Goal: Task Accomplishment & Management: Manage account settings

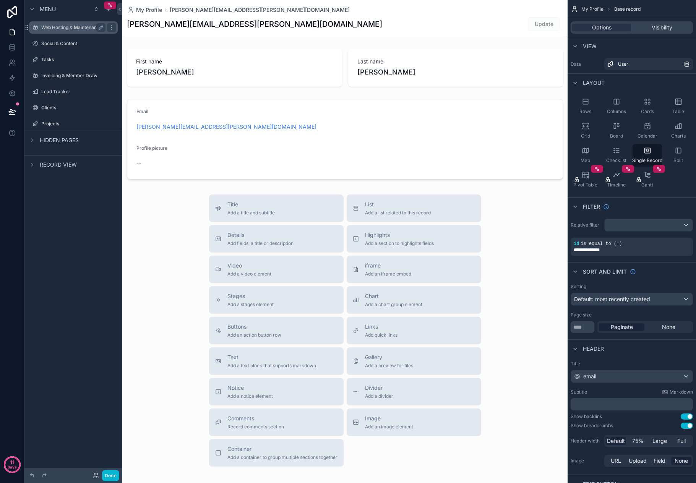
click at [77, 28] on label "Web Hosting & Maintenance" at bounding box center [71, 27] width 61 height 6
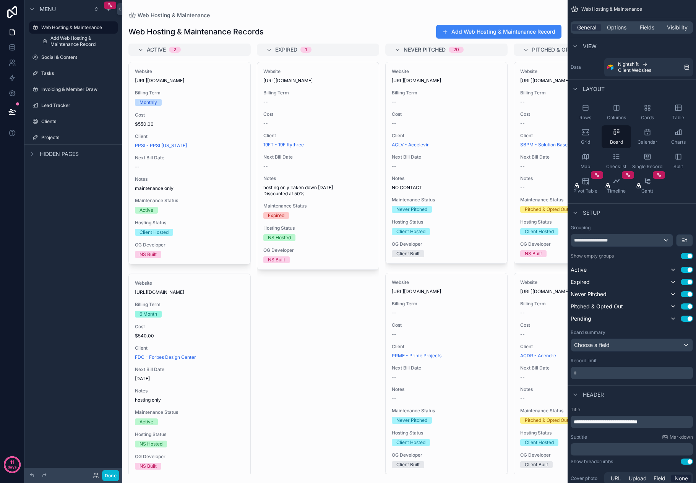
click at [62, 257] on div "Menu Web Hosting & Maintenance Add Web Hosting & Maintenance Record Social & Co…" at bounding box center [73, 237] width 98 height 474
click at [110, 5] on icon "scrollable content" at bounding box center [109, 5] width 5 height 5
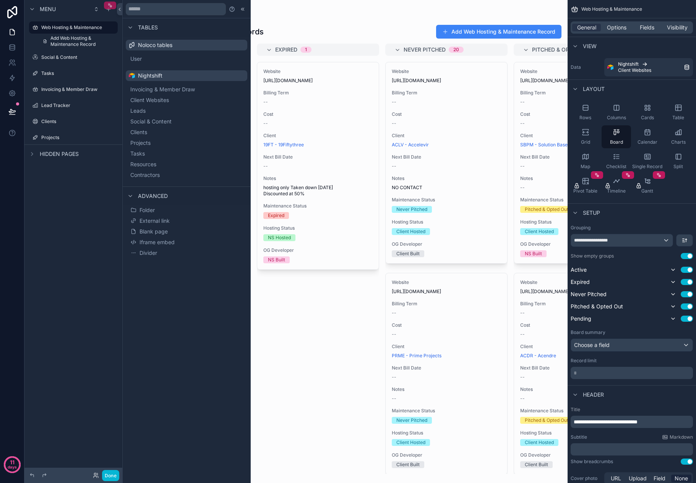
click at [112, 6] on icon "scrollable content" at bounding box center [111, 6] width 2 height 2
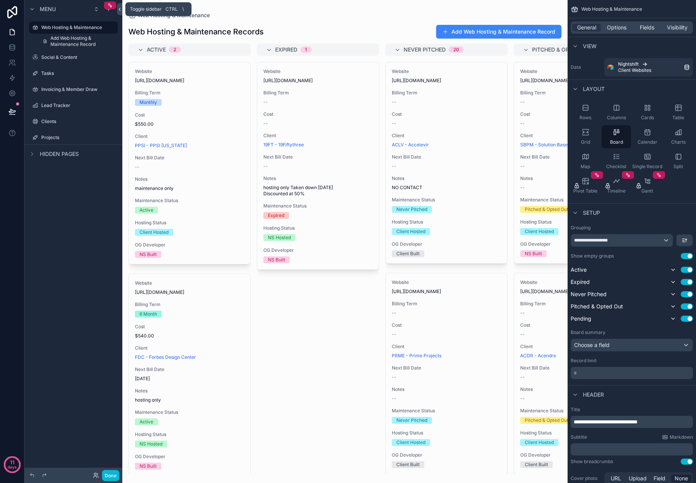
click at [118, 9] on icon at bounding box center [119, 9] width 5 height 6
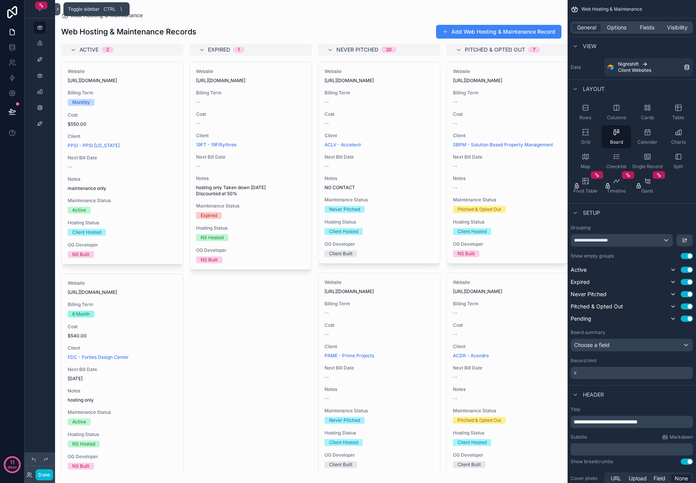
click at [58, 9] on icon at bounding box center [58, 9] width 2 height 3
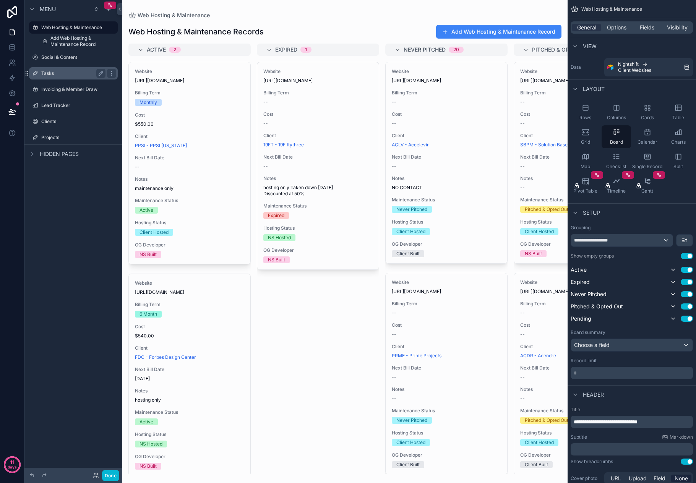
click at [65, 71] on label "Tasks" at bounding box center [71, 73] width 61 height 6
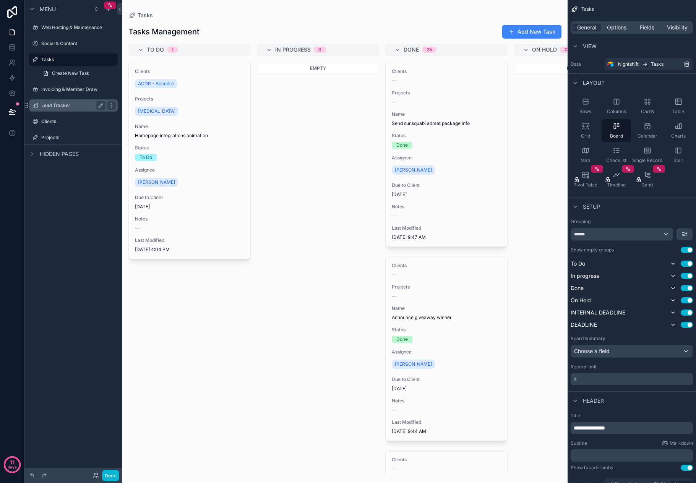
click at [63, 104] on label "Lead Tracker" at bounding box center [71, 105] width 61 height 6
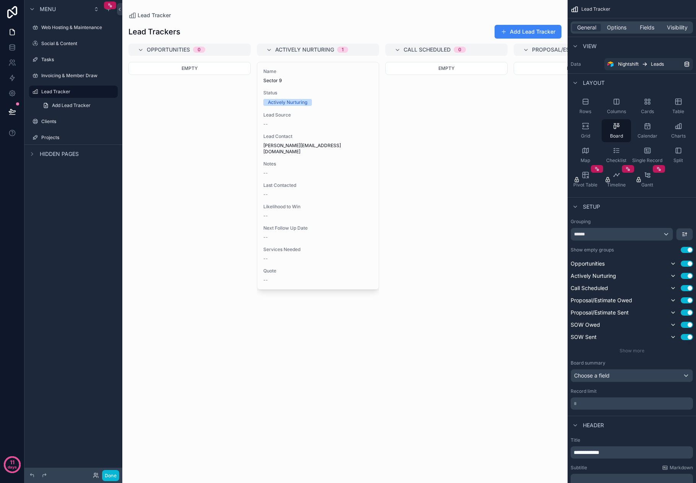
click at [48, 10] on span "Menu" at bounding box center [48, 9] width 16 height 8
click at [47, 10] on span "Menu" at bounding box center [48, 9] width 16 height 8
click at [18, 47] on link at bounding box center [12, 47] width 24 height 15
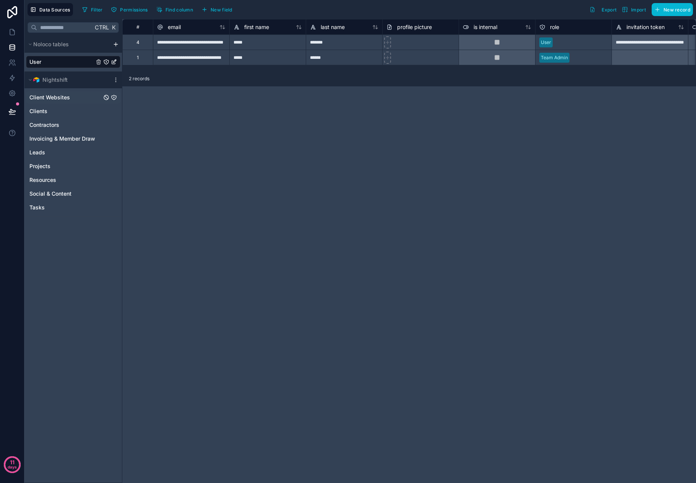
click at [46, 100] on span "Client Websites" at bounding box center [49, 98] width 40 height 8
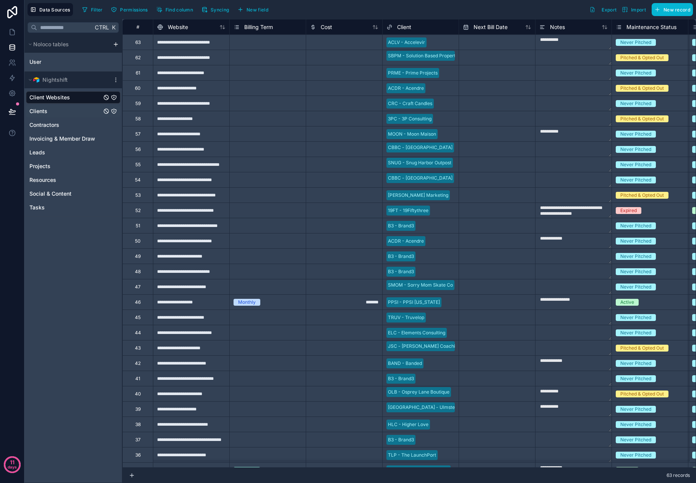
click at [49, 112] on link "Clients" at bounding box center [65, 111] width 72 height 8
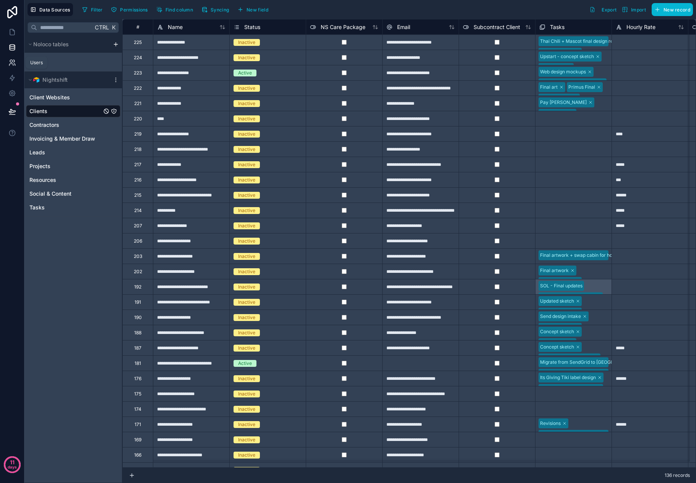
click at [16, 65] on link at bounding box center [12, 62] width 24 height 15
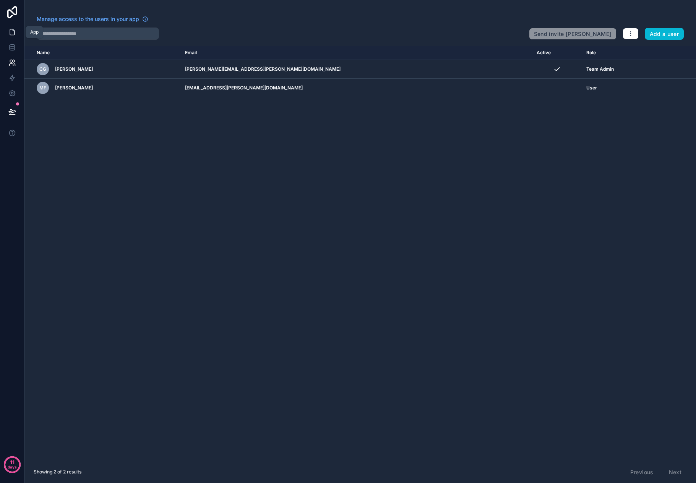
click at [10, 34] on icon at bounding box center [12, 32] width 5 height 6
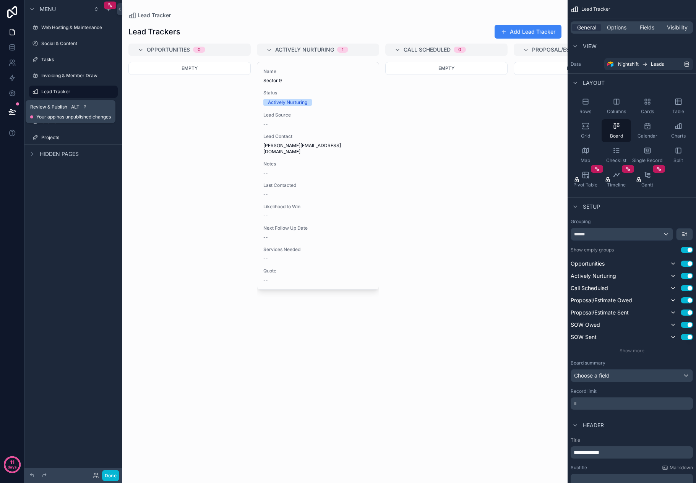
click at [21, 110] on div at bounding box center [12, 111] width 24 height 21
click at [49, 117] on span "Your app has unpublished changes" at bounding box center [73, 117] width 74 height 6
click at [19, 114] on button at bounding box center [12, 111] width 17 height 21
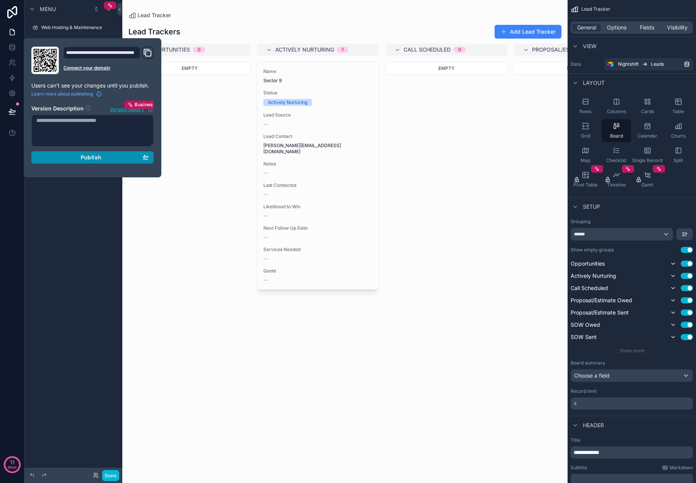
click at [66, 158] on div "Publish" at bounding box center [92, 157] width 112 height 7
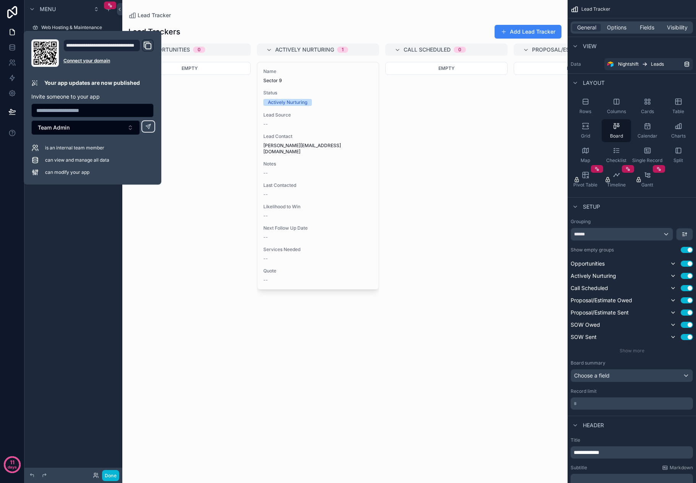
click at [149, 46] on icon "Domain and Custom Link" at bounding box center [147, 45] width 9 height 9
click at [64, 275] on div "Menu Web Hosting & Maintenance Social & Content Tasks Invoicing & Member Draw L…" at bounding box center [73, 237] width 98 height 474
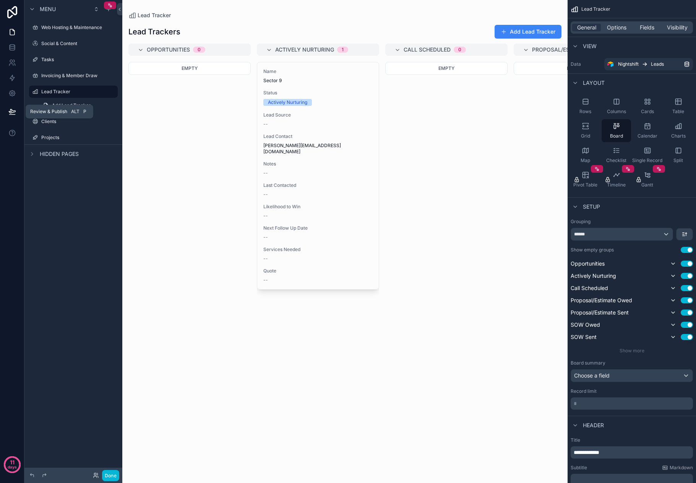
click at [10, 115] on icon at bounding box center [12, 115] width 6 height 0
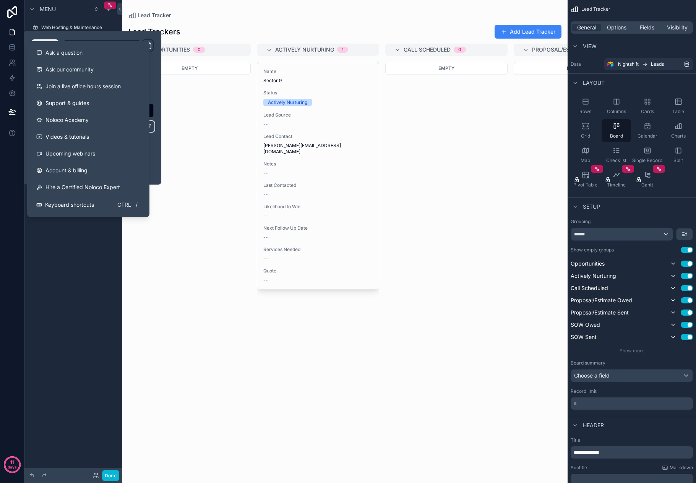
click at [80, 280] on div "Menu Web Hosting & Maintenance Social & Content Tasks Invoicing & Member Draw L…" at bounding box center [73, 237] width 98 height 474
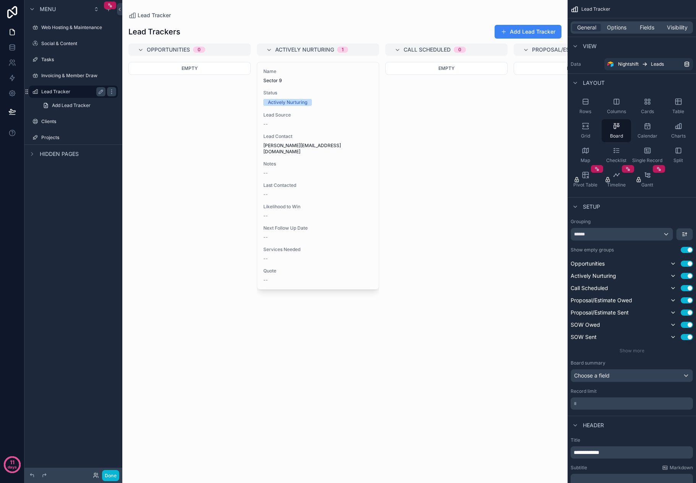
click at [61, 90] on label "Lead Tracker" at bounding box center [71, 92] width 61 height 6
click at [64, 106] on span "Add Lead Tracker" at bounding box center [71, 105] width 39 height 6
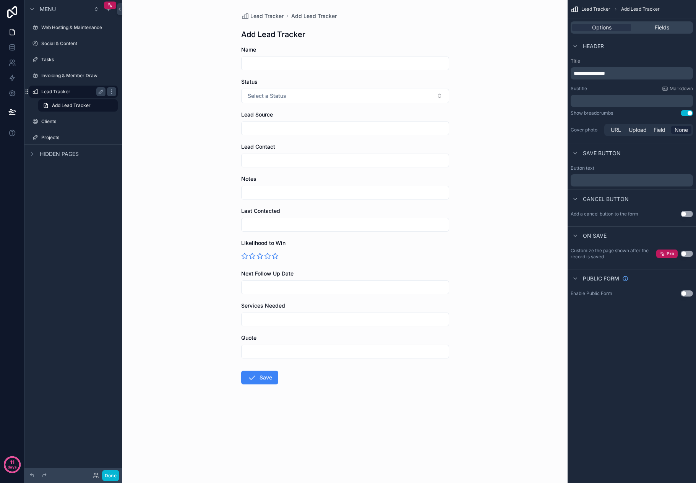
click at [59, 95] on div "Lead Tracker" at bounding box center [73, 91] width 64 height 9
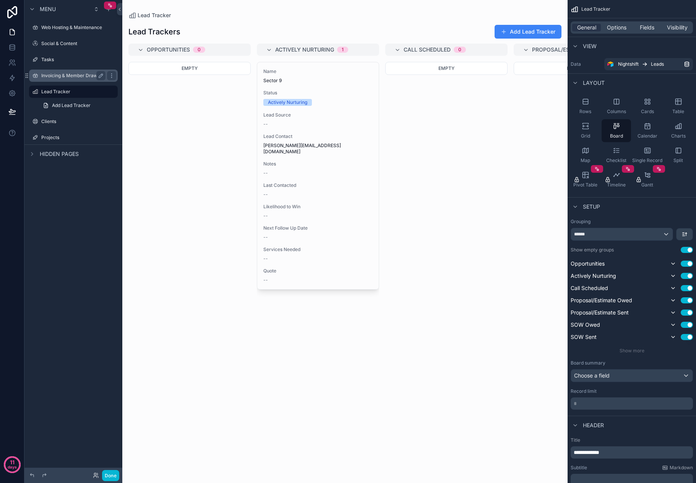
click at [59, 75] on label "Invoicing & Member Draw" at bounding box center [71, 76] width 61 height 6
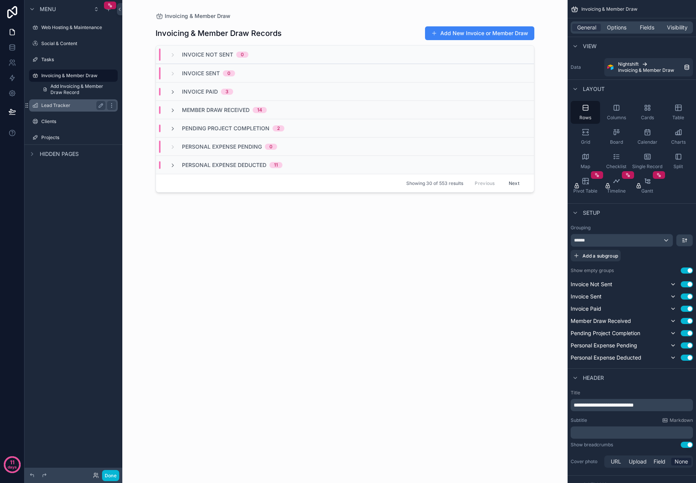
click at [91, 110] on div "Lead Tracker" at bounding box center [74, 105] width 86 height 12
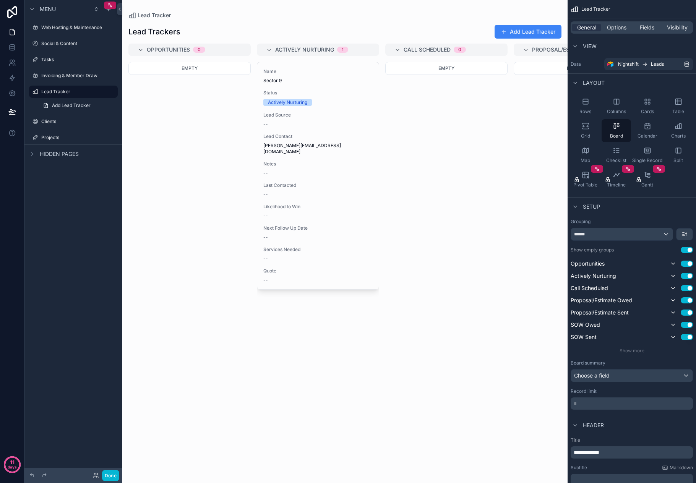
click at [238, 53] on div "scrollable content" at bounding box center [344, 241] width 445 height 483
click at [240, 50] on div "Opportunities 0" at bounding box center [194, 50] width 95 height 12
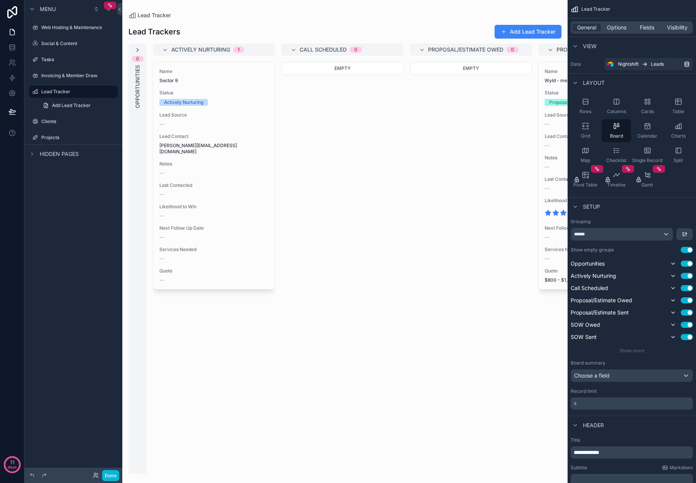
click at [137, 50] on icon "scrollable content" at bounding box center [137, 50] width 6 height 6
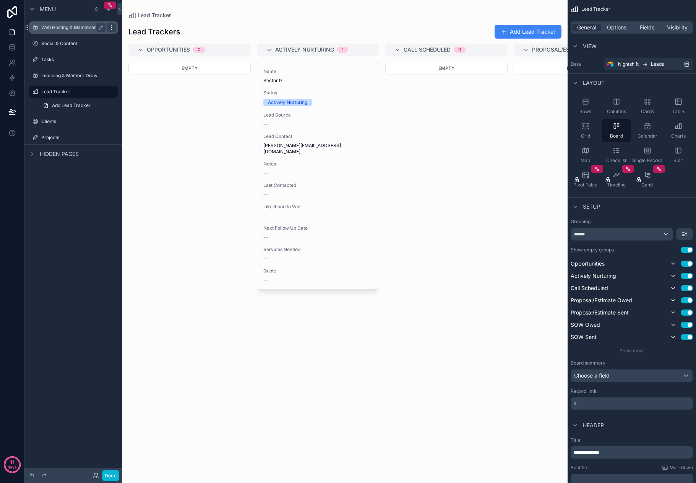
click at [113, 27] on icon "scrollable content" at bounding box center [111, 27] width 6 height 6
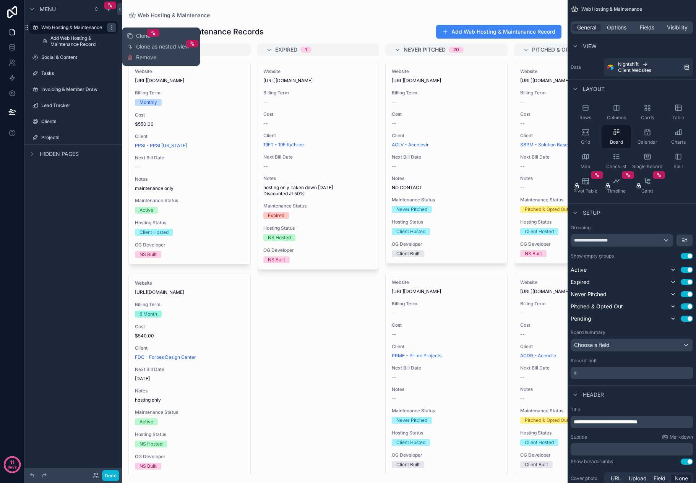
click at [74, 227] on div "Menu Web Hosting & Maintenance Add Web Hosting & Maintenance Record Social & Co…" at bounding box center [73, 237] width 98 height 474
click at [11, 34] on icon at bounding box center [12, 32] width 8 height 8
click at [18, 92] on link at bounding box center [12, 93] width 24 height 15
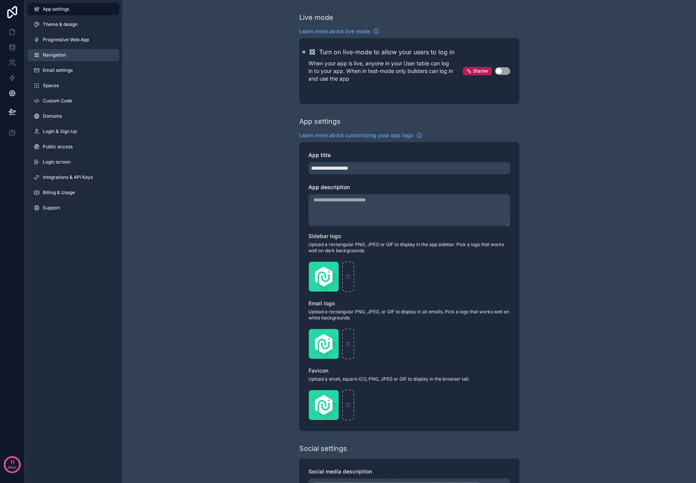
click at [47, 55] on span "Navigation" at bounding box center [54, 55] width 23 height 6
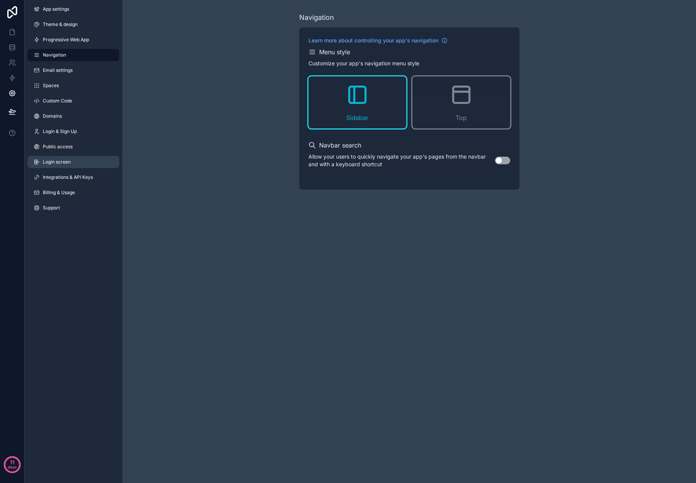
click at [53, 162] on span "Login screen" at bounding box center [57, 162] width 28 height 6
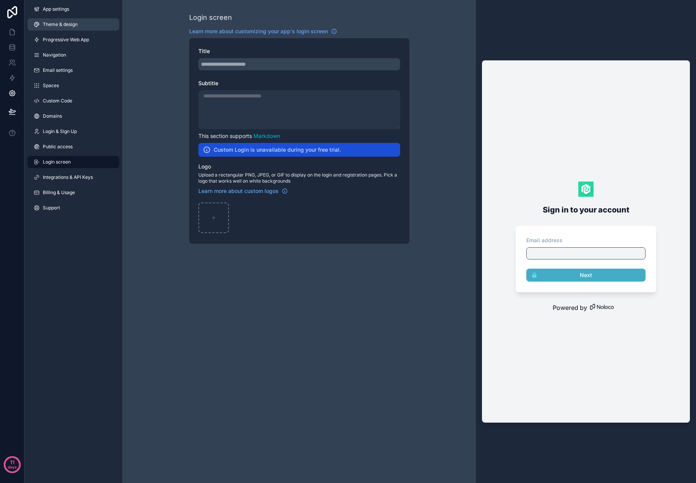
click at [62, 27] on span "Theme & design" at bounding box center [60, 24] width 35 height 6
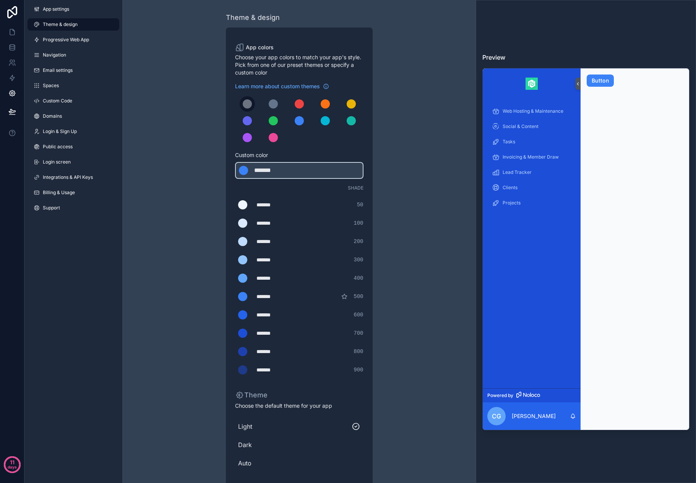
click at [253, 102] on button "scrollable content" at bounding box center [247, 103] width 15 height 15
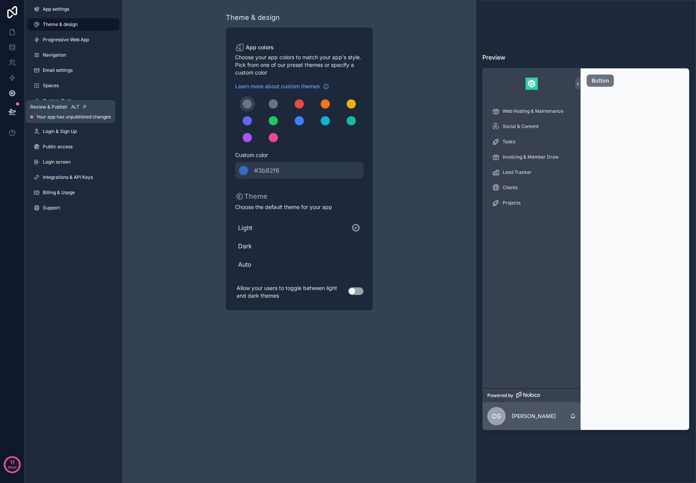
click at [16, 108] on button at bounding box center [12, 111] width 17 height 21
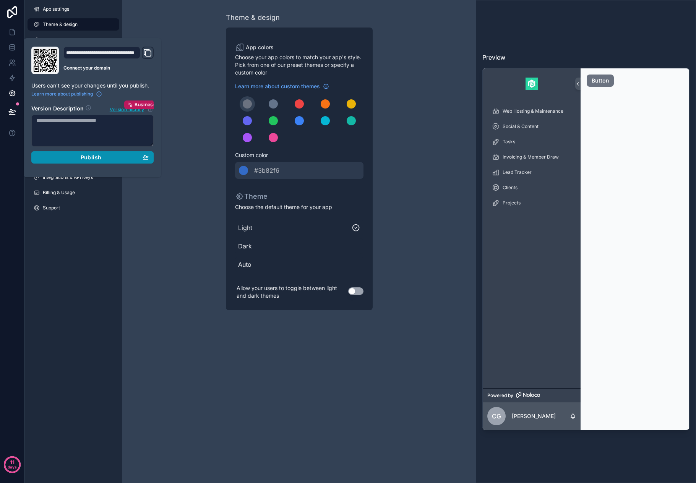
click at [67, 154] on div "Publish" at bounding box center [92, 157] width 112 height 7
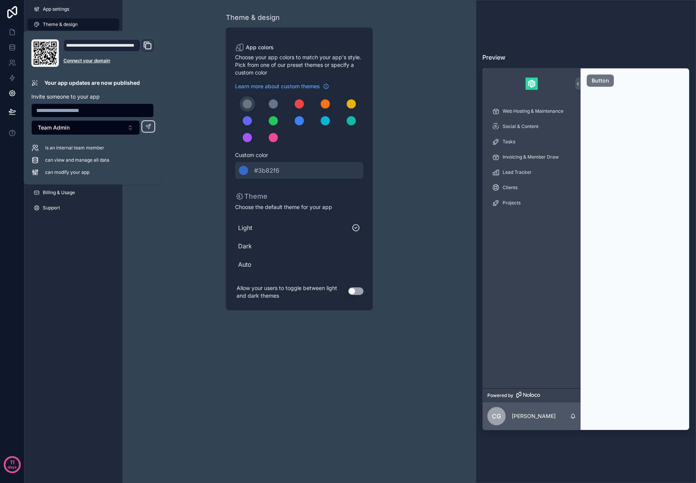
click at [75, 269] on div "App settings Theme & design Progressive Web App Navigation Email settings Space…" at bounding box center [73, 241] width 98 height 483
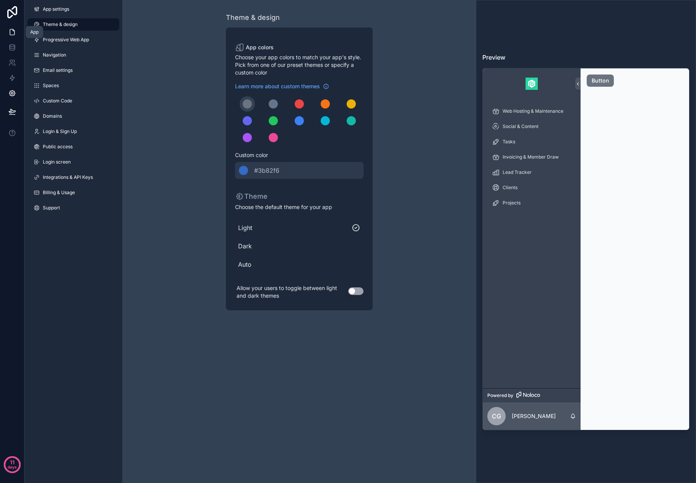
click at [16, 32] on icon at bounding box center [12, 32] width 8 height 8
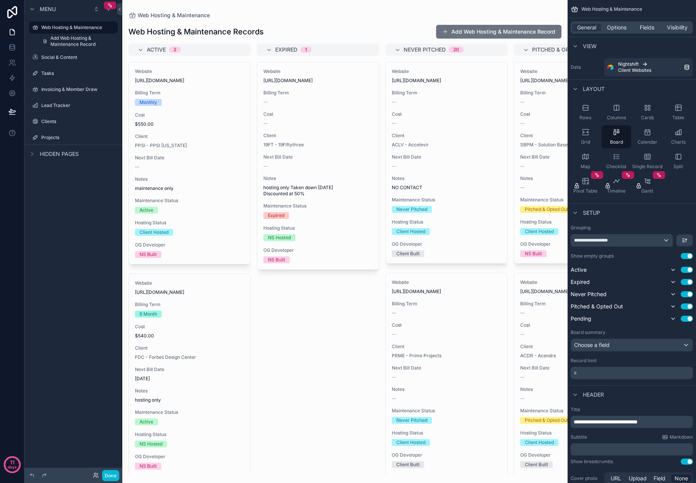
click at [37, 154] on div "Hidden pages" at bounding box center [53, 153] width 51 height 9
click at [96, 472] on icon at bounding box center [96, 475] width 6 height 6
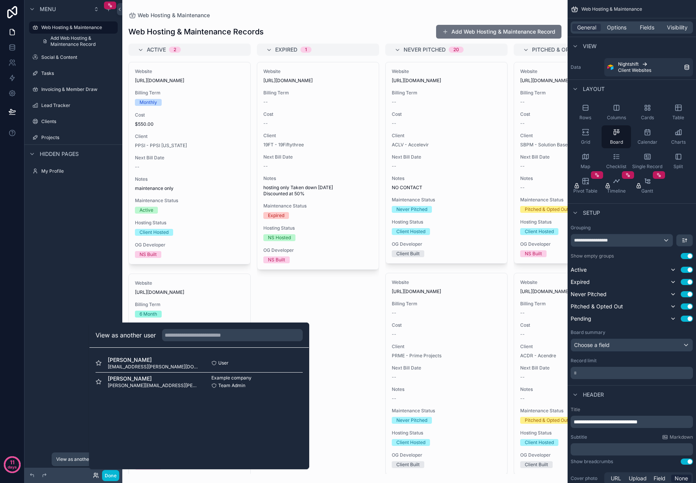
click at [95, 472] on icon at bounding box center [96, 475] width 6 height 6
click at [50, 430] on div "Menu Web Hosting & Maintenance Add Web Hosting & Maintenance Record Social & Co…" at bounding box center [73, 237] width 98 height 474
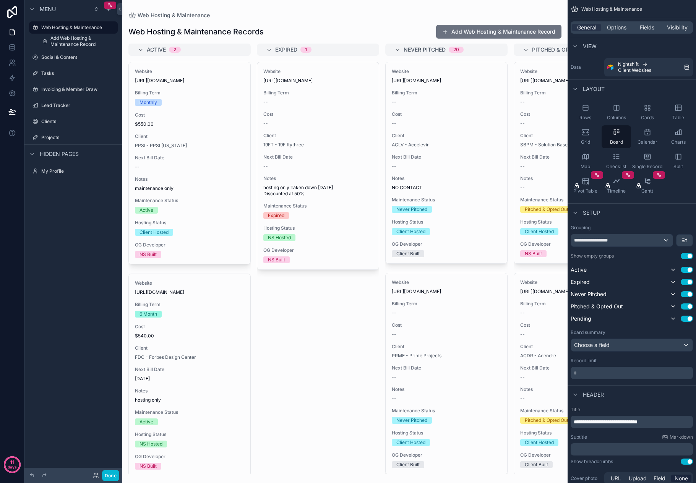
click at [44, 410] on div "Menu Web Hosting & Maintenance Add Web Hosting & Maintenance Record Social & Co…" at bounding box center [73, 237] width 98 height 474
click at [111, 6] on icon "scrollable content" at bounding box center [109, 5] width 5 height 5
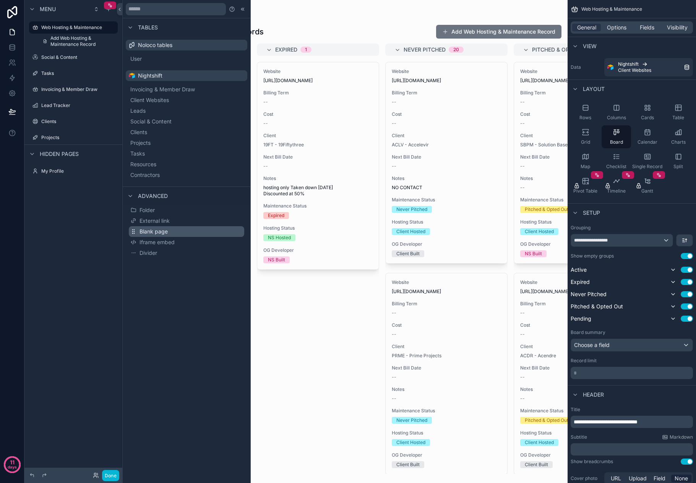
click at [155, 236] on button "Blank page" at bounding box center [186, 231] width 115 height 11
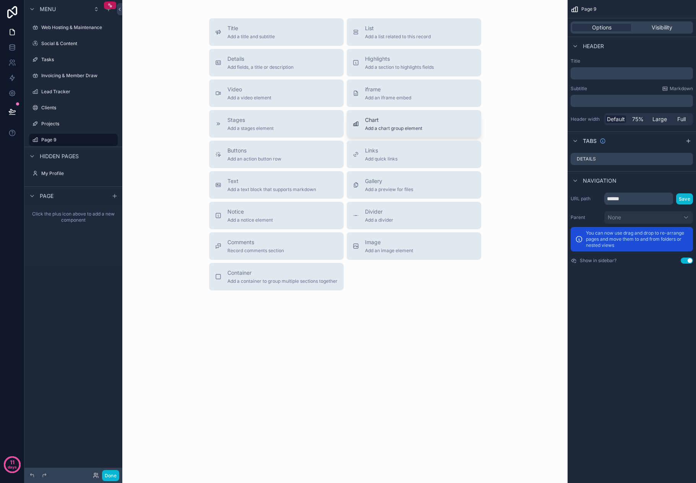
click at [389, 118] on span "Chart" at bounding box center [393, 120] width 57 height 8
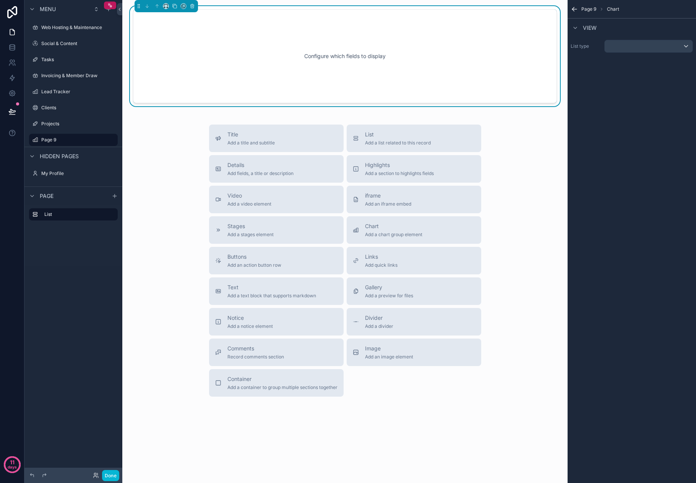
click at [205, 42] on div "Configure which fields to display" at bounding box center [345, 56] width 398 height 69
click at [660, 45] on div "scrollable content" at bounding box center [648, 46] width 88 height 12
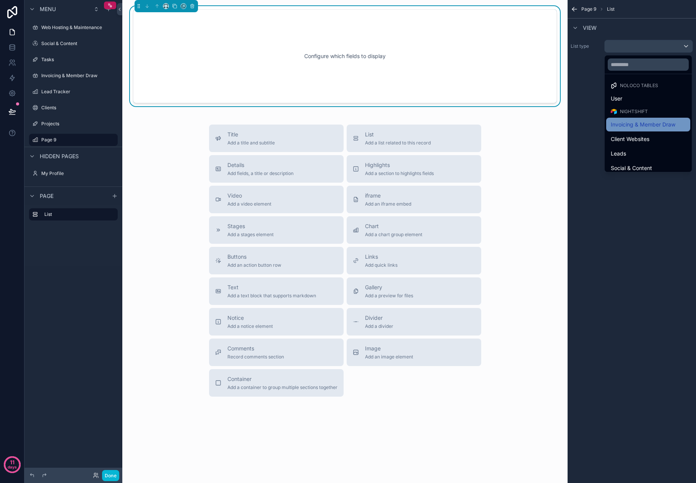
click at [646, 120] on div "Invoicing & Member Draw" at bounding box center [648, 125] width 84 height 14
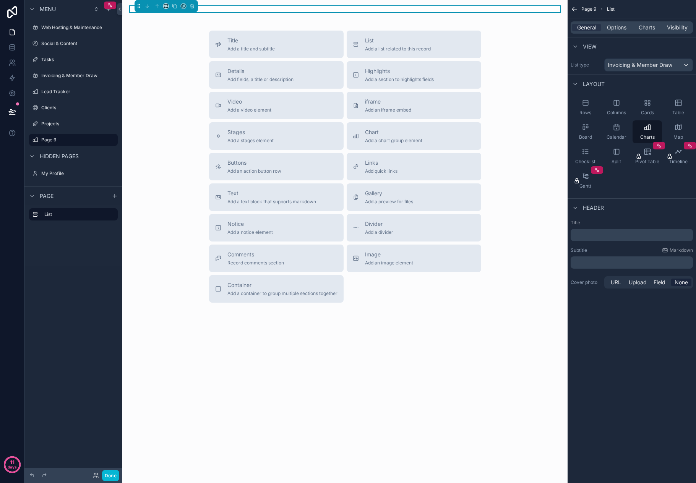
click at [388, 9] on div "scrollable content" at bounding box center [344, 9] width 433 height 6
click at [189, 6] on button "scrollable content" at bounding box center [192, 6] width 8 height 8
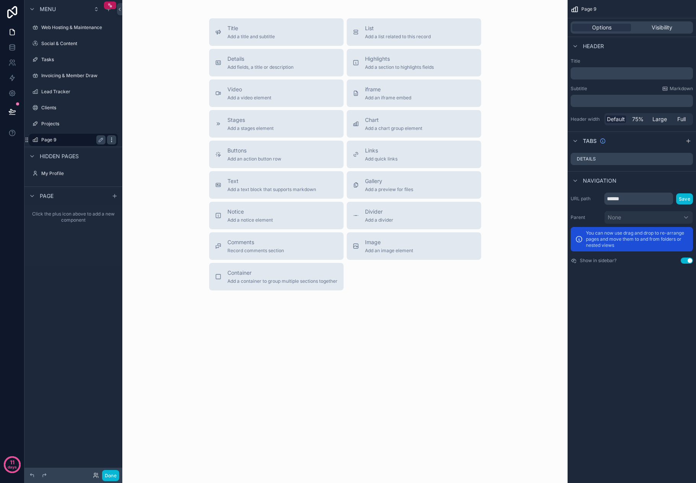
click at [111, 140] on icon "scrollable content" at bounding box center [111, 140] width 6 height 6
click at [149, 145] on span "Remove" at bounding box center [146, 145] width 20 height 8
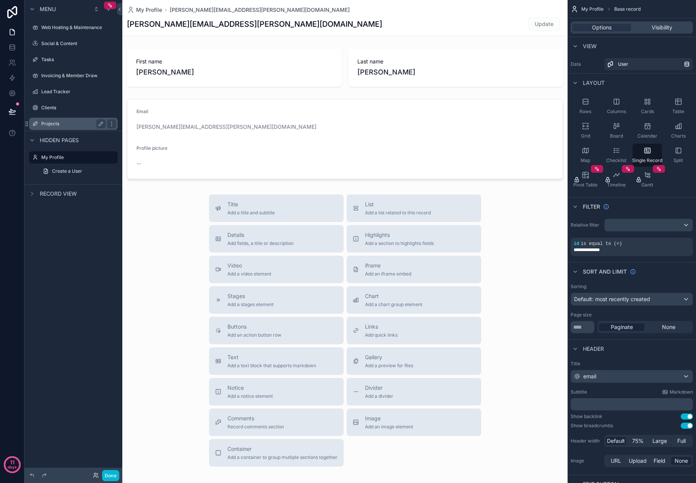
click at [78, 123] on label "Projects" at bounding box center [71, 124] width 61 height 6
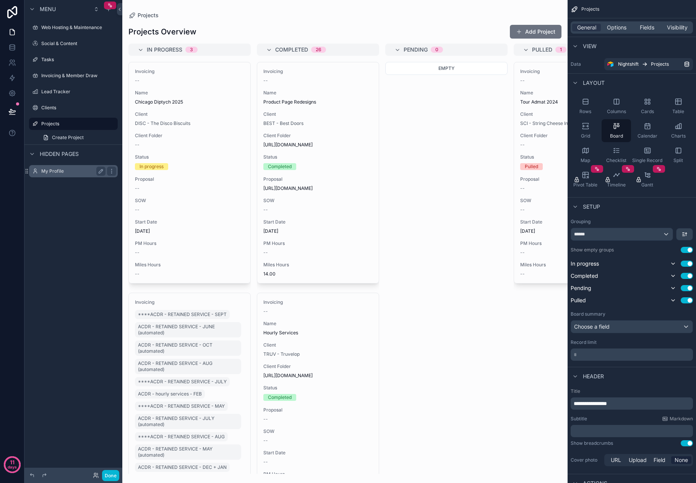
click at [74, 170] on label "My Profile" at bounding box center [71, 171] width 61 height 6
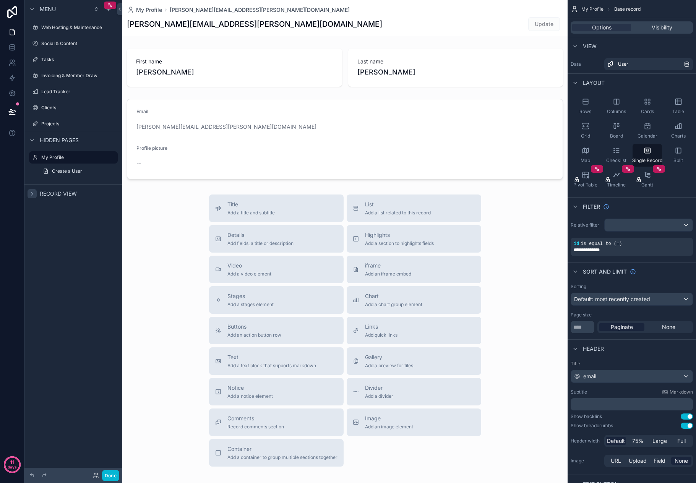
click at [31, 194] on icon "scrollable content" at bounding box center [32, 194] width 6 height 6
click at [32, 194] on icon "scrollable content" at bounding box center [32, 194] width 3 height 2
click at [78, 126] on label "Projects" at bounding box center [71, 124] width 61 height 6
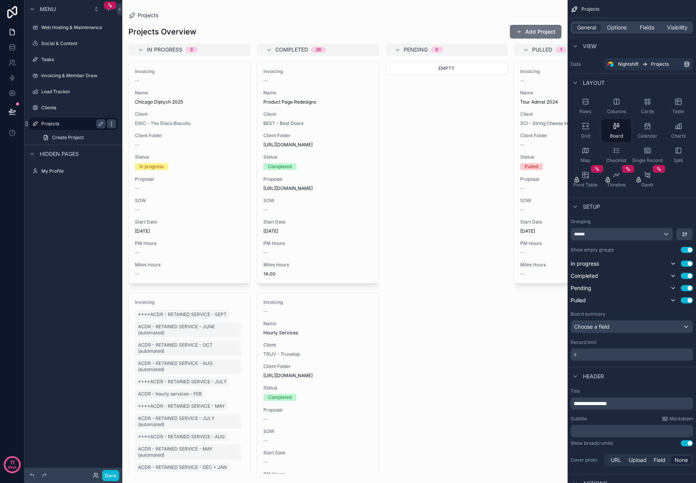
click at [112, 123] on icon "scrollable content" at bounding box center [111, 124] width 6 height 6
drag, startPoint x: 58, startPoint y: 330, endPoint x: 43, endPoint y: 354, distance: 29.0
click at [57, 330] on div "Menu Web Hosting & Maintenance Social & Content Tasks Invoicing & Member Draw L…" at bounding box center [73, 237] width 98 height 474
click at [107, 3] on div "scrollable content" at bounding box center [110, 6] width 12 height 8
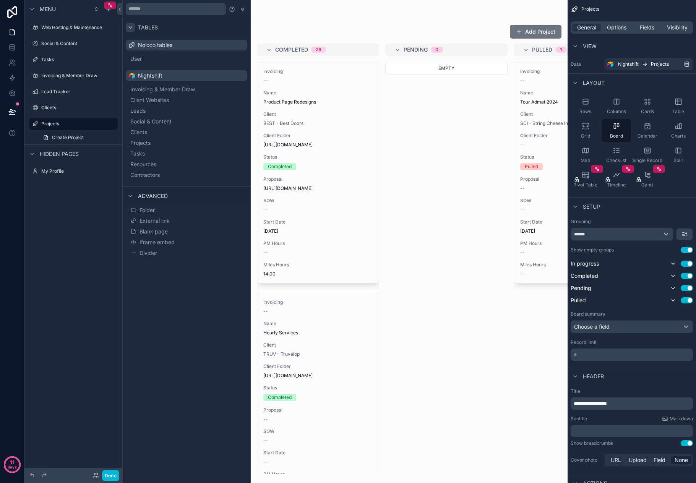
click at [129, 31] on div at bounding box center [130, 27] width 9 height 9
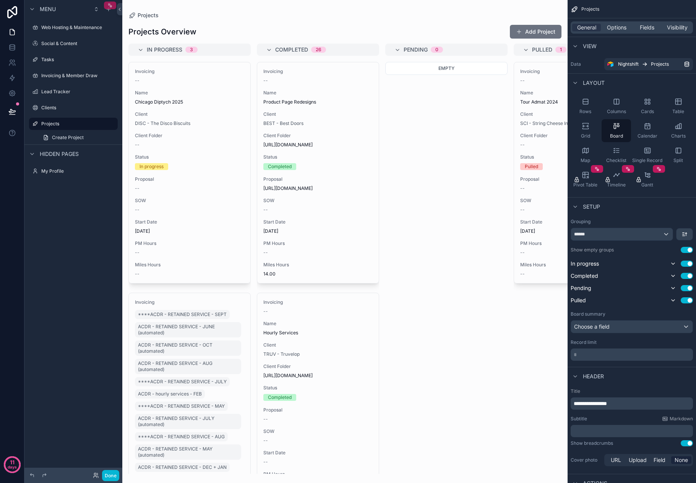
click at [108, 6] on icon "scrollable content" at bounding box center [109, 5] width 5 height 5
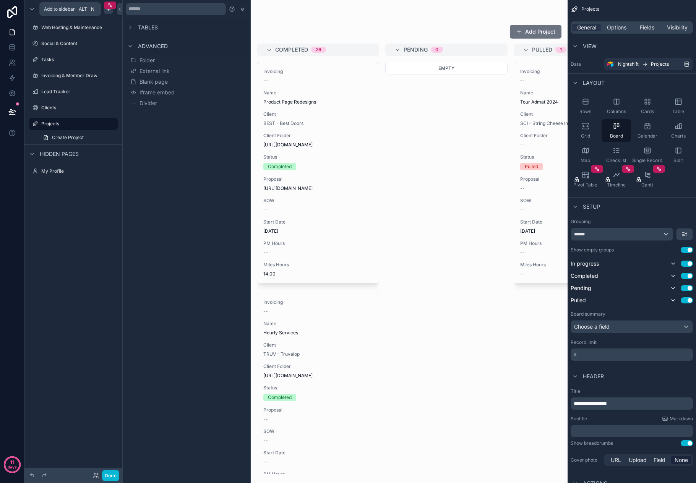
click at [109, 11] on icon "scrollable content" at bounding box center [108, 9] width 6 height 6
click at [107, 4] on icon "scrollable content" at bounding box center [109, 5] width 5 height 5
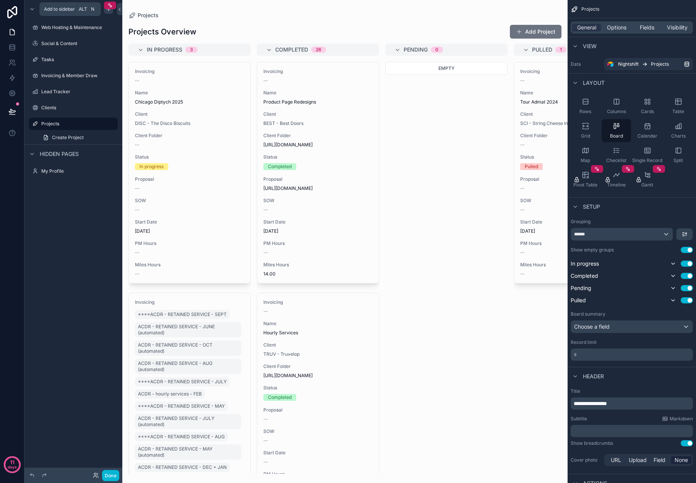
click at [107, 10] on icon "scrollable content" at bounding box center [108, 9] width 6 height 6
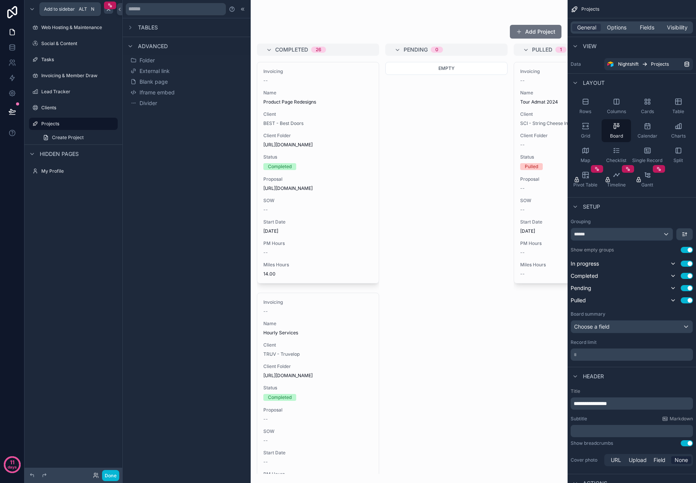
click at [107, 10] on icon "scrollable content" at bounding box center [108, 9] width 6 height 6
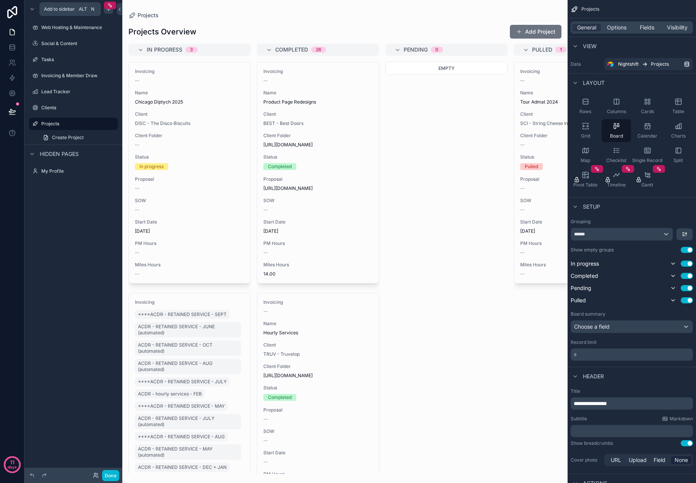
click at [109, 13] on div "scrollable content" at bounding box center [108, 9] width 9 height 9
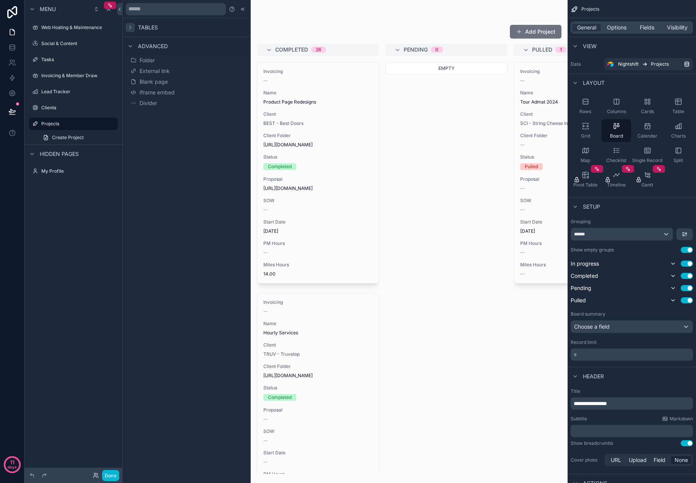
click at [131, 28] on icon at bounding box center [130, 27] width 6 height 6
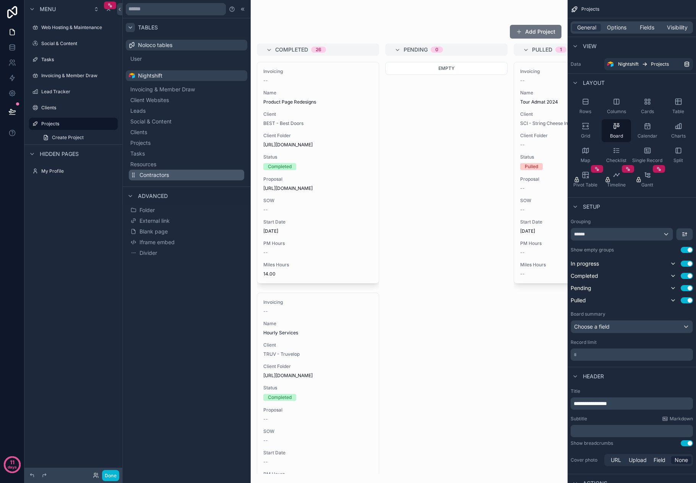
click at [157, 177] on span "Contractors" at bounding box center [153, 175] width 29 height 8
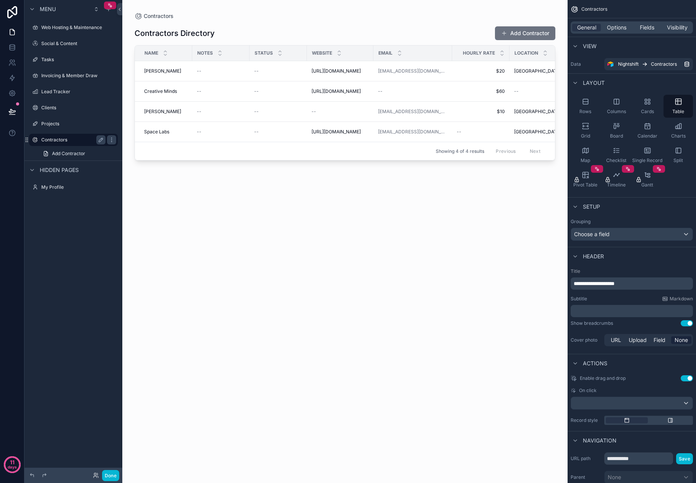
click at [68, 141] on label "Contractors" at bounding box center [71, 140] width 61 height 6
click at [12, 111] on icon at bounding box center [12, 112] width 8 height 8
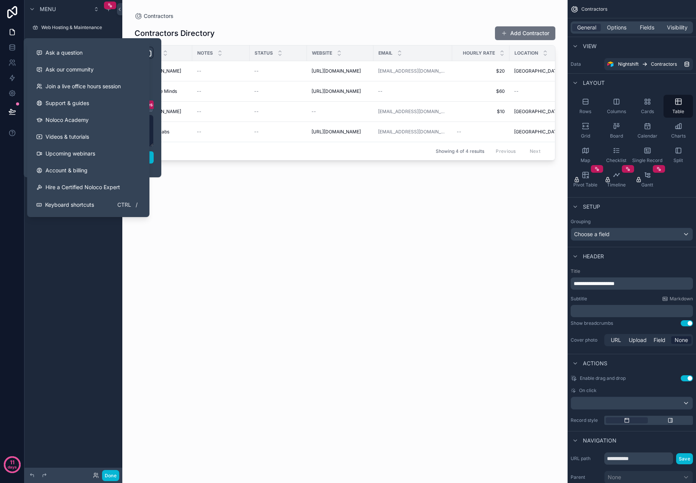
click at [65, 249] on div "Menu Web Hosting & Maintenance Social & Content Tasks Invoicing & Member Draw L…" at bounding box center [73, 237] width 98 height 474
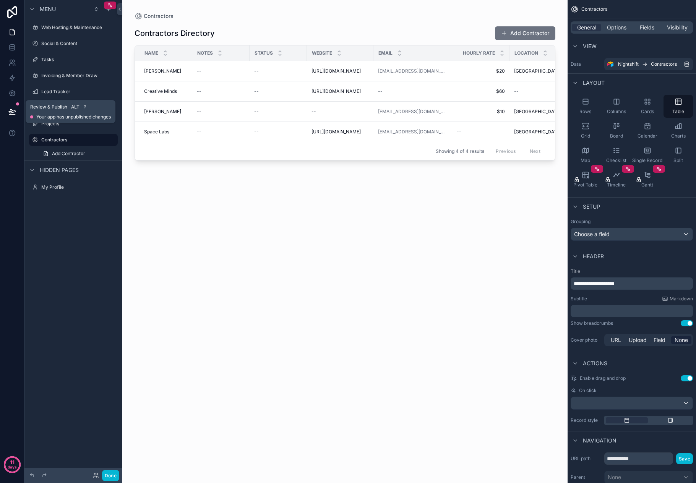
click at [15, 110] on icon at bounding box center [12, 112] width 8 height 8
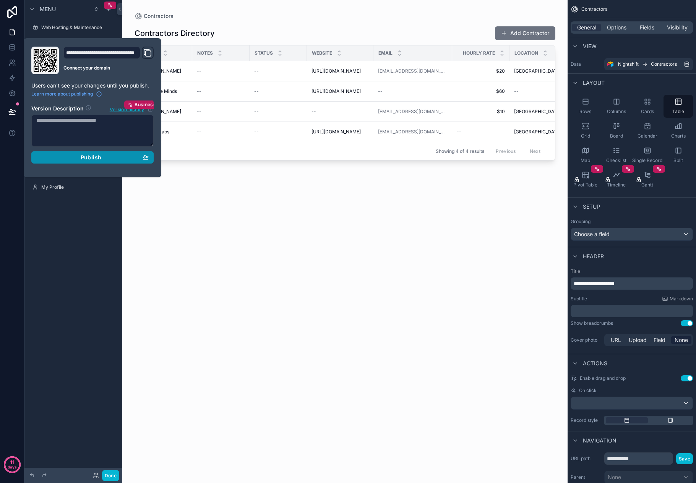
click at [91, 161] on button "Publish" at bounding box center [92, 157] width 122 height 12
click at [10, 62] on icon at bounding box center [11, 61] width 3 height 3
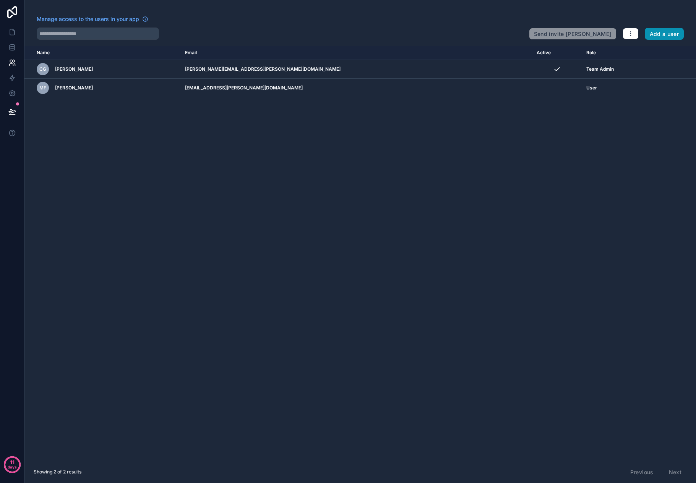
click at [658, 34] on button "Add a user" at bounding box center [663, 34] width 39 height 12
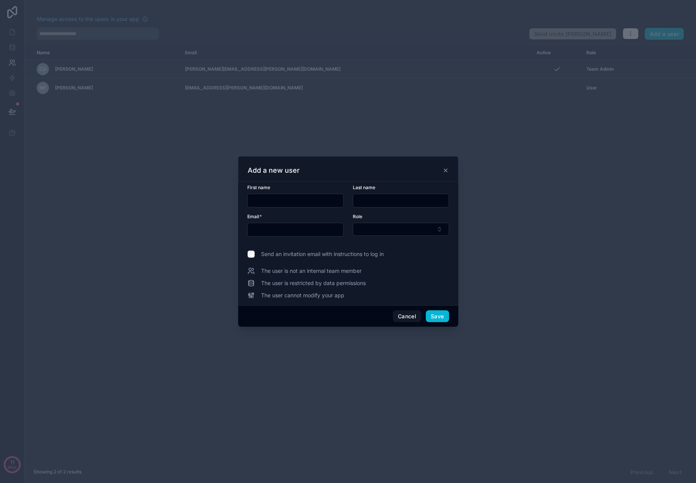
click at [281, 203] on input "text" at bounding box center [296, 200] width 96 height 11
type input "****"
type input "***"
type input "**********"
click at [378, 227] on button "Select Button" at bounding box center [401, 229] width 96 height 13
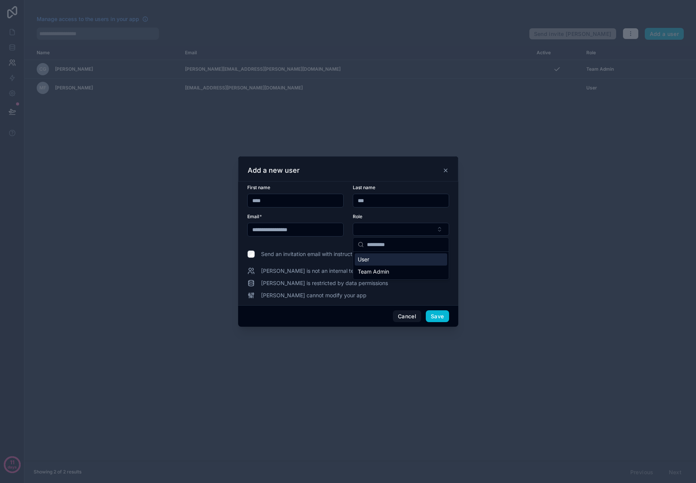
click at [385, 261] on div "User" at bounding box center [400, 259] width 92 height 12
click at [432, 316] on button "Save" at bounding box center [437, 317] width 23 height 12
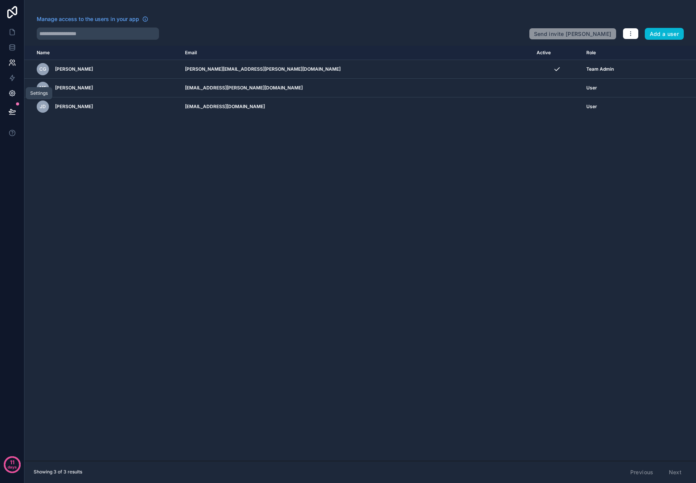
click at [14, 93] on icon at bounding box center [12, 94] width 6 height 6
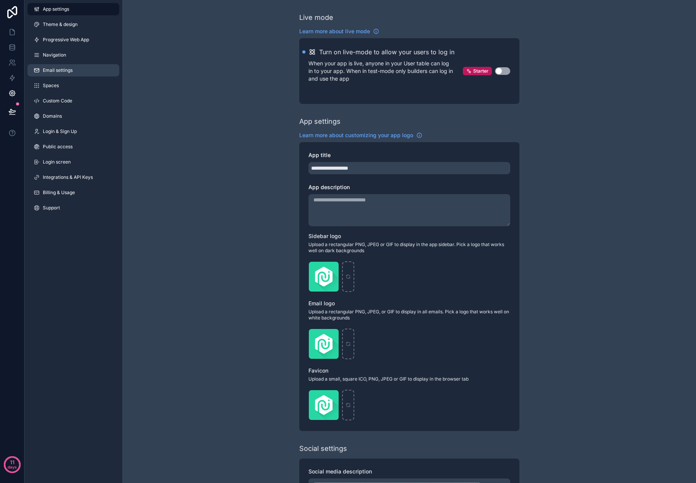
click at [67, 71] on span "Email settings" at bounding box center [58, 70] width 30 height 6
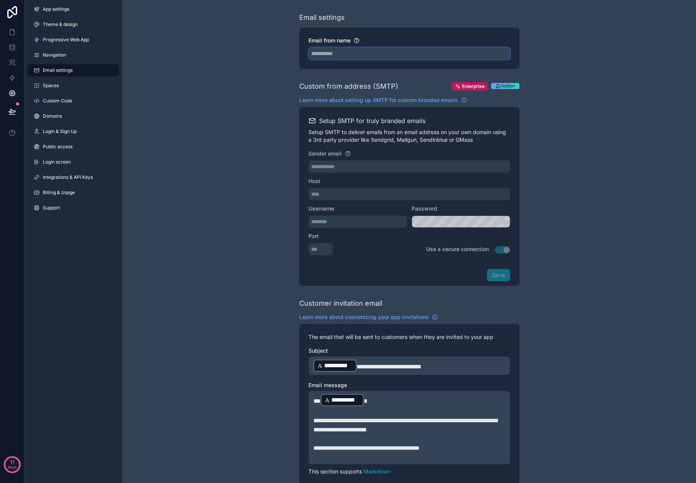
click at [332, 54] on input "Email from name" at bounding box center [409, 53] width 202 height 12
type input "**********"
drag, startPoint x: 264, startPoint y: 138, endPoint x: 270, endPoint y: 143, distance: 7.9
click at [264, 139] on div "**********" at bounding box center [408, 312] width 573 height 625
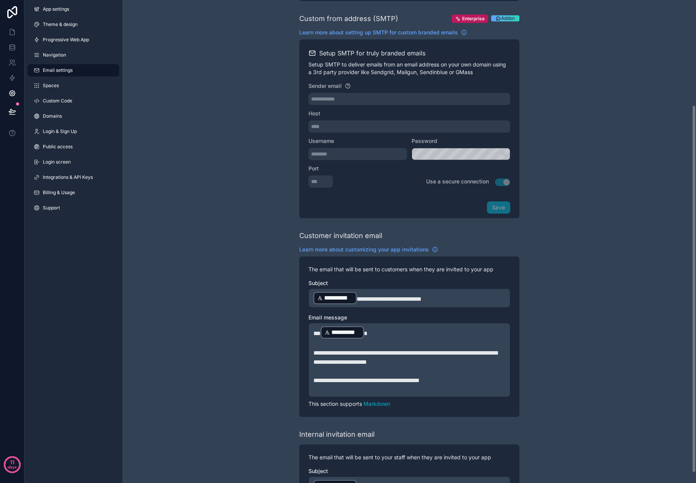
scroll to position [151, 0]
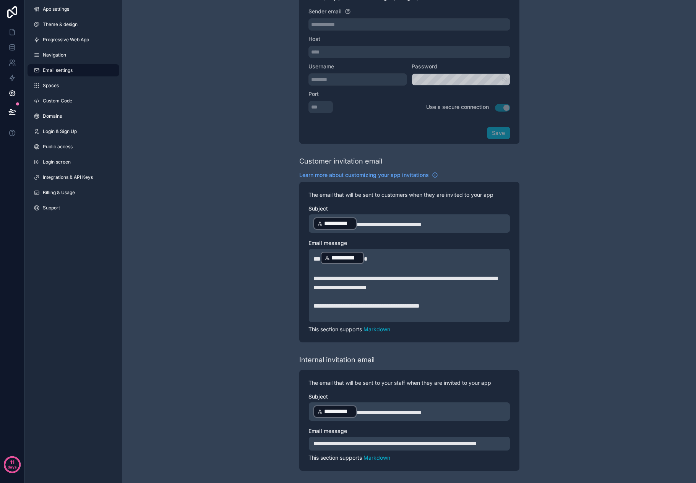
click at [256, 193] on div "**********" at bounding box center [408, 170] width 573 height 625
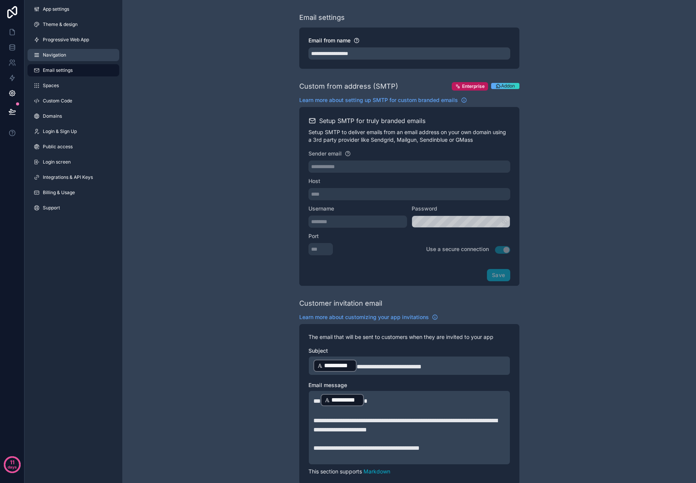
click at [61, 52] on span "Navigation" at bounding box center [54, 55] width 23 height 6
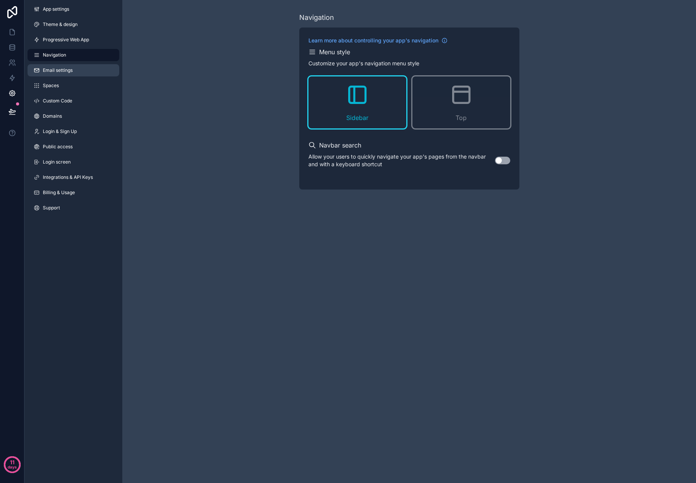
click at [67, 71] on span "Email settings" at bounding box center [58, 70] width 30 height 6
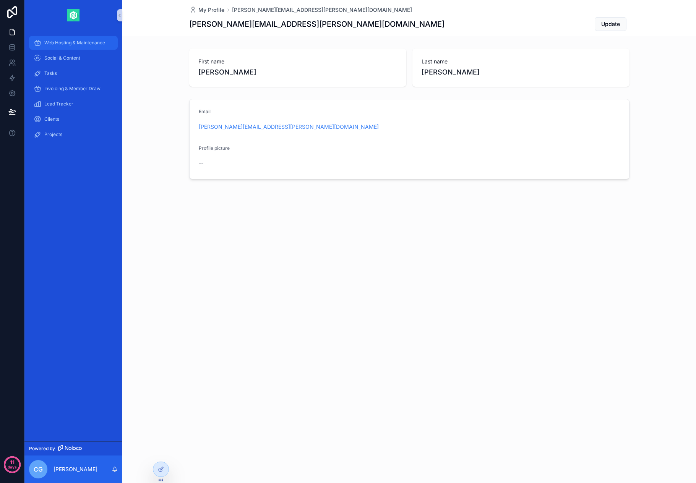
click at [65, 47] on div "Web Hosting & Maintenance" at bounding box center [73, 43] width 79 height 12
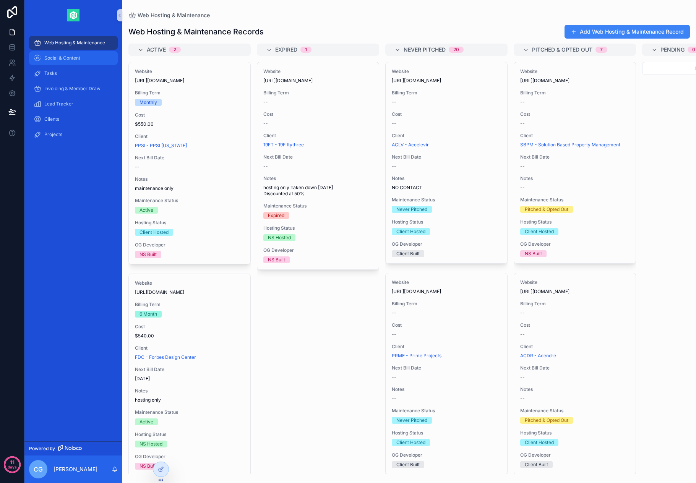
click at [66, 60] on span "Social & Content" at bounding box center [62, 58] width 36 height 6
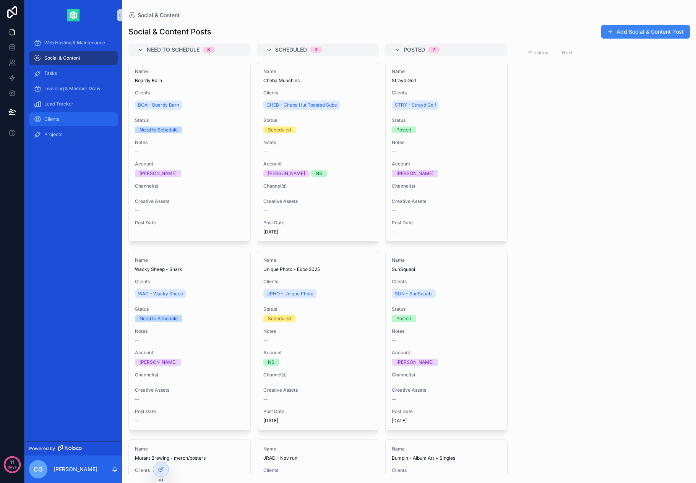
click at [58, 117] on span "Clients" at bounding box center [51, 119] width 15 height 6
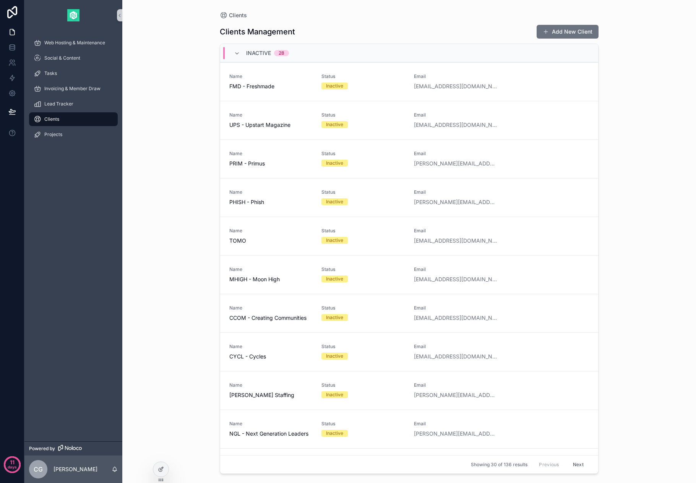
click at [56, 142] on div "Projects" at bounding box center [73, 134] width 98 height 15
drag, startPoint x: 60, startPoint y: 148, endPoint x: 66, endPoint y: 162, distance: 15.8
click at [60, 148] on span "Contractors" at bounding box center [57, 150] width 26 height 6
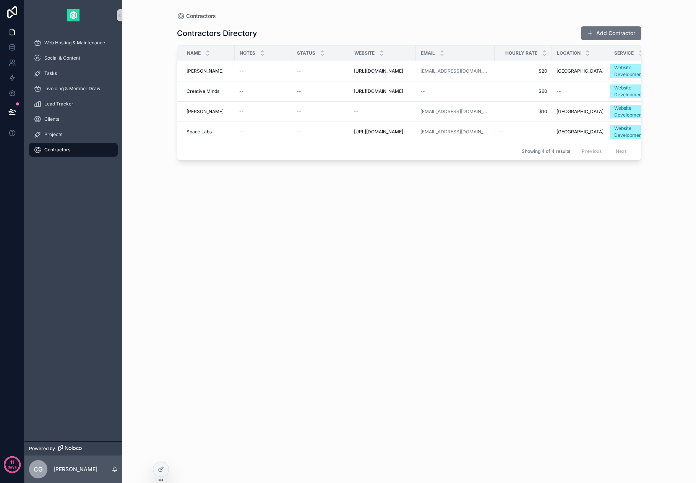
drag, startPoint x: 614, startPoint y: 34, endPoint x: 615, endPoint y: 49, distance: 14.5
click at [614, 34] on button "Add Contractor" at bounding box center [611, 33] width 60 height 14
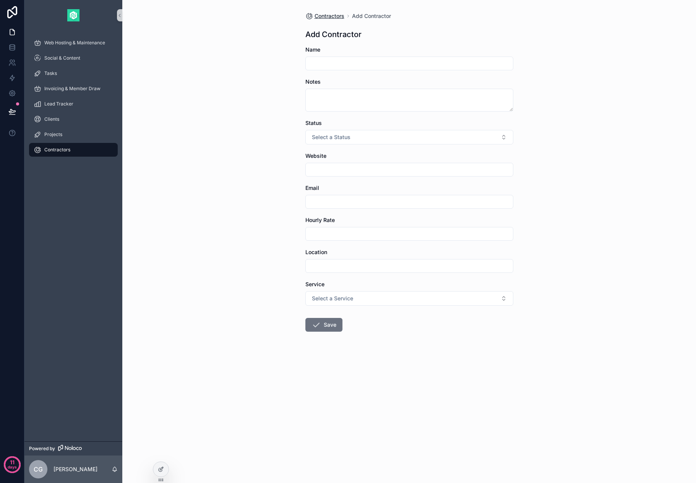
click at [325, 19] on span "Contractors" at bounding box center [329, 16] width 30 height 8
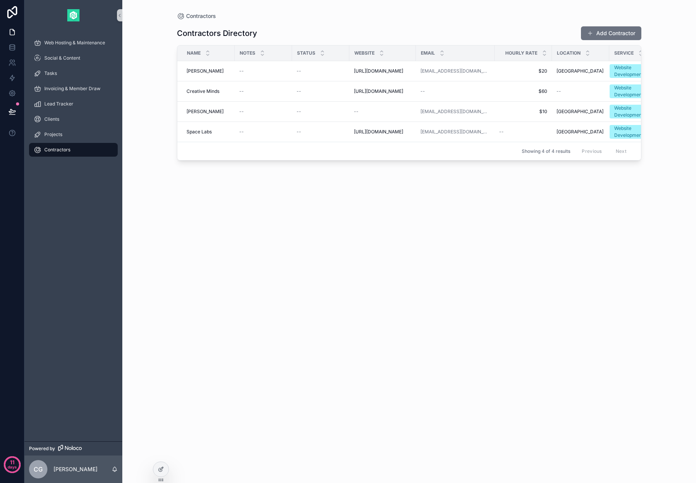
click at [411, 256] on div "Contractors Directory Add Contractor Name Notes Status Website Email Hourly Rat…" at bounding box center [409, 247] width 464 height 454
click at [74, 106] on span "Alt" at bounding box center [75, 107] width 8 height 6
click at [12, 112] on icon at bounding box center [12, 111] width 6 height 4
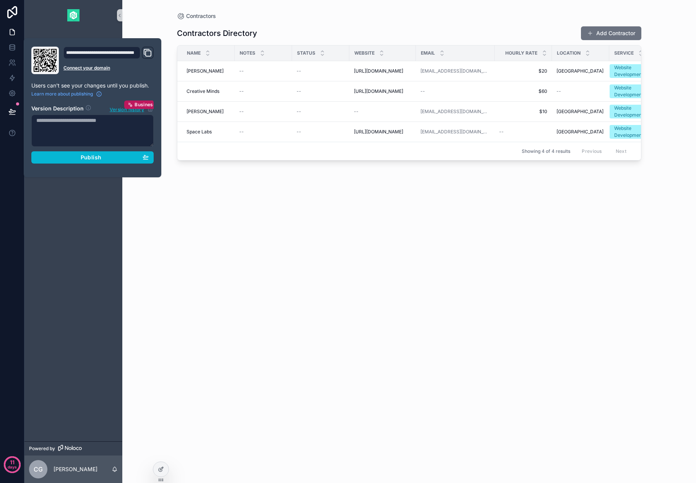
click at [148, 51] on icon "Domain and Custom Link" at bounding box center [148, 53] width 5 height 5
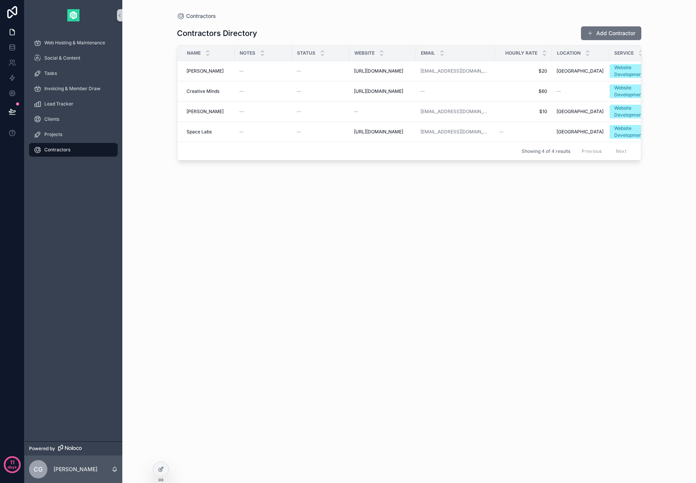
click at [294, 7] on div "Contractors Contractors Directory Add Contractor Name Notes Status Website Emai…" at bounding box center [409, 237] width 489 height 474
click at [37, 472] on span "CG" at bounding box center [38, 469] width 9 height 9
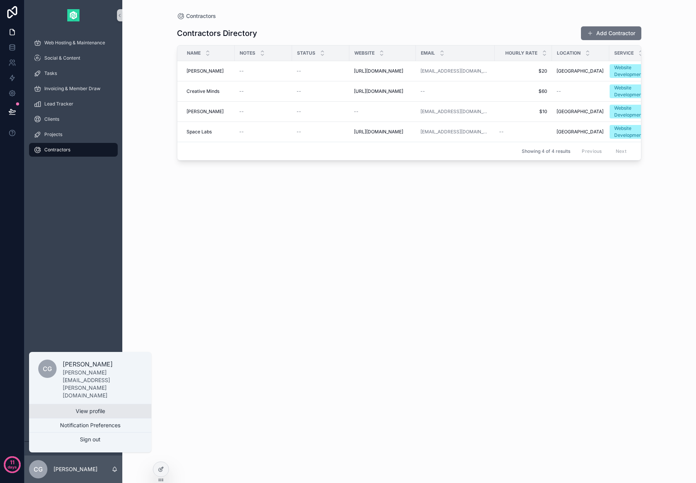
click at [87, 412] on link "View profile" at bounding box center [90, 411] width 122 height 14
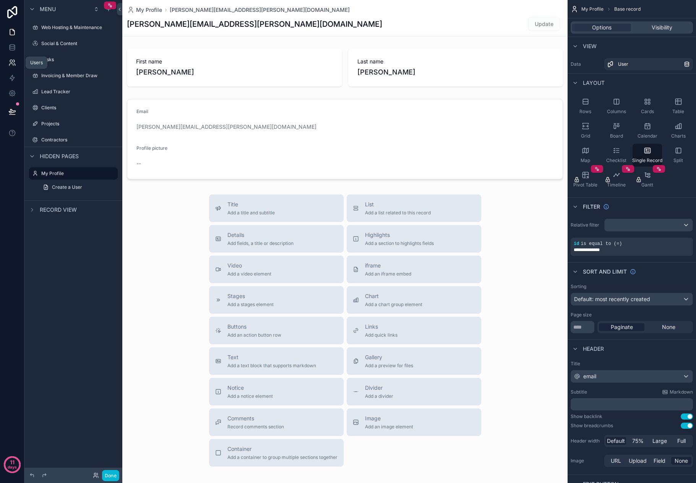
click at [14, 65] on icon at bounding box center [12, 63] width 8 height 8
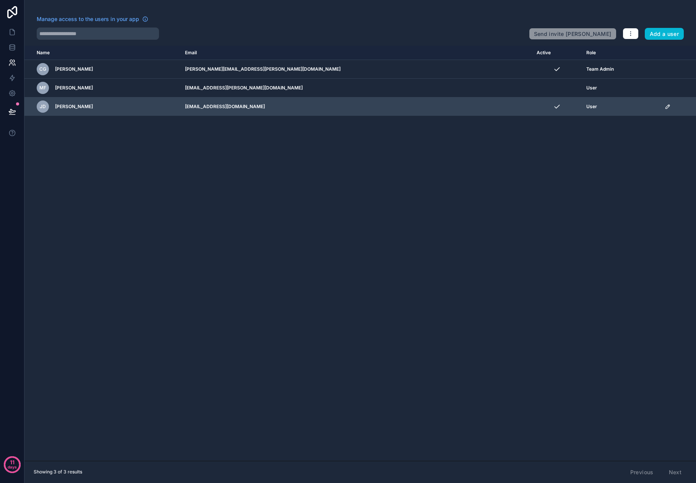
click at [120, 105] on div "JD John Doe" at bounding box center [106, 106] width 139 height 12
click at [664, 107] on icon "scrollable content" at bounding box center [667, 107] width 6 height 6
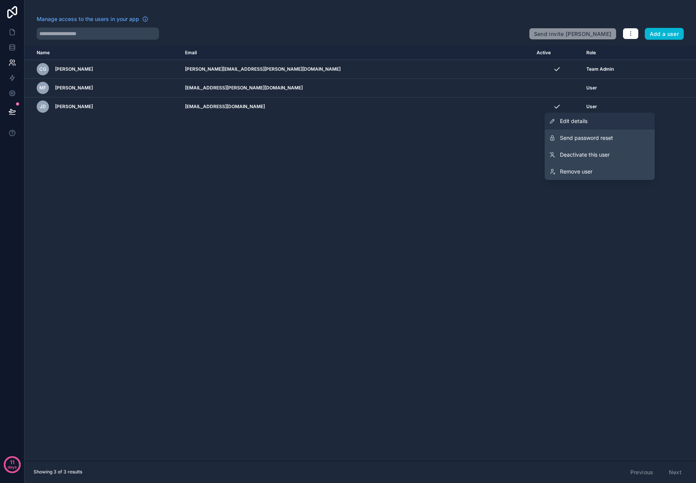
click at [625, 125] on link "Edit details" at bounding box center [599, 121] width 110 height 17
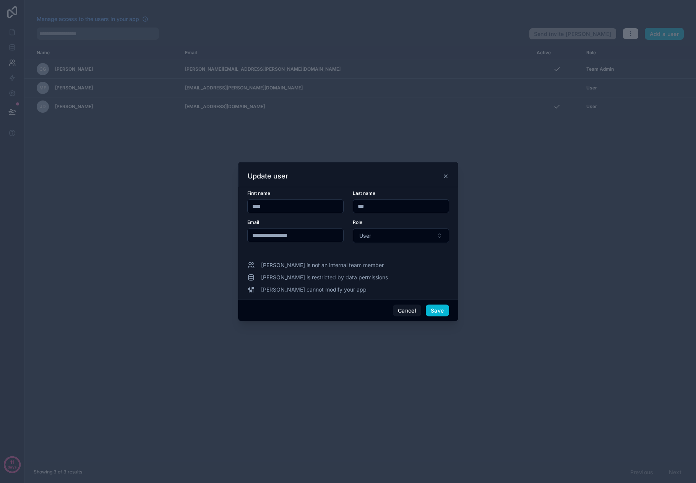
click at [316, 238] on input "**********" at bounding box center [296, 235] width 96 height 11
click at [403, 315] on button "Cancel" at bounding box center [407, 310] width 28 height 12
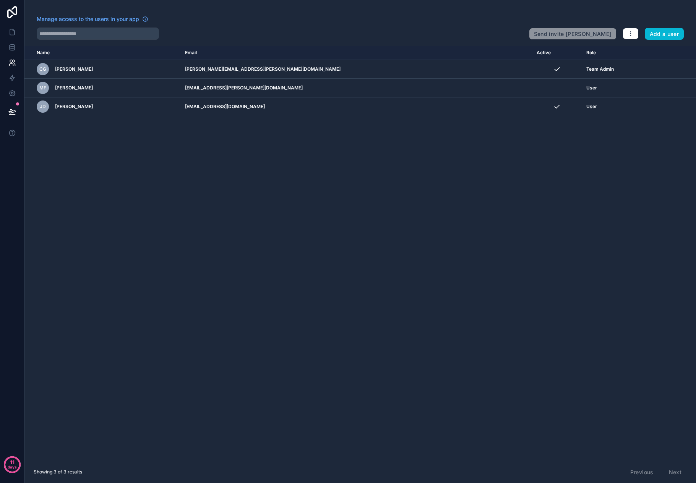
click at [288, 293] on div "Name Email Active Role userTable.email CG Chris Gipple chris.gipple@nightshiftc…" at bounding box center [359, 253] width 671 height 415
click at [44, 107] on span "Review & Publish" at bounding box center [48, 107] width 37 height 6
click at [12, 115] on icon at bounding box center [12, 115] width 6 height 0
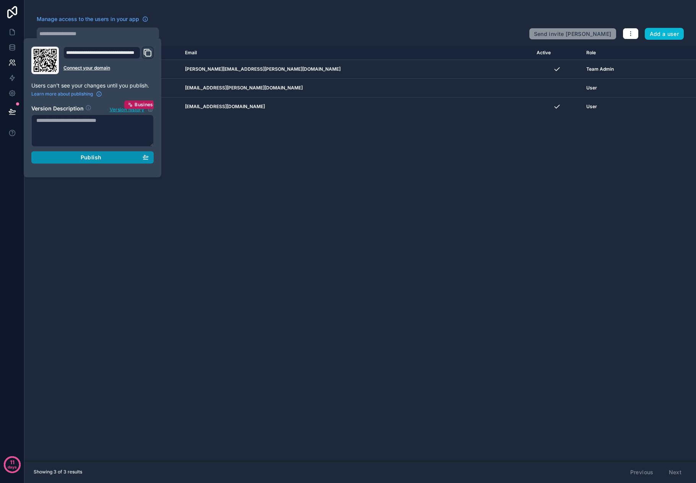
click at [85, 155] on span "Publish" at bounding box center [91, 157] width 21 height 7
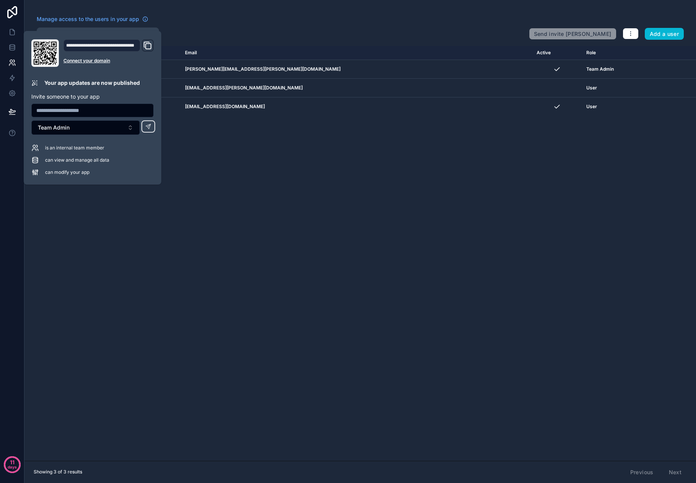
click at [145, 47] on icon "Domain and Custom Link" at bounding box center [147, 45] width 9 height 9
click at [80, 245] on div "Name Email Active Role userTable.email CG Chris Gipple chris.gipple@nightshiftc…" at bounding box center [359, 253] width 671 height 415
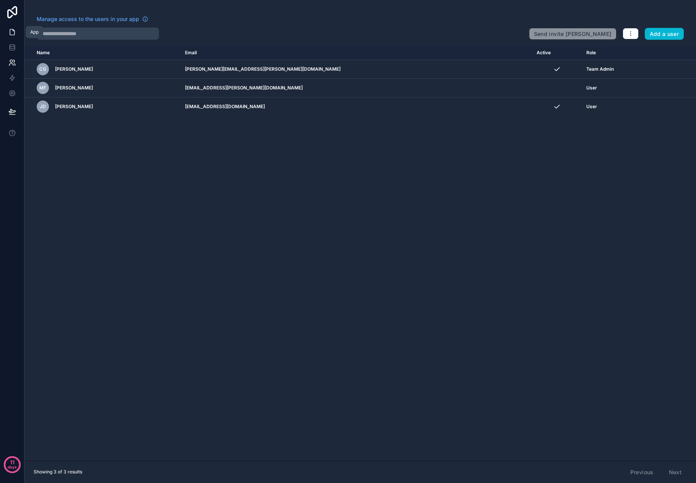
click at [12, 37] on link at bounding box center [12, 31] width 24 height 15
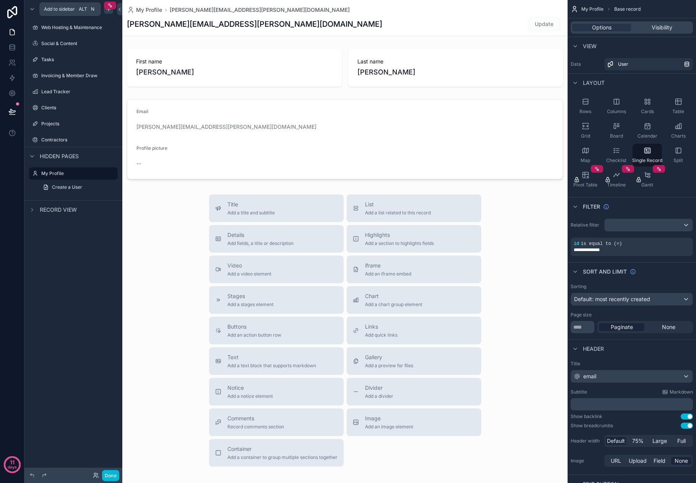
click at [105, 13] on div "scrollable content" at bounding box center [108, 9] width 9 height 9
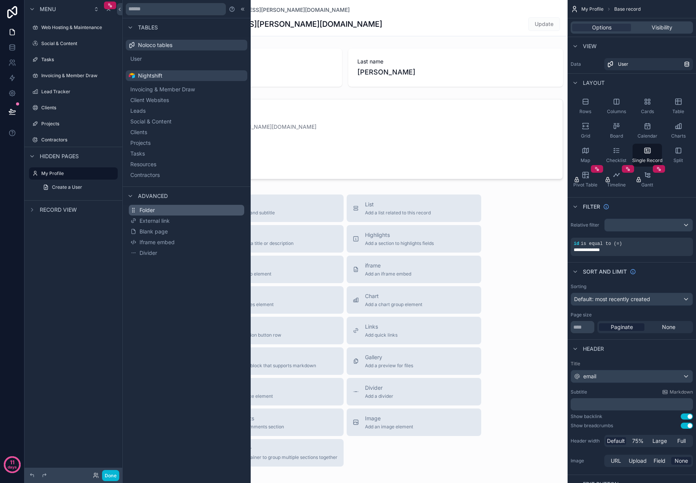
click at [160, 212] on button "Folder" at bounding box center [186, 210] width 115 height 11
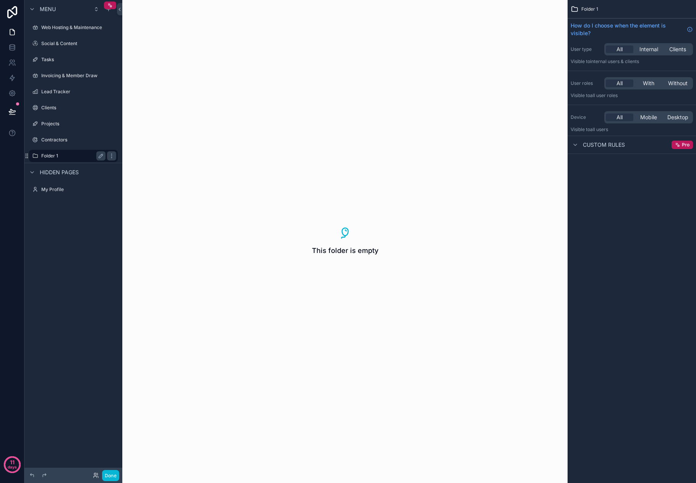
click at [52, 154] on label "Folder 1" at bounding box center [71, 156] width 61 height 6
click at [49, 155] on label "Folder 1" at bounding box center [71, 156] width 61 height 6
click at [102, 156] on icon "scrollable content" at bounding box center [101, 156] width 6 height 6
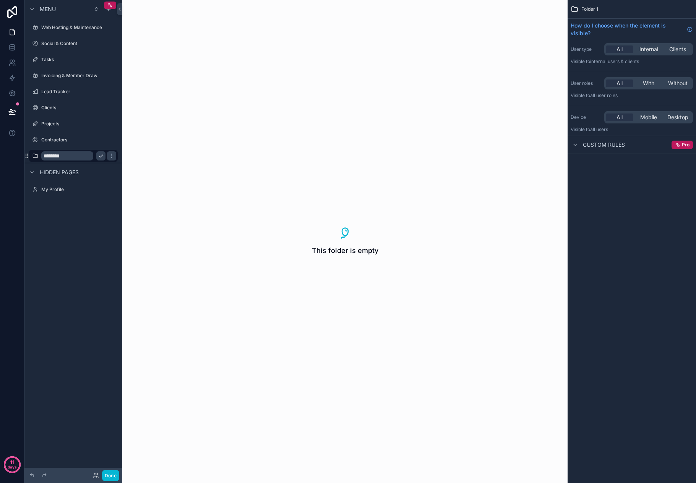
click at [63, 156] on input "********" at bounding box center [67, 155] width 52 height 9
click at [63, 153] on input "********" at bounding box center [67, 155] width 52 height 9
click at [62, 155] on input "********" at bounding box center [67, 155] width 52 height 9
type input "*"
type input "*******"
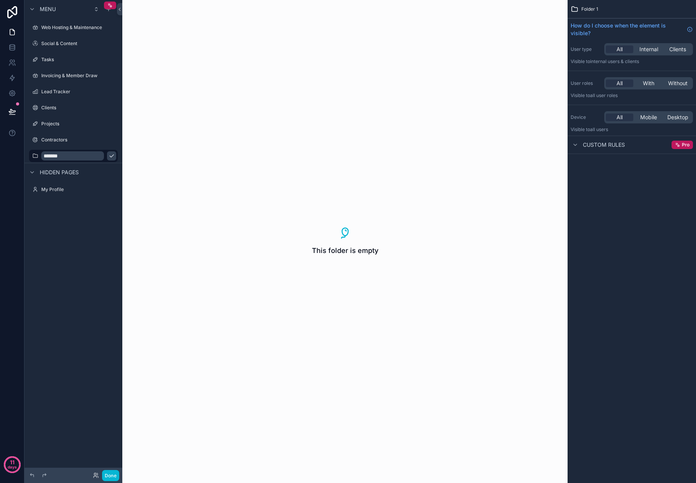
click at [108, 156] on icon "scrollable content" at bounding box center [111, 156] width 6 height 6
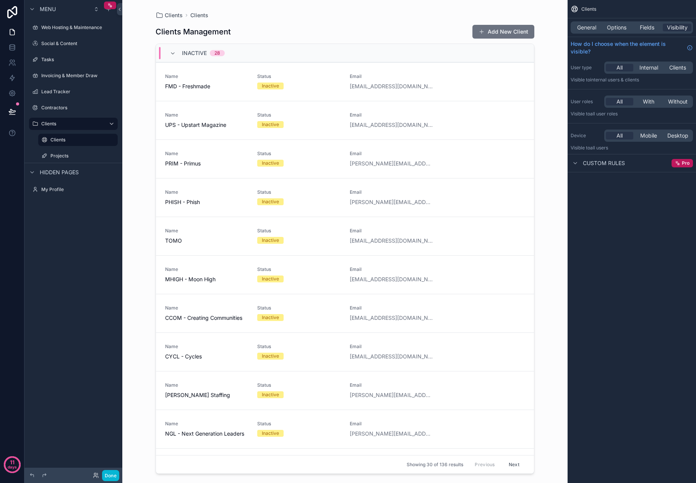
click at [55, 289] on div "Menu Web Hosting & Maintenance Social & Content Tasks Invoicing & Member Draw L…" at bounding box center [73, 237] width 98 height 474
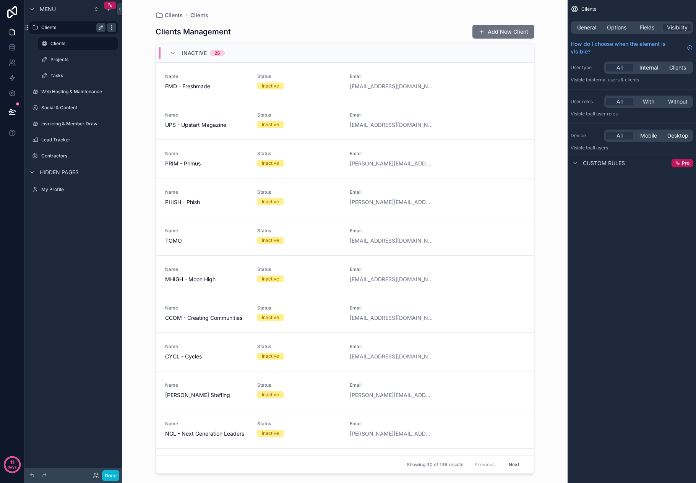
click at [112, 26] on icon "scrollable content" at bounding box center [111, 26] width 0 height 0
drag, startPoint x: 79, startPoint y: 273, endPoint x: 72, endPoint y: 258, distance: 16.6
click at [78, 273] on div "Menu Clients Clients Projects Tasks Web Hosting & Maintenance Social & Content …" at bounding box center [73, 237] width 98 height 474
click at [74, 94] on label "Web Hosting & Maintenance" at bounding box center [71, 92] width 61 height 6
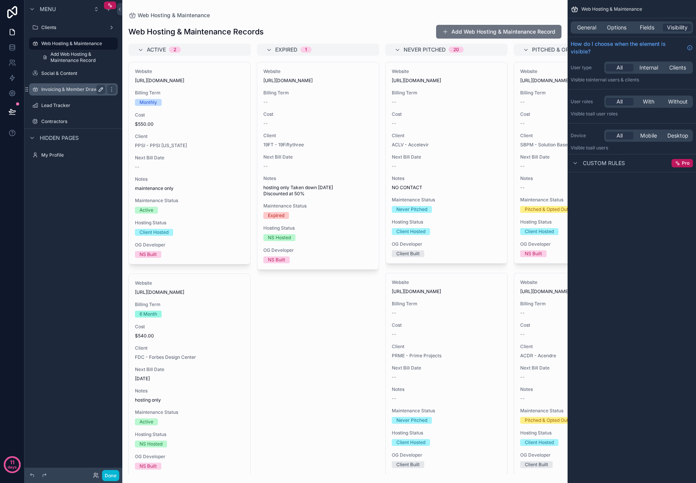
click at [101, 89] on icon "scrollable content" at bounding box center [101, 89] width 6 height 6
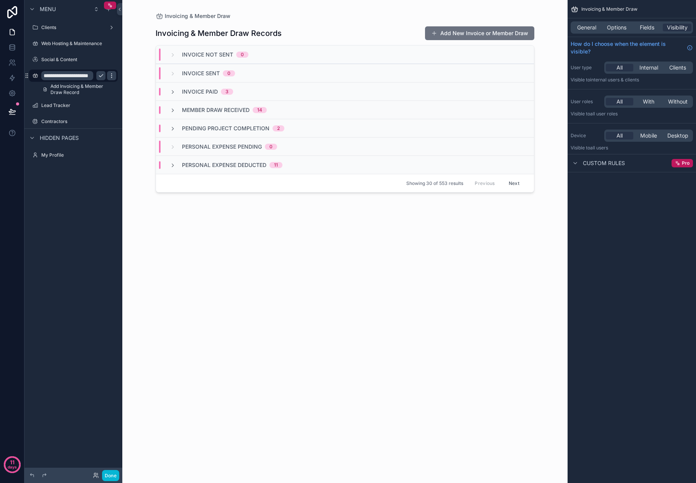
click at [112, 76] on icon "scrollable content" at bounding box center [111, 76] width 6 height 6
drag, startPoint x: 82, startPoint y: 257, endPoint x: 75, endPoint y: 237, distance: 20.9
click at [82, 256] on div "**********" at bounding box center [73, 237] width 98 height 474
click at [108, 76] on icon "scrollable content" at bounding box center [111, 76] width 6 height 6
click at [83, 279] on div "Menu Clients Web Hosting & Maintenance Social & Content Invoicing & Member Draw…" at bounding box center [73, 237] width 98 height 474
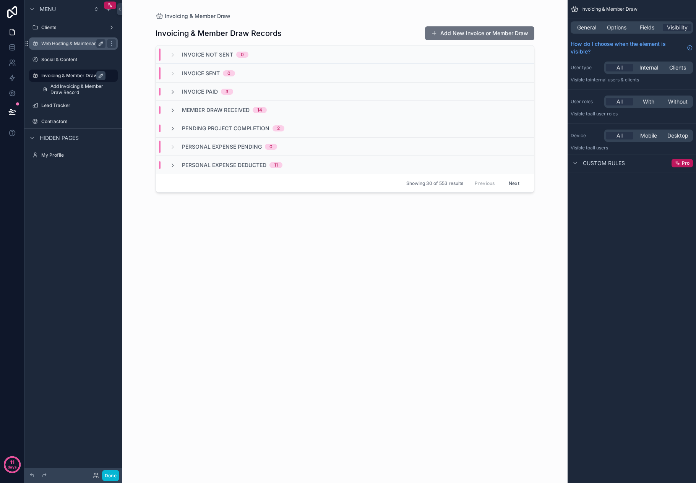
click at [100, 44] on icon "scrollable content" at bounding box center [101, 44] width 4 height 4
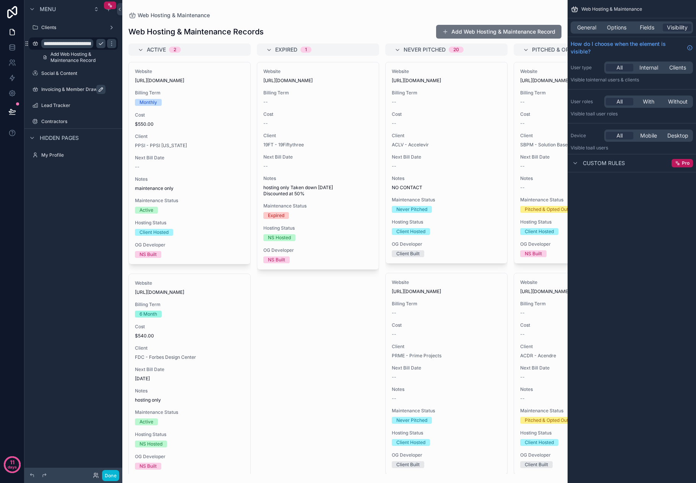
click at [75, 42] on input "**********" at bounding box center [67, 43] width 52 height 9
type input "*"
type input "**********"
click at [108, 45] on icon "scrollable content" at bounding box center [111, 43] width 6 height 6
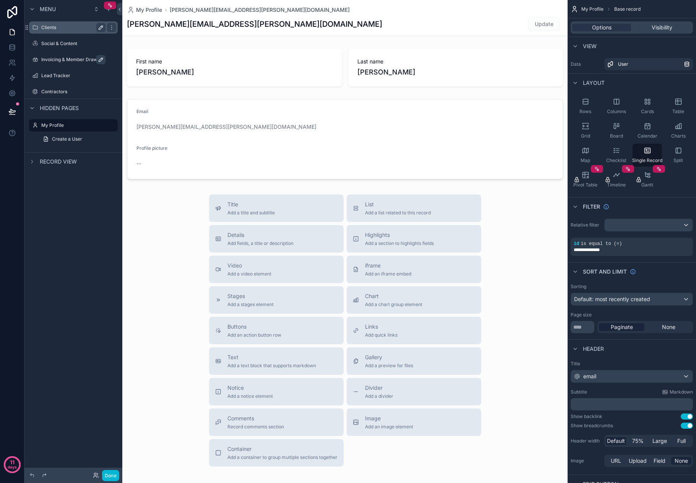
click at [57, 29] on label "Clients" at bounding box center [71, 27] width 61 height 6
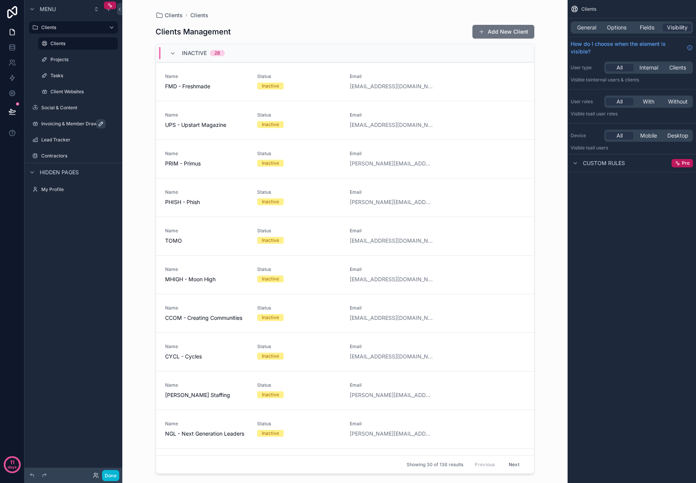
click at [95, 374] on div "Menu Clients Clients Projects Tasks Client Websites Social & Content Invoicing …" at bounding box center [73, 237] width 98 height 474
click at [68, 28] on label "Clients" at bounding box center [71, 27] width 61 height 6
click at [45, 310] on div "Menu Clients Clients Projects Tasks Client Websites Social & Content Invoicing …" at bounding box center [73, 237] width 98 height 474
click at [246, 48] on div "Inactive 28" at bounding box center [345, 53] width 378 height 18
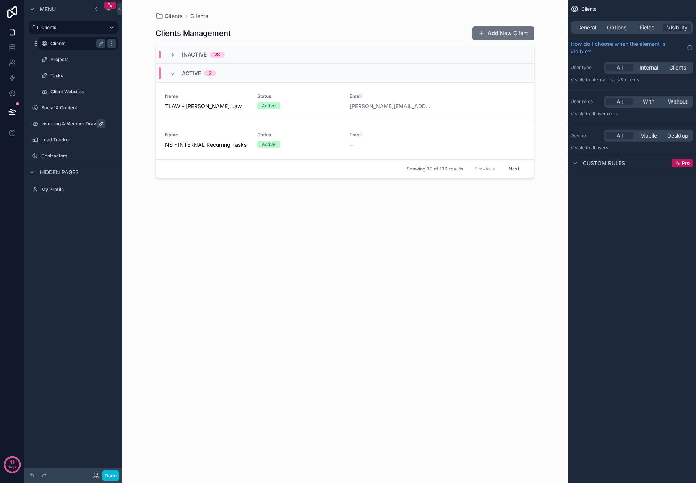
click at [75, 45] on label "Clients" at bounding box center [76, 43] width 52 height 6
click at [588, 29] on span "General" at bounding box center [586, 28] width 19 height 8
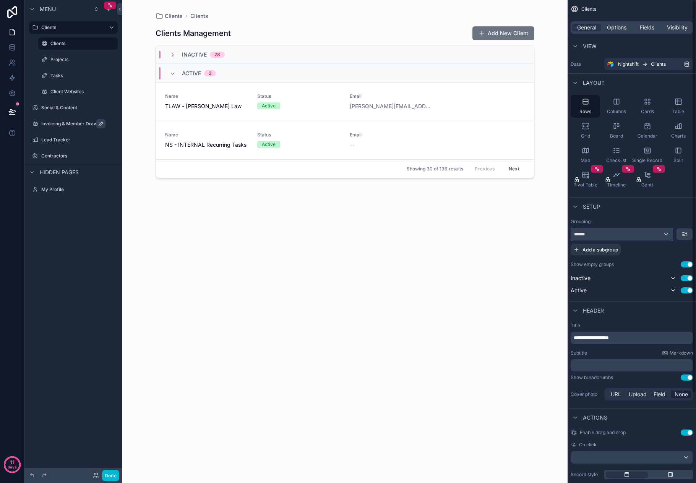
click at [667, 236] on div "******" at bounding box center [622, 234] width 102 height 12
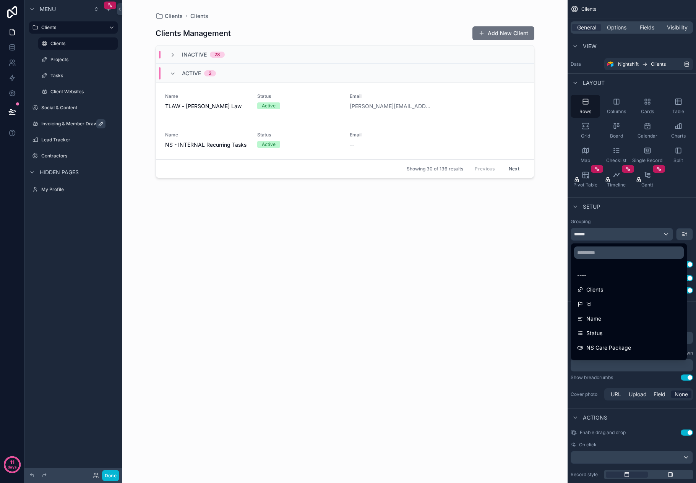
click at [667, 236] on div "scrollable content" at bounding box center [348, 241] width 696 height 483
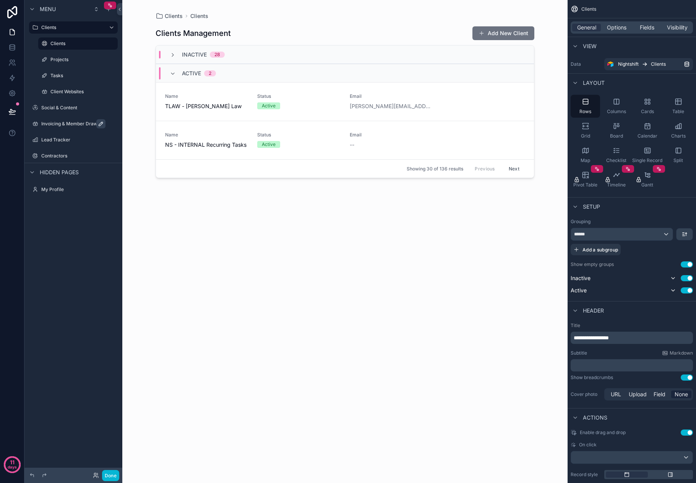
click at [609, 336] on span "**********" at bounding box center [590, 337] width 35 height 5
drag, startPoint x: 628, startPoint y: 340, endPoint x: 592, endPoint y: 343, distance: 36.4
click at [592, 343] on div "**********" at bounding box center [631, 338] width 122 height 12
click at [477, 403] on div "Clients Add New Client Inactive 28 Active 2 Name TLAW - Taylor Law Status Activ…" at bounding box center [344, 247] width 379 height 454
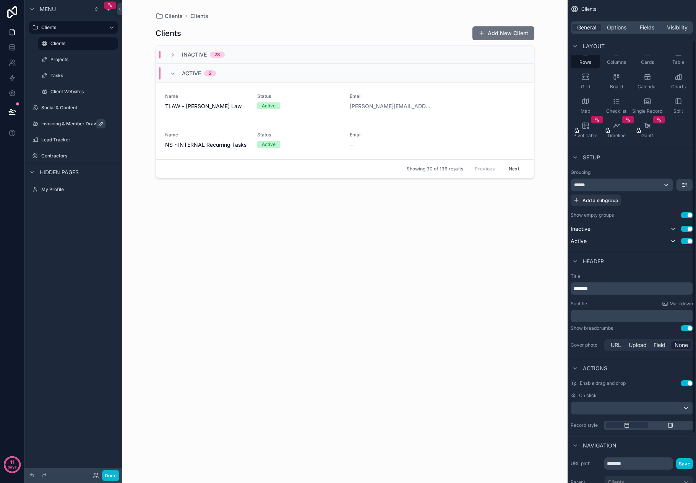
scroll to position [110, 0]
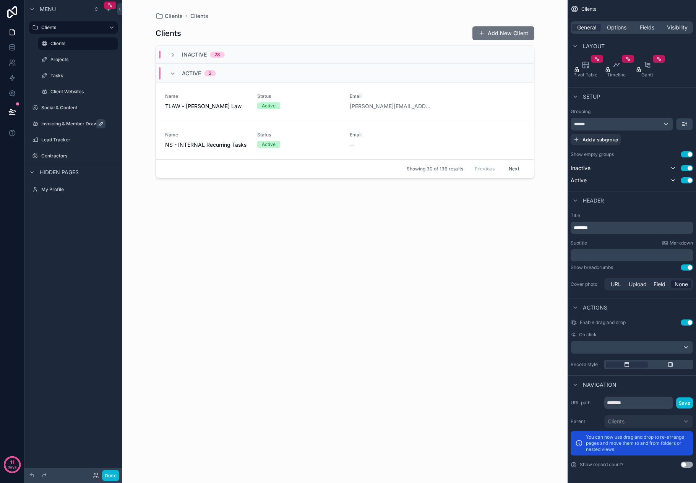
click at [668, 368] on div "scrollable content" at bounding box center [648, 364] width 89 height 9
click at [669, 364] on icon "scrollable content" at bounding box center [670, 364] width 6 height 6
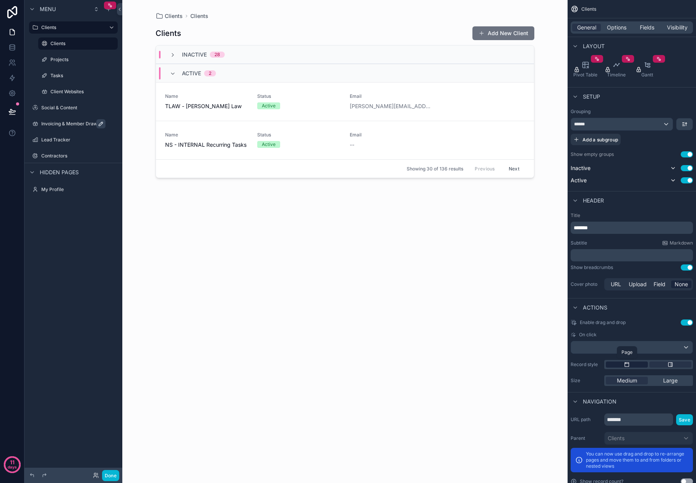
click at [639, 364] on div "scrollable content" at bounding box center [626, 364] width 42 height 6
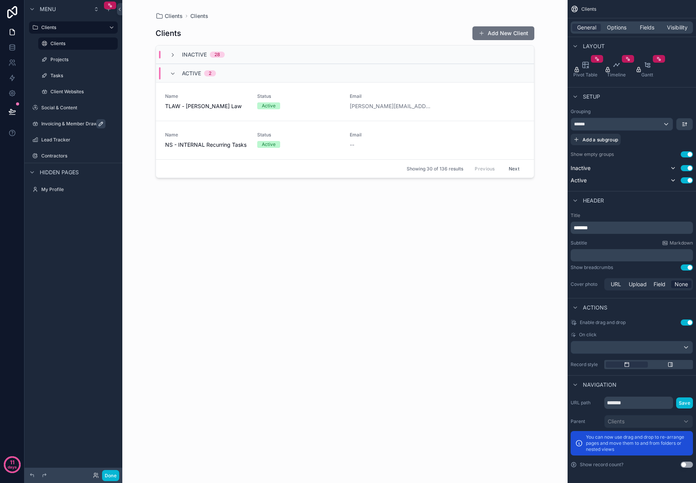
click at [686, 465] on button "Use setting" at bounding box center [686, 464] width 12 height 6
click at [684, 465] on button "Use setting" at bounding box center [686, 464] width 12 height 6
click at [685, 466] on button "Use setting" at bounding box center [686, 464] width 12 height 6
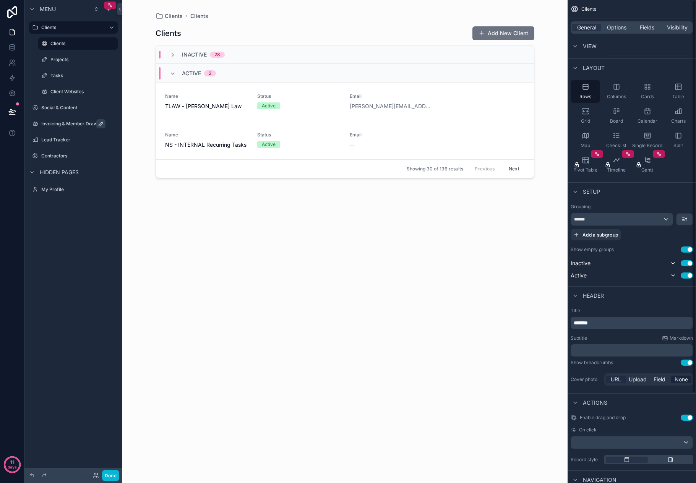
scroll to position [0, 0]
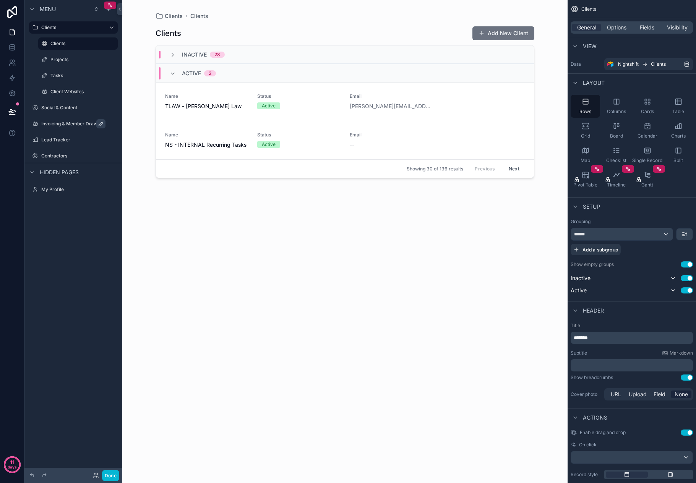
click at [233, 75] on div "Active 2" at bounding box center [345, 73] width 378 height 18
drag, startPoint x: 298, startPoint y: 69, endPoint x: 304, endPoint y: 63, distance: 8.4
click at [304, 63] on div "Inactive 28 Active 2 Showing 30 of 136 results Previous Next" at bounding box center [345, 72] width 378 height 55
click at [296, 71] on div "Active 2" at bounding box center [345, 73] width 378 height 18
click at [297, 73] on div "Active 2" at bounding box center [345, 73] width 378 height 18
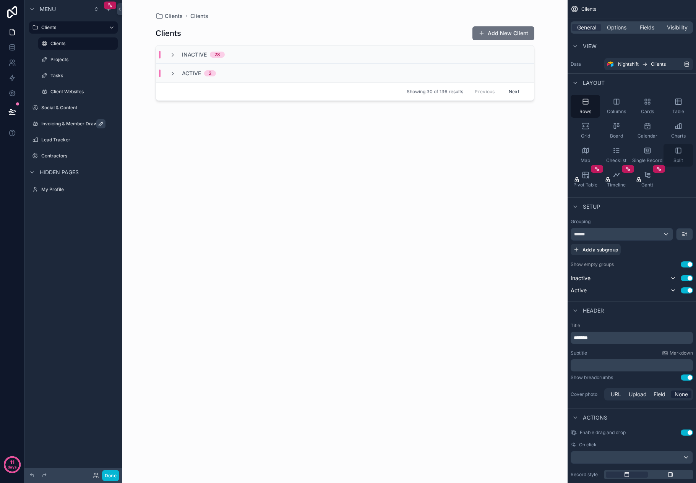
click at [676, 153] on icon "scrollable content" at bounding box center [677, 150] width 5 height 5
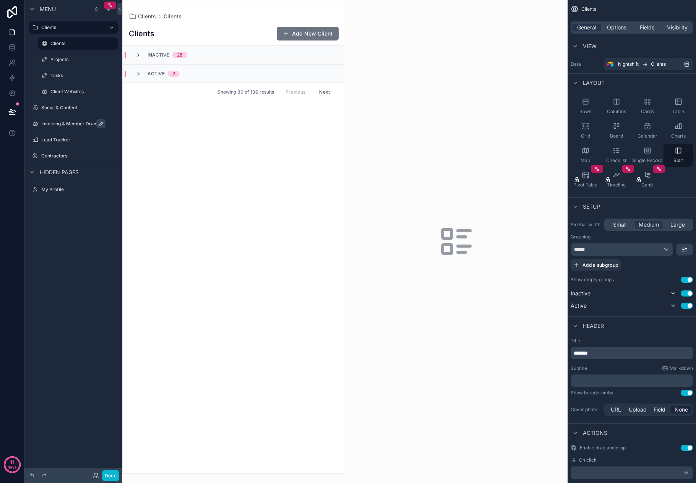
click at [138, 74] on icon "scrollable content" at bounding box center [138, 74] width 6 height 6
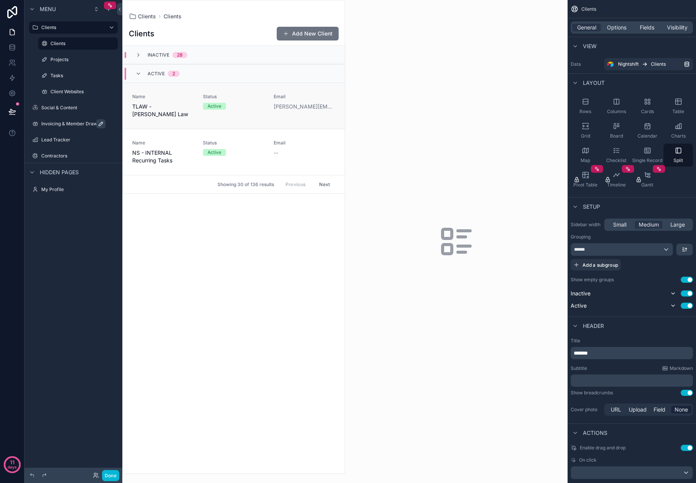
click at [158, 95] on span "Name" at bounding box center [163, 97] width 62 height 6
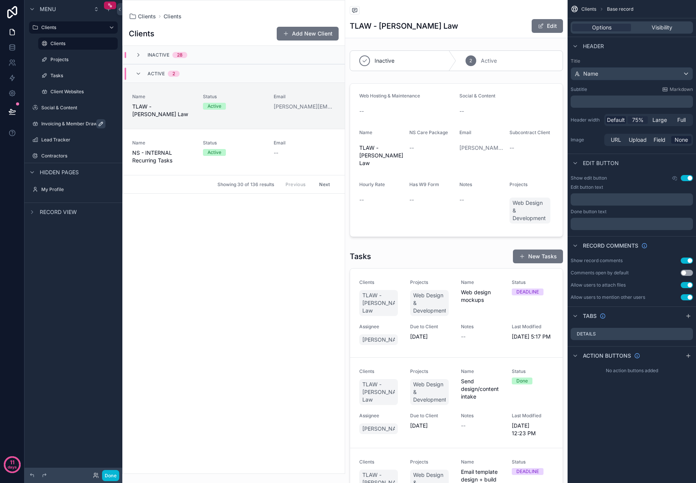
click at [638, 118] on span "75%" at bounding box center [637, 120] width 11 height 8
click at [656, 120] on span "Large" at bounding box center [659, 120] width 15 height 8
click at [620, 119] on span "Default" at bounding box center [616, 120] width 18 height 8
click at [678, 119] on span "Full" at bounding box center [681, 120] width 8 height 8
click at [617, 120] on span "Default" at bounding box center [616, 120] width 18 height 8
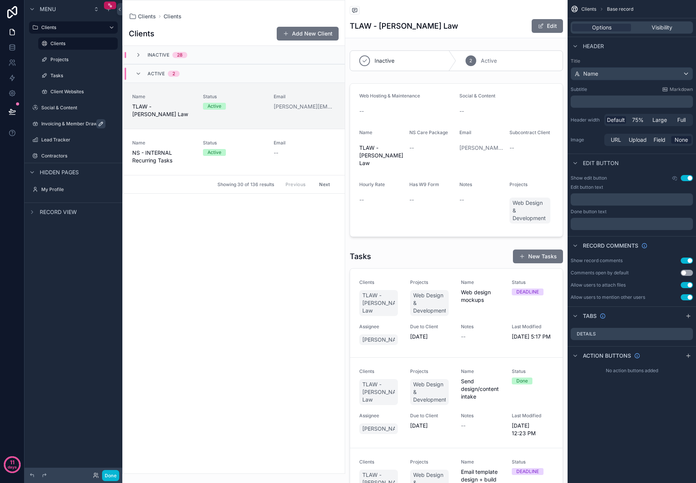
click at [591, 7] on span "Clients" at bounding box center [588, 9] width 15 height 6
click at [185, 74] on div "Active 2" at bounding box center [157, 74] width 63 height 12
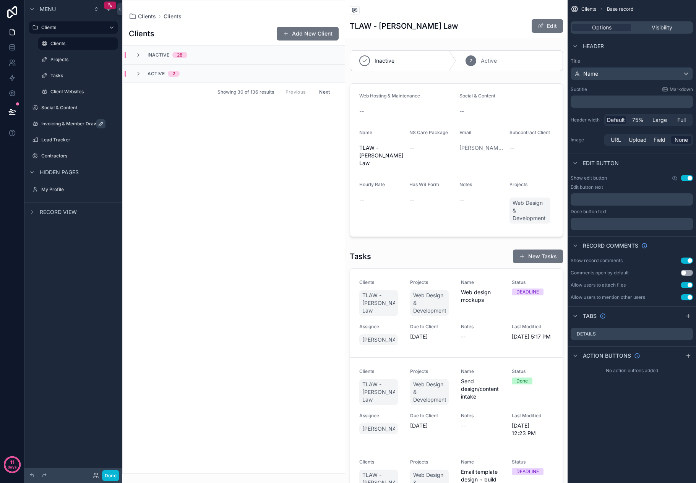
click at [186, 74] on div "Active 2" at bounding box center [157, 74] width 63 height 6
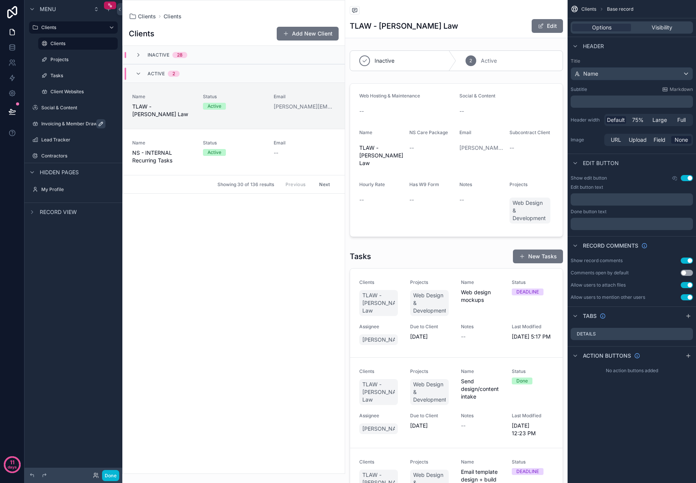
click at [199, 34] on div "Clients Add New Client" at bounding box center [234, 33] width 210 height 15
click at [177, 149] on span "NS - INTERNAL Recurring Tasks" at bounding box center [163, 156] width 62 height 15
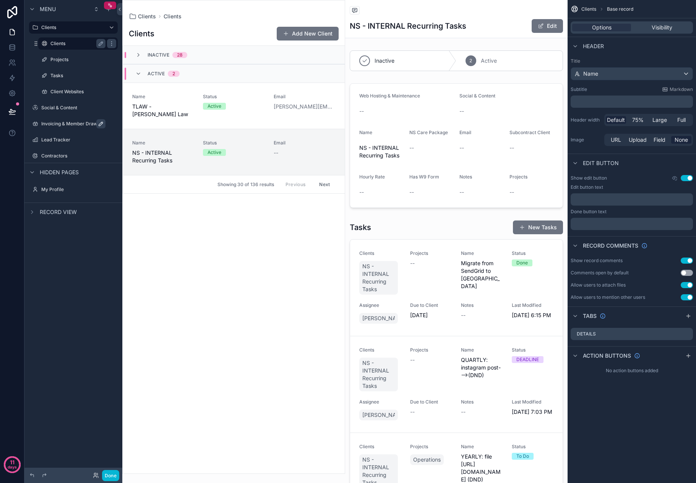
click at [73, 44] on label "Clients" at bounding box center [76, 43] width 52 height 6
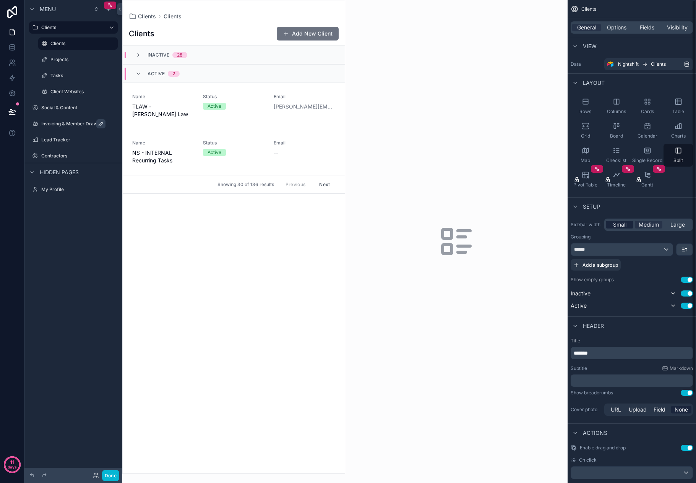
click at [616, 227] on span "Small" at bounding box center [619, 225] width 13 height 8
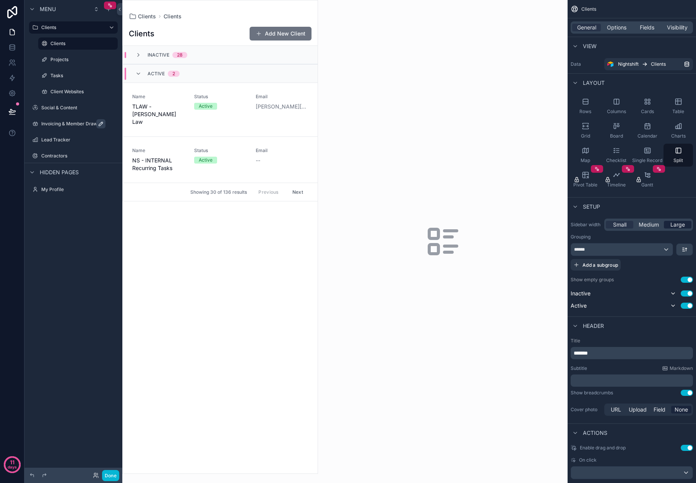
click at [678, 225] on span "Large" at bounding box center [677, 225] width 15 height 8
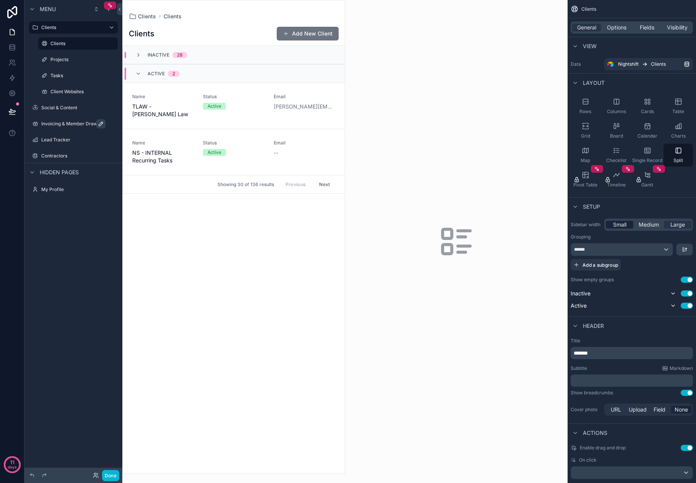
click at [622, 224] on span "Small" at bounding box center [619, 225] width 13 height 8
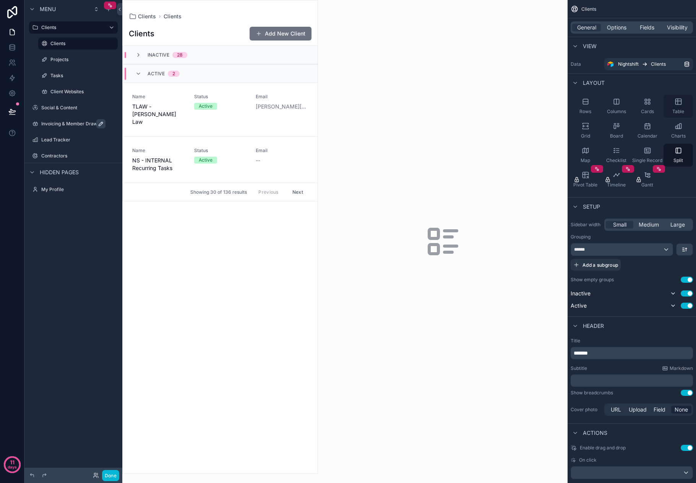
click at [677, 105] on icon "scrollable content" at bounding box center [678, 102] width 6 height 6
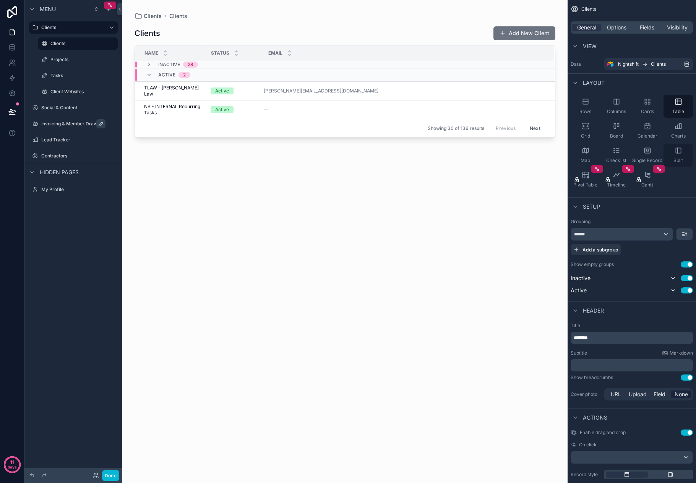
click at [681, 149] on icon "scrollable content" at bounding box center [678, 151] width 8 height 8
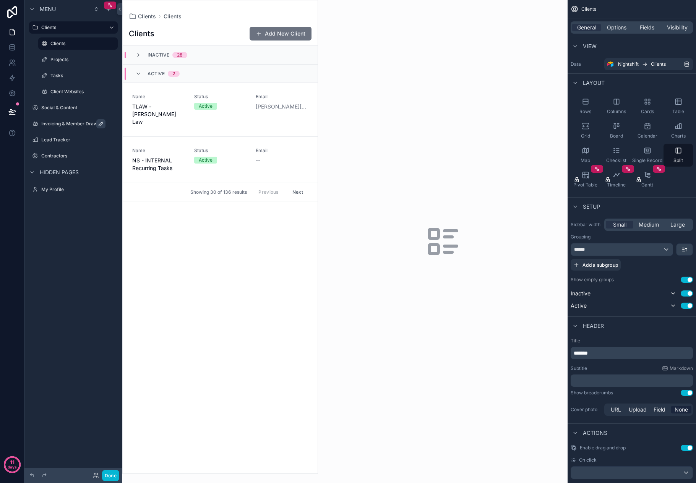
click at [611, 34] on div "General Options Fields Visibility" at bounding box center [631, 27] width 128 height 18
click at [611, 31] on div "General Options Fields Visibility" at bounding box center [631, 27] width 122 height 12
click at [618, 24] on span "Options" at bounding box center [616, 28] width 19 height 8
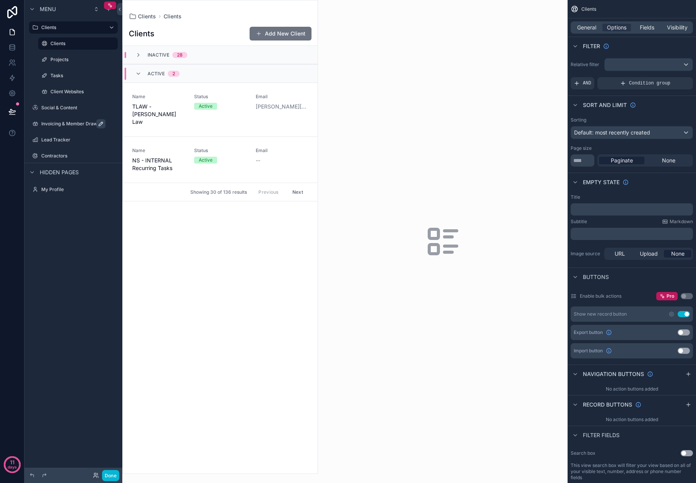
click at [682, 333] on button "Use setting" at bounding box center [683, 332] width 12 height 6
click at [683, 349] on button "Use setting" at bounding box center [683, 351] width 12 height 6
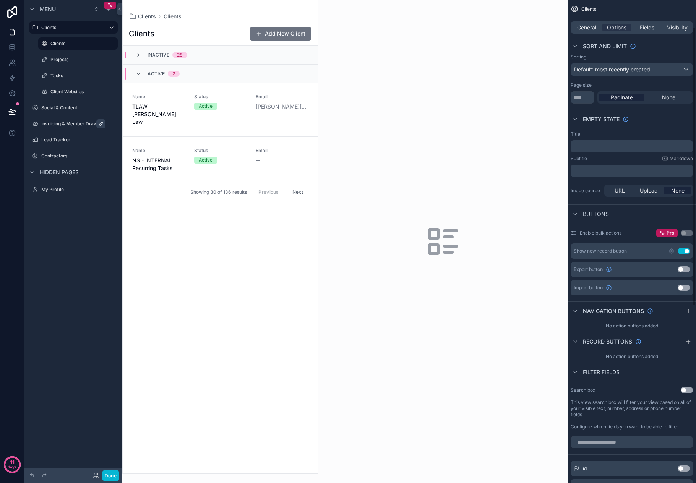
scroll to position [76, 0]
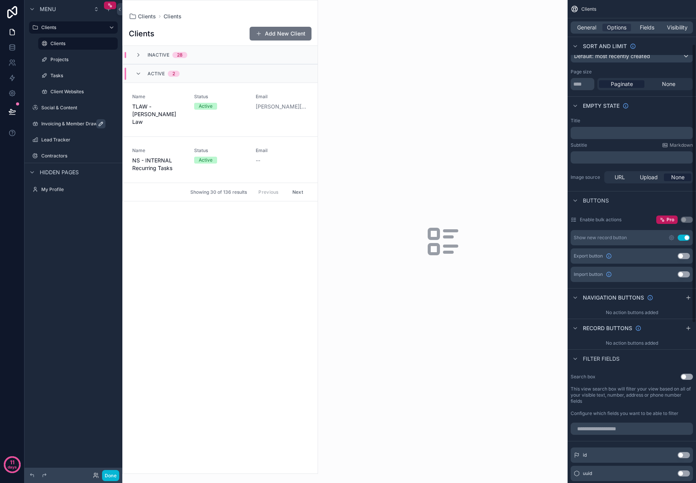
click at [685, 377] on button "Use setting" at bounding box center [686, 377] width 12 height 6
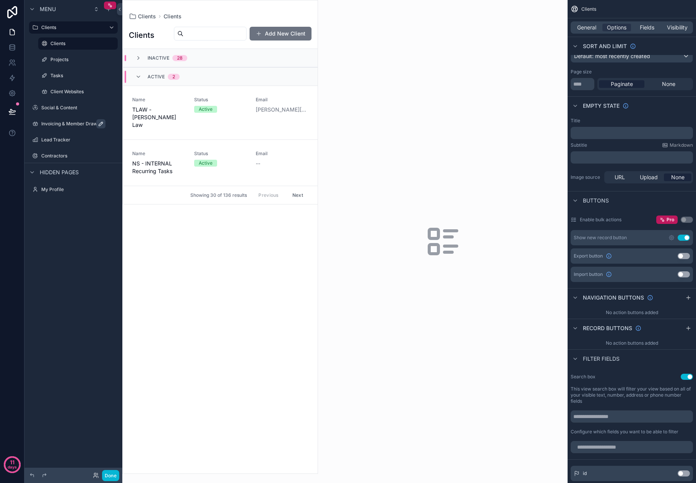
click at [685, 377] on button "Use setting" at bounding box center [686, 377] width 12 height 6
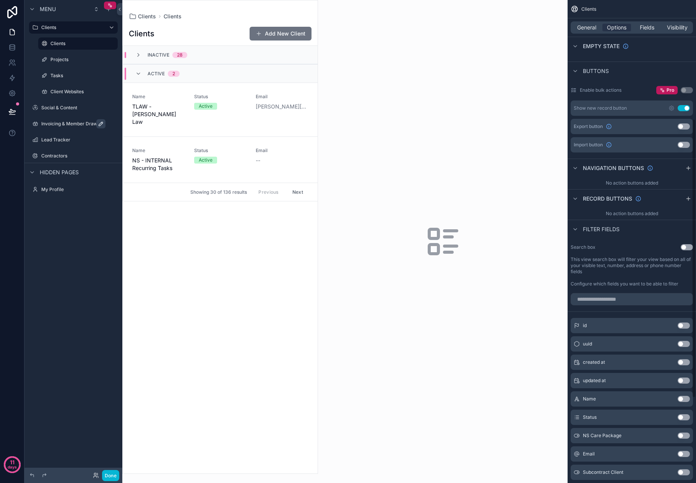
scroll to position [162, 0]
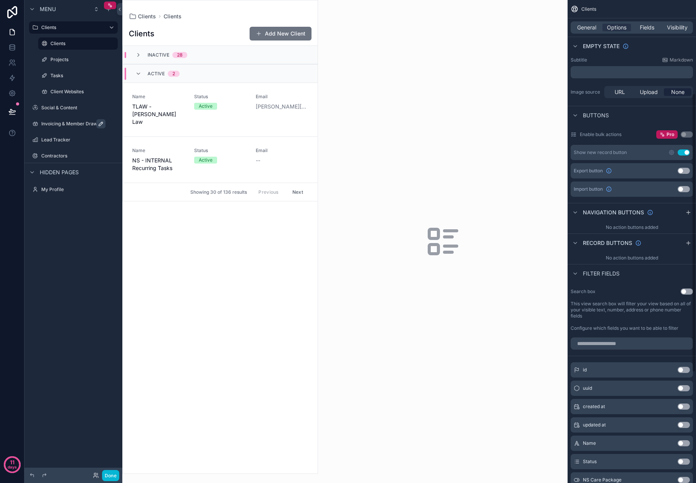
click at [591, 276] on span "Filter fields" at bounding box center [601, 274] width 37 height 8
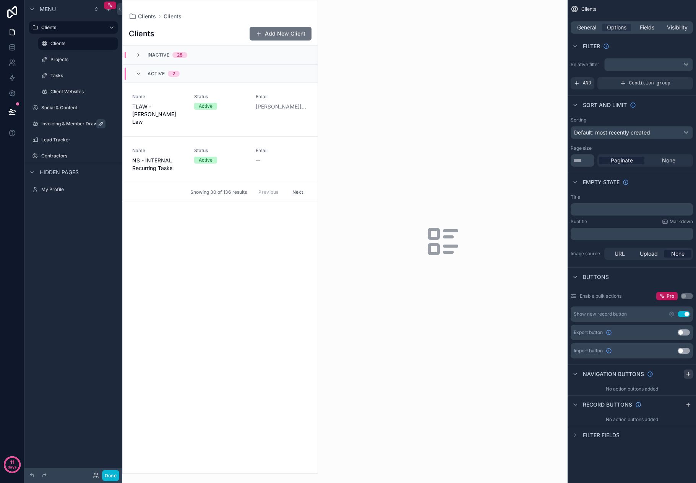
click at [688, 375] on icon "scrollable content" at bounding box center [688, 374] width 6 height 6
click at [629, 391] on div "Action #1" at bounding box center [631, 392] width 122 height 12
click at [685, 391] on icon "scrollable content" at bounding box center [686, 392] width 6 height 6
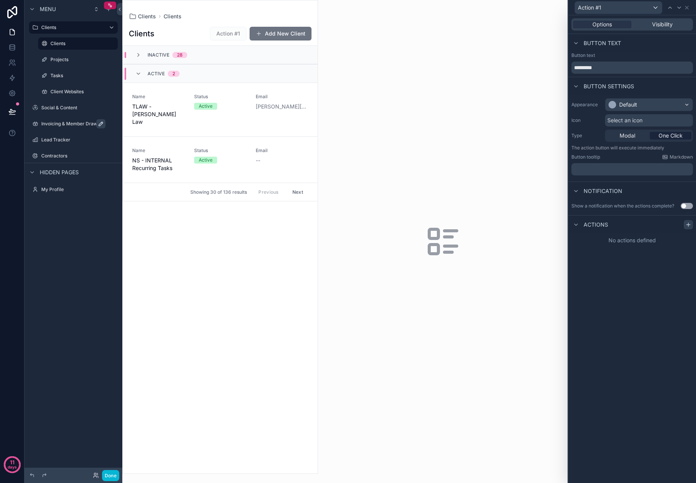
click at [688, 227] on icon at bounding box center [688, 225] width 6 height 6
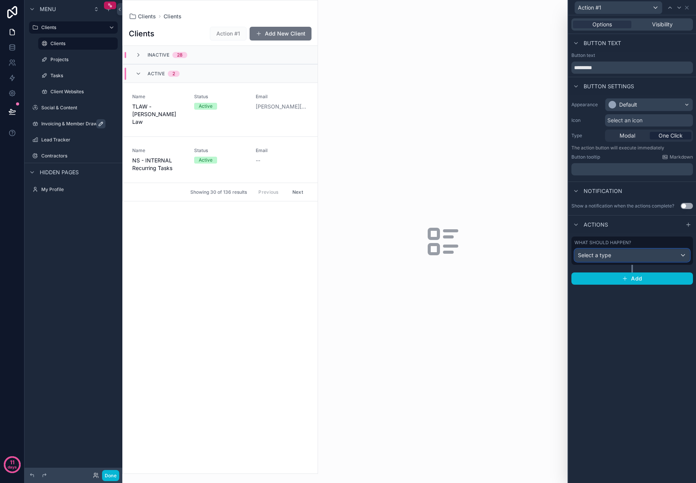
click at [675, 258] on div "Select a type" at bounding box center [632, 255] width 115 height 12
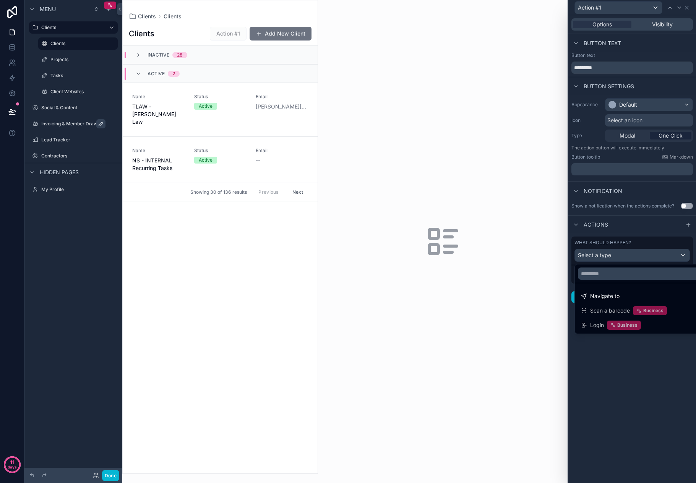
click at [676, 256] on div at bounding box center [632, 241] width 128 height 483
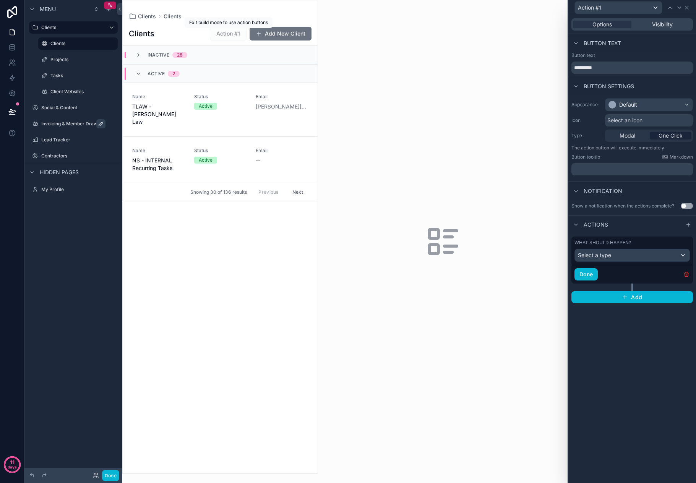
click at [226, 33] on span "Action #1" at bounding box center [228, 33] width 37 height 8
click at [85, 42] on label "Clients" at bounding box center [76, 43] width 52 height 6
click at [74, 43] on label "Clients" at bounding box center [76, 43] width 52 height 6
click at [690, 275] on div "Done" at bounding box center [631, 274] width 121 height 19
click at [688, 273] on icon "button" at bounding box center [685, 274] width 3 height 3
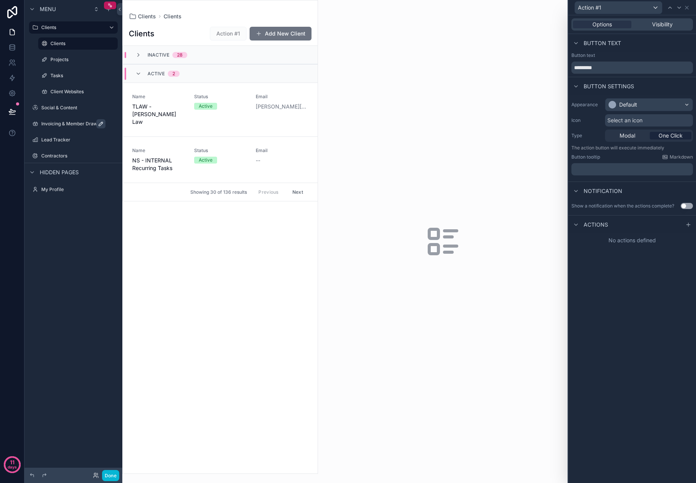
click at [648, 309] on div "Options Visibility Button text Button text ********* Button settings Appearance…" at bounding box center [632, 249] width 128 height 468
click at [687, 9] on icon at bounding box center [686, 8] width 6 height 6
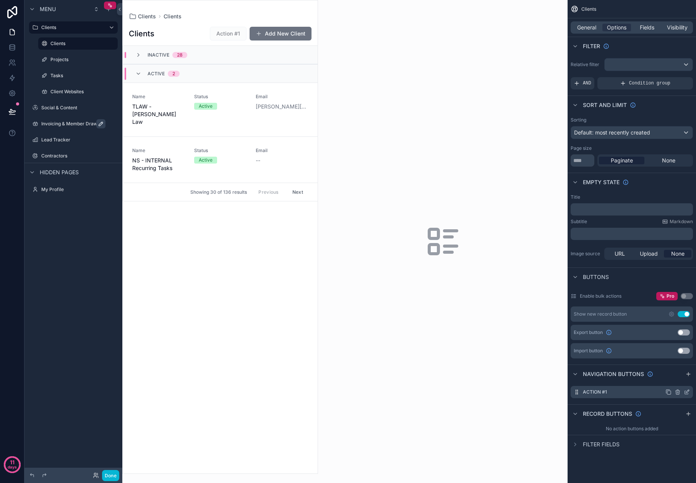
click at [677, 391] on icon "scrollable content" at bounding box center [677, 392] width 6 height 6
click at [674, 379] on icon at bounding box center [674, 380] width 0 height 2
click at [651, 65] on div "scrollable content" at bounding box center [648, 64] width 88 height 12
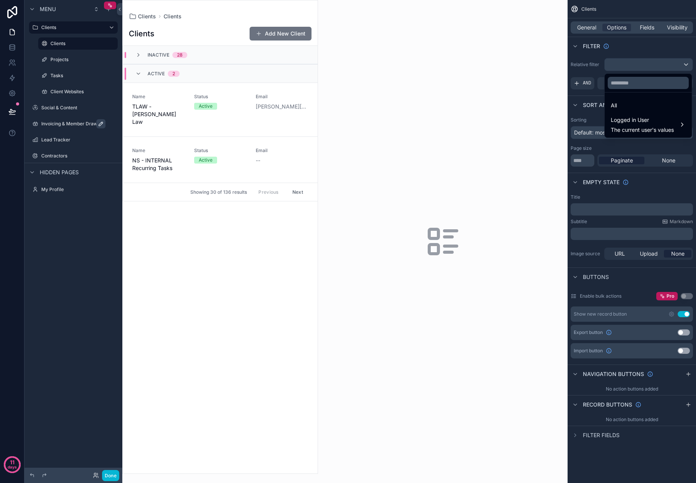
click at [653, 66] on div "scrollable content" at bounding box center [348, 241] width 696 height 483
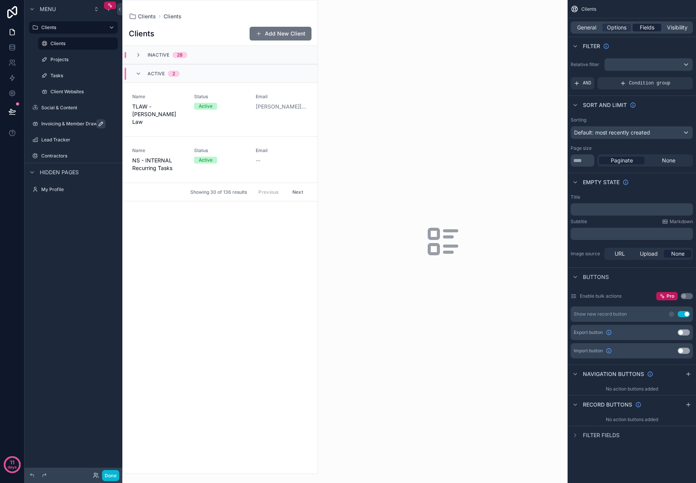
click at [647, 28] on span "Fields" at bounding box center [646, 28] width 15 height 8
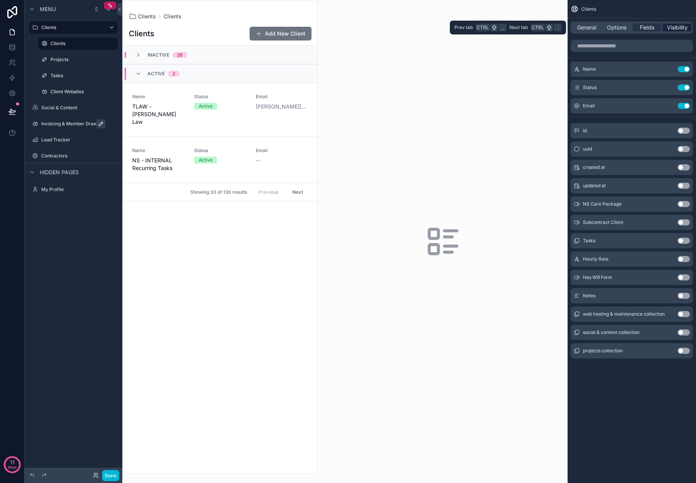
click at [667, 27] on span "Visibility" at bounding box center [677, 28] width 21 height 8
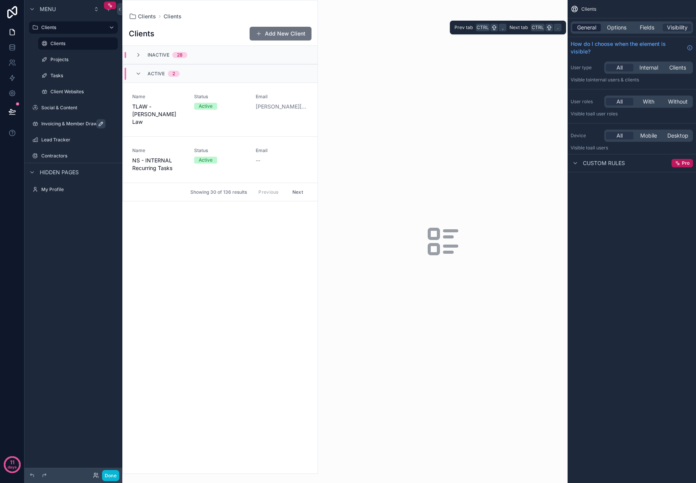
click at [590, 27] on span "General" at bounding box center [586, 28] width 19 height 8
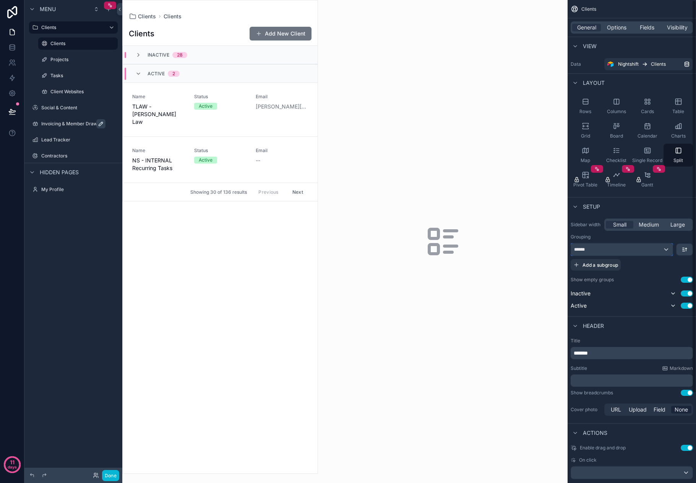
click at [641, 250] on div "******" at bounding box center [622, 249] width 102 height 12
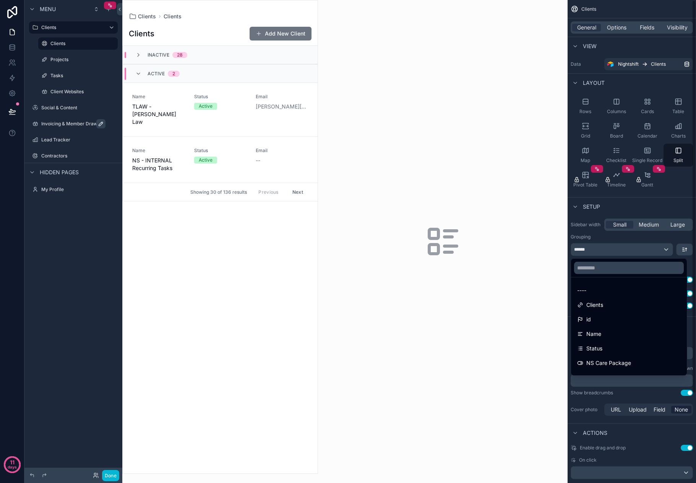
click at [643, 240] on div "scrollable content" at bounding box center [348, 241] width 696 height 483
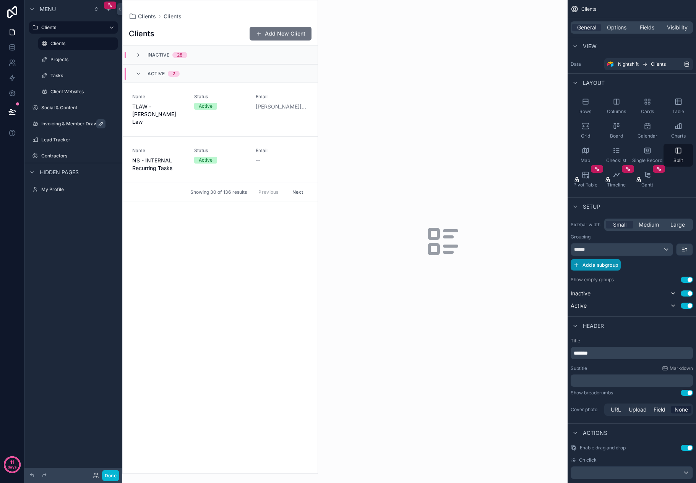
click at [617, 265] on span "Add a subgroup" at bounding box center [600, 265] width 36 height 6
click at [652, 265] on div "Choose a field" at bounding box center [622, 265] width 102 height 12
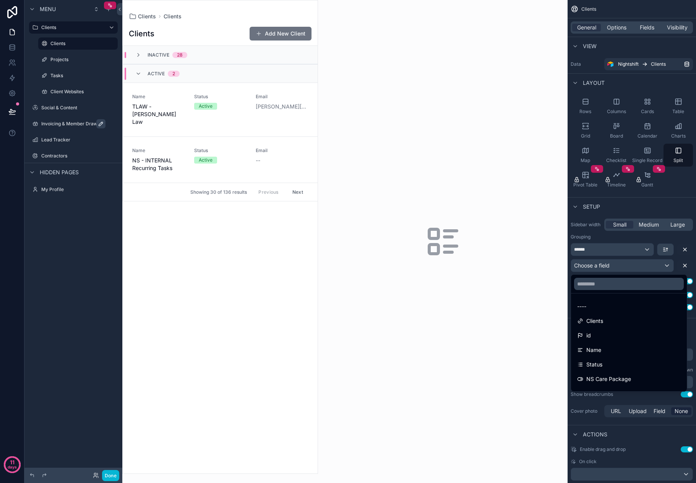
click at [652, 265] on div "scrollable content" at bounding box center [348, 241] width 696 height 483
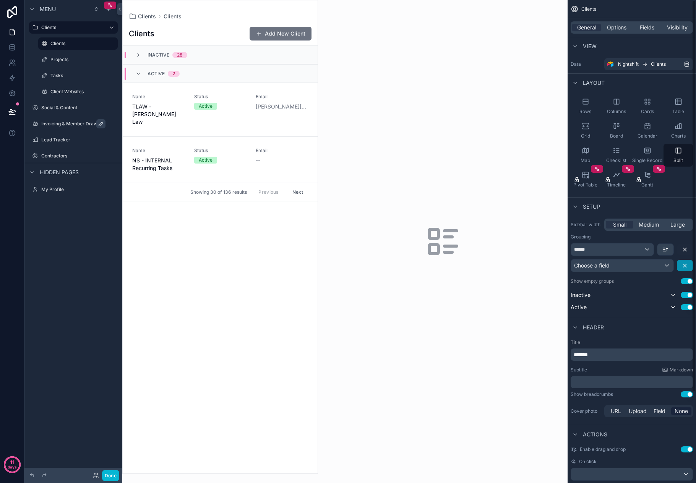
click at [681, 265] on button "scrollable content" at bounding box center [685, 265] width 16 height 11
click at [684, 248] on icon "scrollable content" at bounding box center [684, 249] width 6 height 6
click at [686, 249] on div "scrollable content" at bounding box center [348, 241] width 696 height 483
click at [108, 10] on icon "scrollable content" at bounding box center [108, 9] width 6 height 6
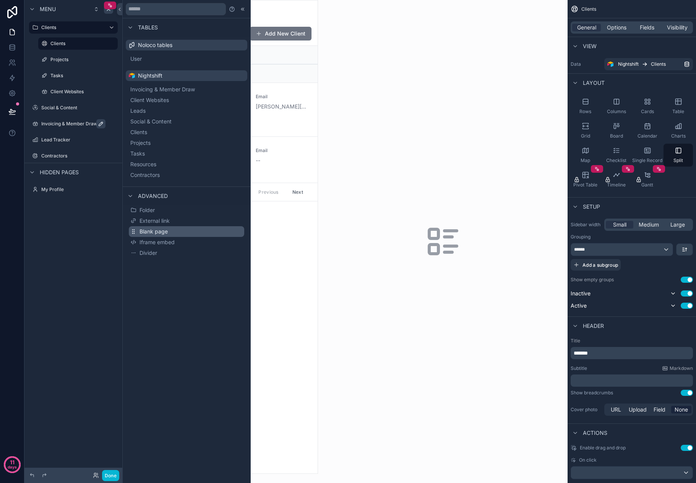
click at [168, 233] on button "Blank page" at bounding box center [186, 231] width 115 height 11
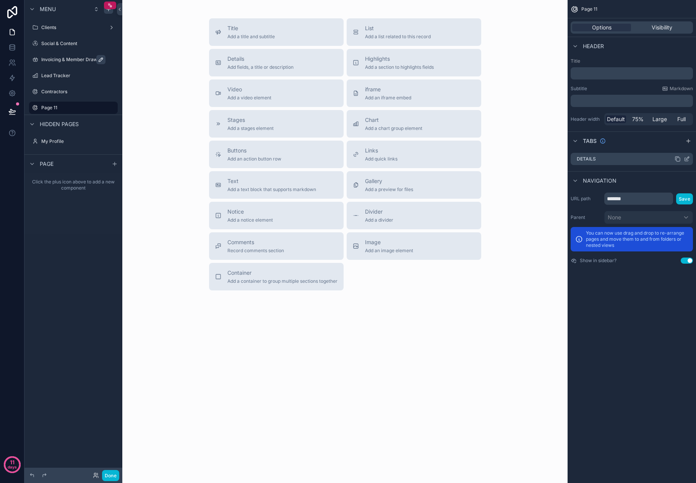
click at [613, 160] on div "Details" at bounding box center [631, 159] width 122 height 12
click at [691, 141] on icon "scrollable content" at bounding box center [688, 141] width 6 height 6
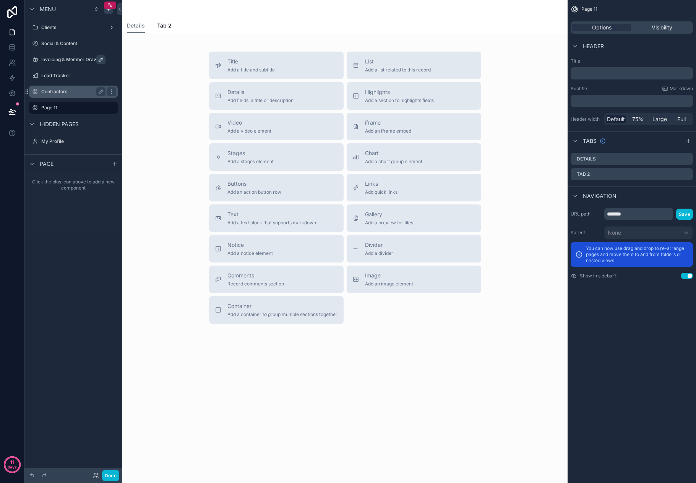
click at [79, 90] on label "Contractors" at bounding box center [71, 92] width 61 height 6
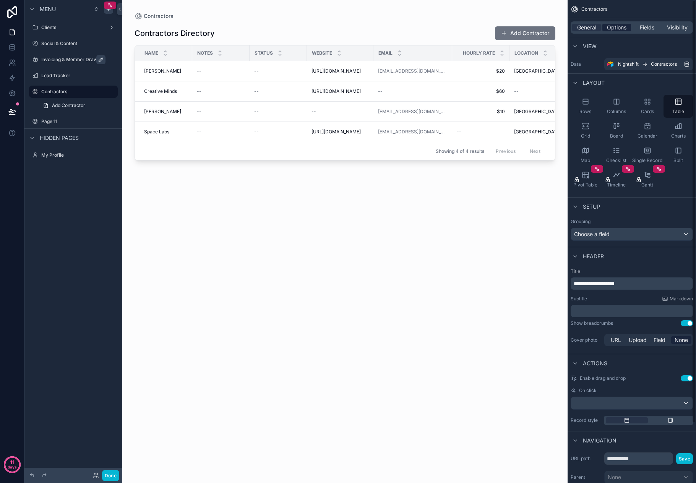
click at [618, 25] on span "Options" at bounding box center [616, 28] width 19 height 8
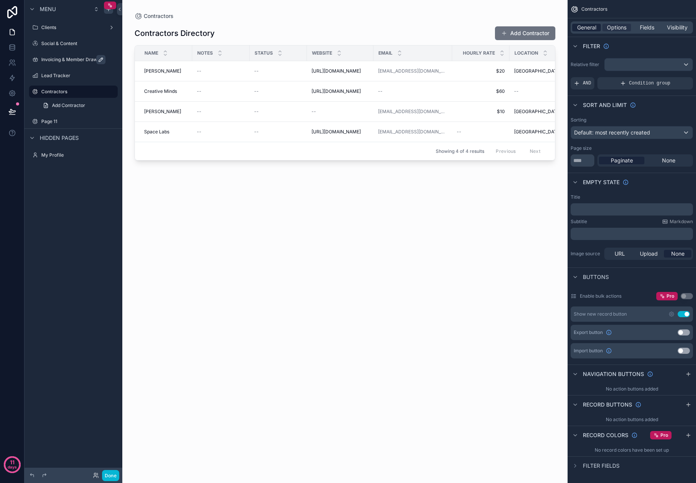
click at [589, 29] on span "General" at bounding box center [586, 28] width 19 height 8
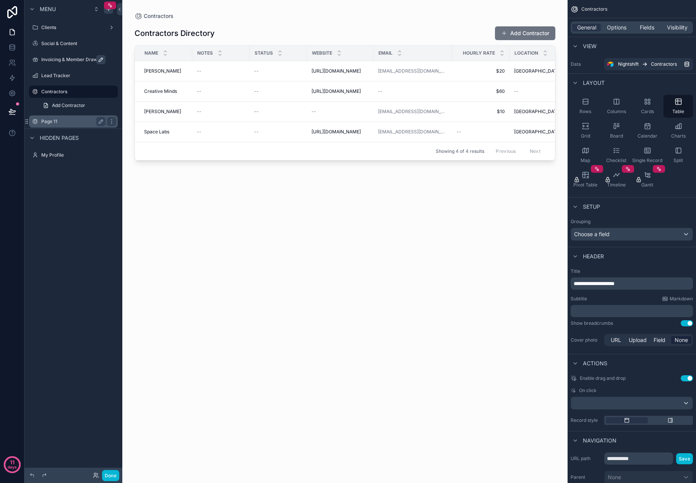
click at [73, 120] on label "Page 11" at bounding box center [71, 121] width 61 height 6
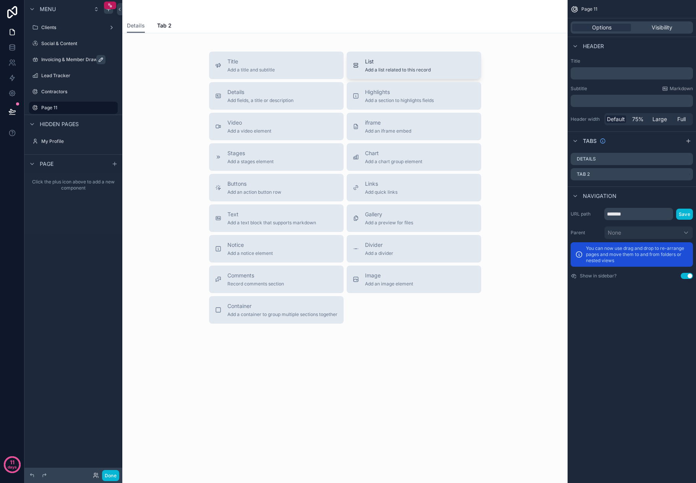
click at [392, 55] on button "List Add a list related to this record" at bounding box center [413, 66] width 134 height 28
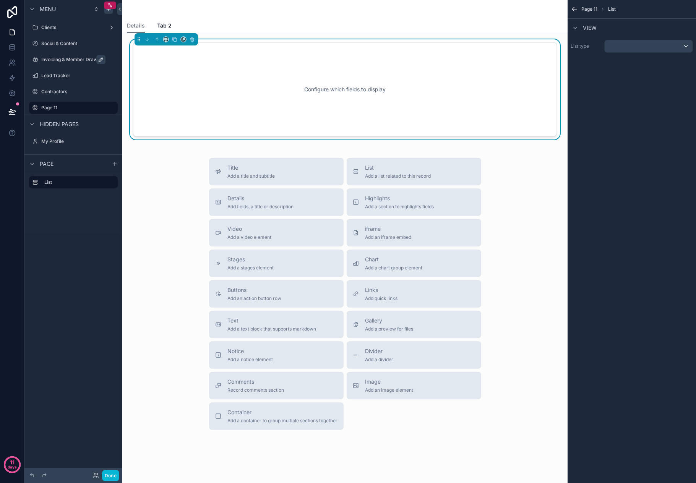
click at [394, 92] on div "Configure which fields to display" at bounding box center [345, 89] width 398 height 69
click at [641, 50] on div "scrollable content" at bounding box center [648, 46] width 88 height 12
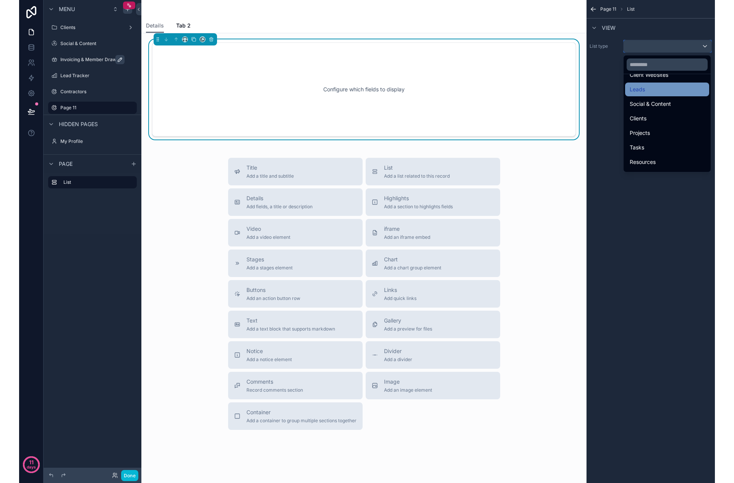
scroll to position [76, 0]
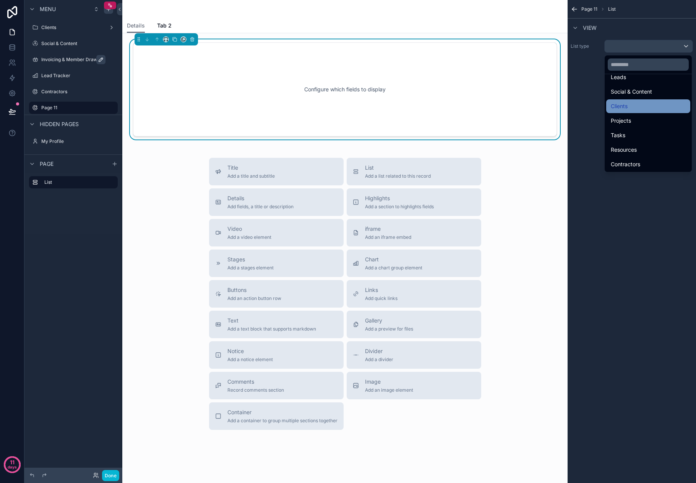
click at [642, 106] on div "Clients" at bounding box center [647, 106] width 75 height 9
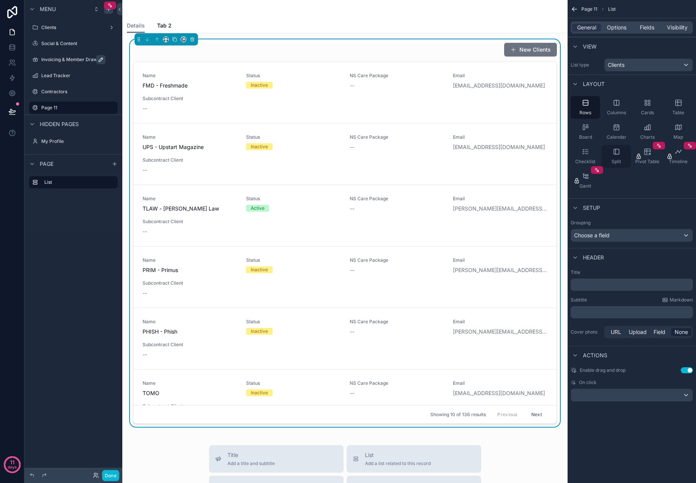
click at [611, 153] on div "Split" at bounding box center [615, 156] width 29 height 23
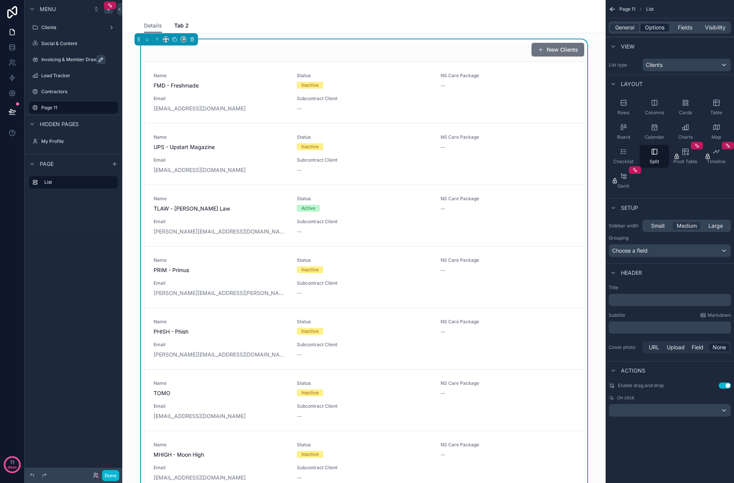
click at [660, 29] on span "Options" at bounding box center [654, 28] width 19 height 8
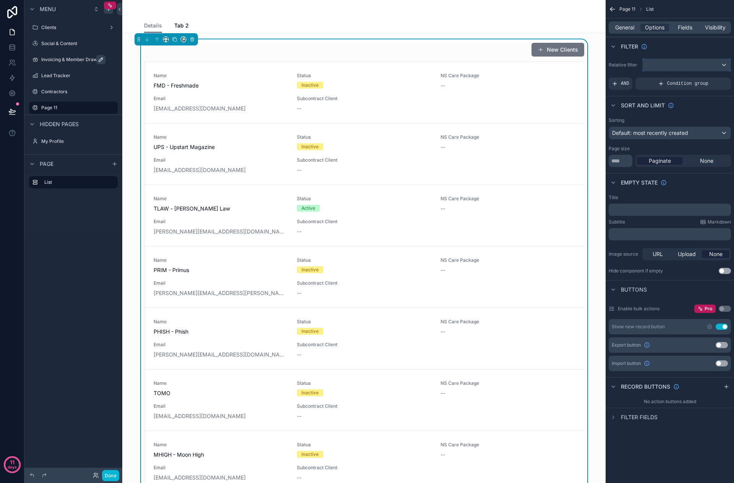
click at [671, 65] on div "scrollable content" at bounding box center [687, 65] width 88 height 12
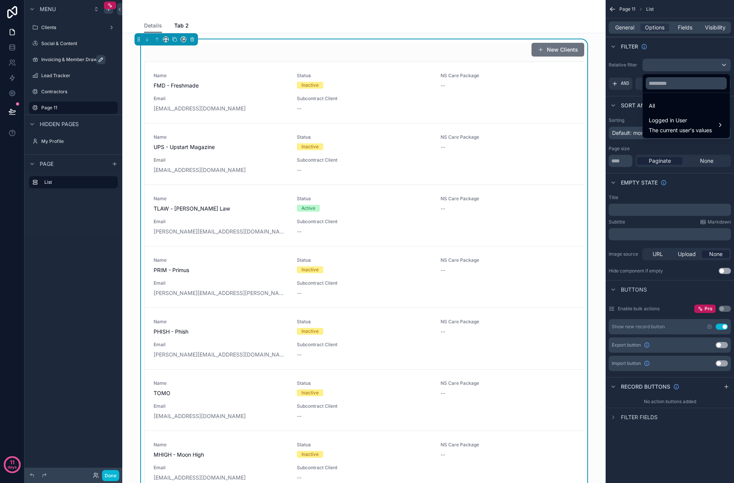
click at [625, 71] on div "scrollable content" at bounding box center [367, 241] width 734 height 483
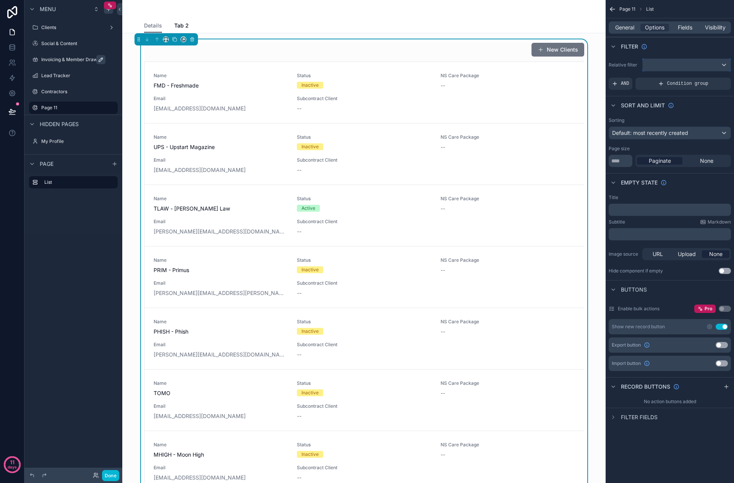
click at [694, 67] on div "scrollable content" at bounding box center [687, 65] width 88 height 12
click at [682, 102] on div "All" at bounding box center [686, 105] width 75 height 9
click at [673, 85] on span "Condition group" at bounding box center [687, 84] width 41 height 6
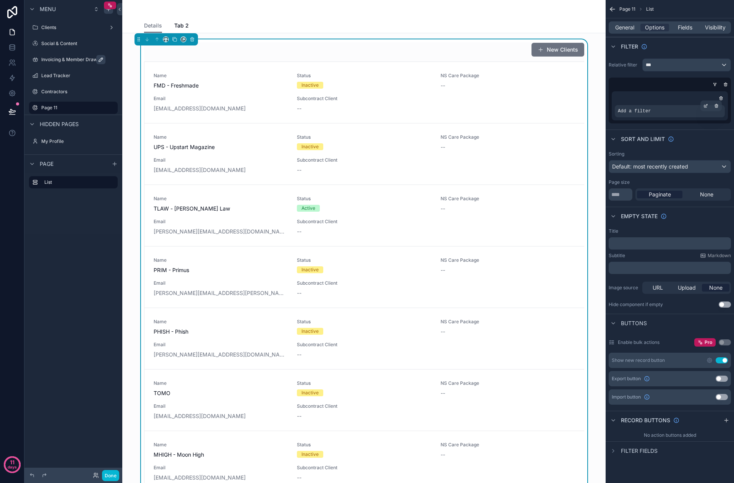
click at [650, 113] on div "Add a filter" at bounding box center [670, 111] width 110 height 12
click at [695, 105] on icon "scrollable content" at bounding box center [705, 106] width 5 height 5
click at [555, 104] on div "Select a field" at bounding box center [540, 100] width 45 height 12
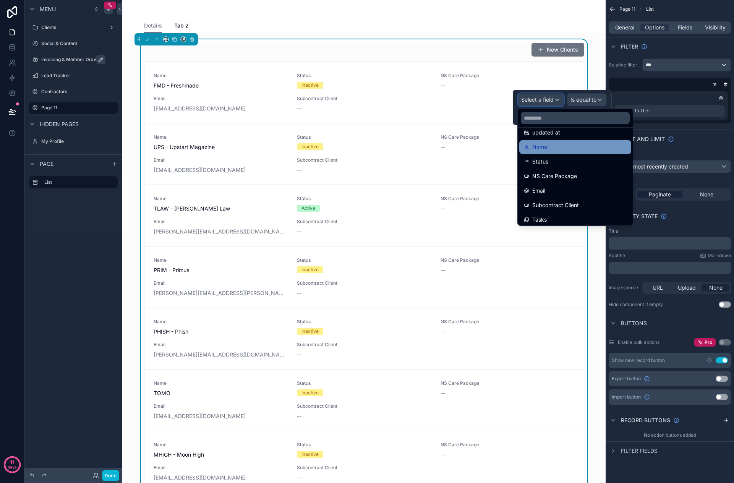
scroll to position [38, 0]
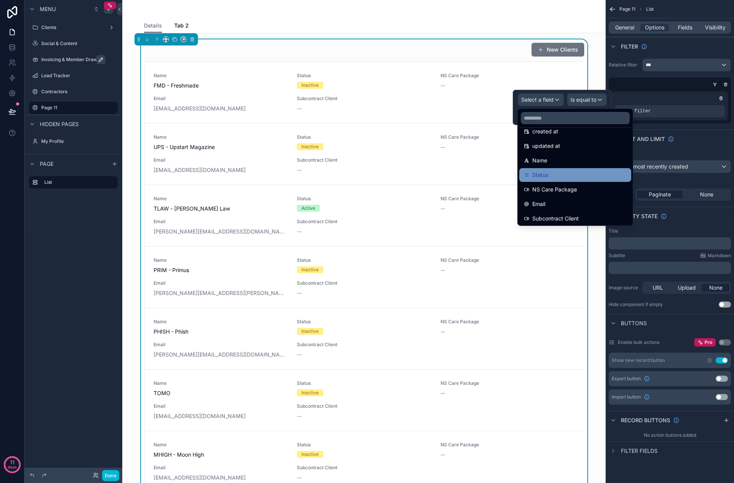
click at [563, 172] on div "Status" at bounding box center [575, 174] width 103 height 9
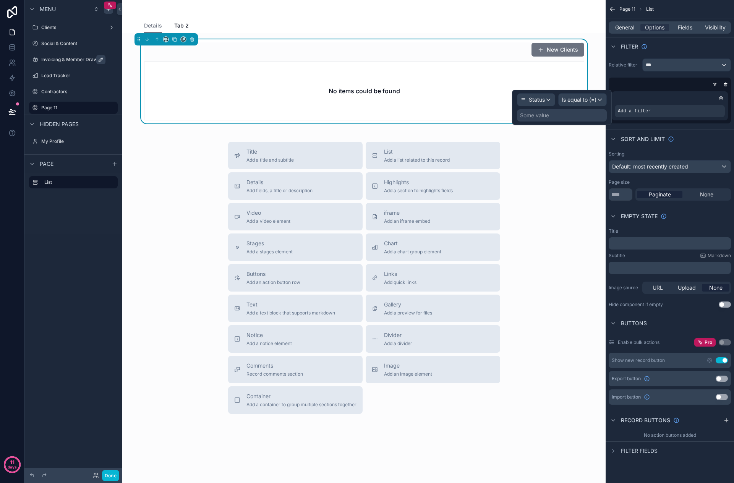
click at [579, 116] on div "Some value" at bounding box center [562, 115] width 90 height 12
click at [588, 100] on span "Is equal to (=)" at bounding box center [579, 100] width 35 height 8
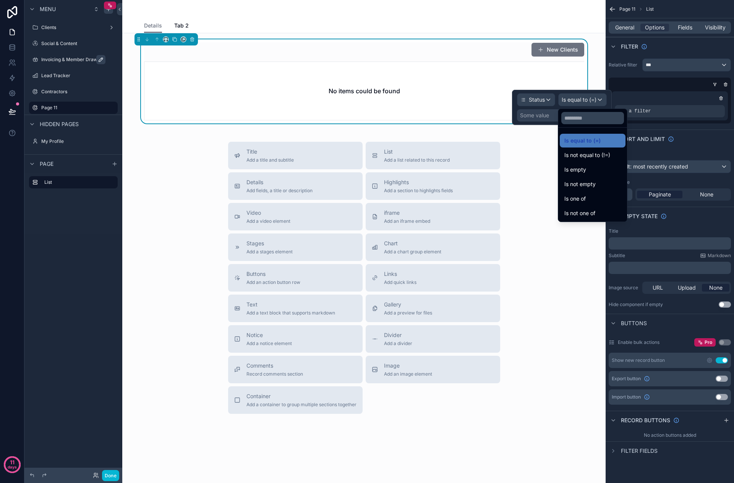
click at [592, 102] on div at bounding box center [562, 107] width 100 height 35
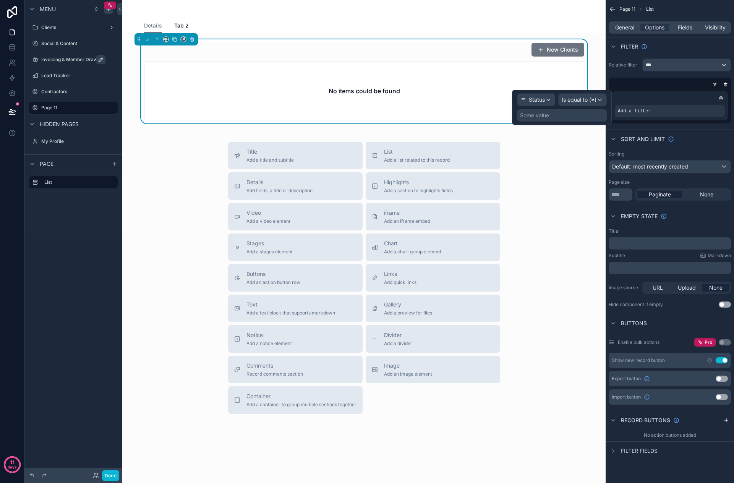
click at [560, 115] on div "Some value" at bounding box center [562, 115] width 90 height 12
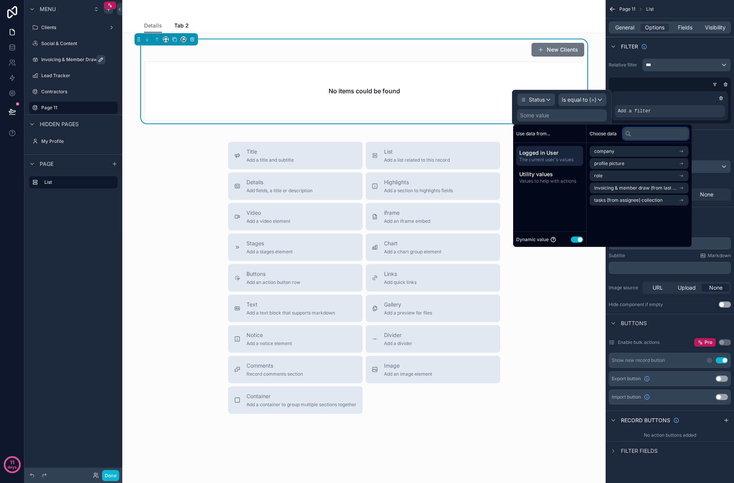
click at [657, 130] on input "text" at bounding box center [656, 134] width 66 height 12
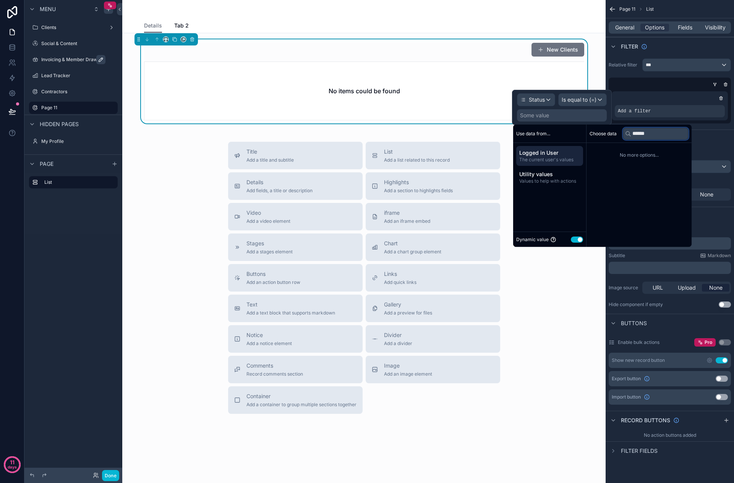
type input "******"
click at [635, 156] on span "No more options..." at bounding box center [638, 155] width 99 height 6
click at [653, 134] on input "******" at bounding box center [656, 134] width 66 height 12
drag, startPoint x: 659, startPoint y: 135, endPoint x: 621, endPoint y: 131, distance: 38.0
click at [621, 131] on div "Choose data ******" at bounding box center [638, 134] width 105 height 18
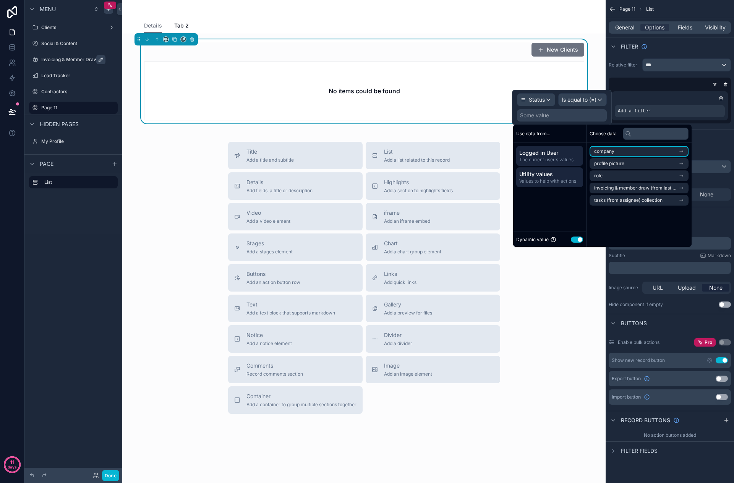
drag, startPoint x: 552, startPoint y: 174, endPoint x: 551, endPoint y: 185, distance: 11.5
click at [551, 174] on span "Utility values" at bounding box center [549, 174] width 61 height 8
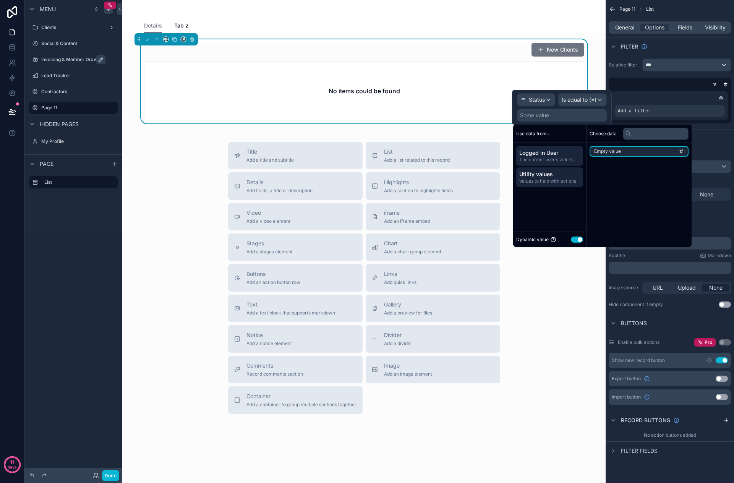
click at [553, 155] on span "Logged in User" at bounding box center [549, 153] width 61 height 8
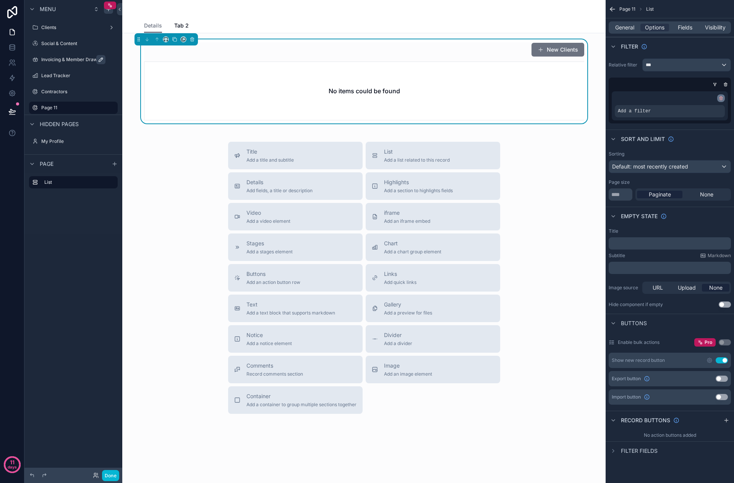
click at [695, 97] on icon "scrollable content" at bounding box center [720, 97] width 3 height 0
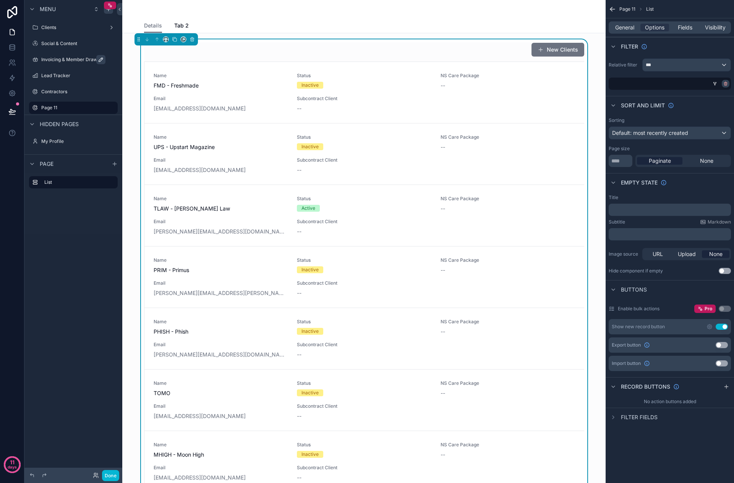
click at [695, 83] on icon "scrollable content" at bounding box center [725, 84] width 3 height 3
click at [695, 106] on div "Sort And Limit" at bounding box center [669, 105] width 128 height 18
click at [613, 418] on icon "scrollable content" at bounding box center [613, 417] width 2 height 3
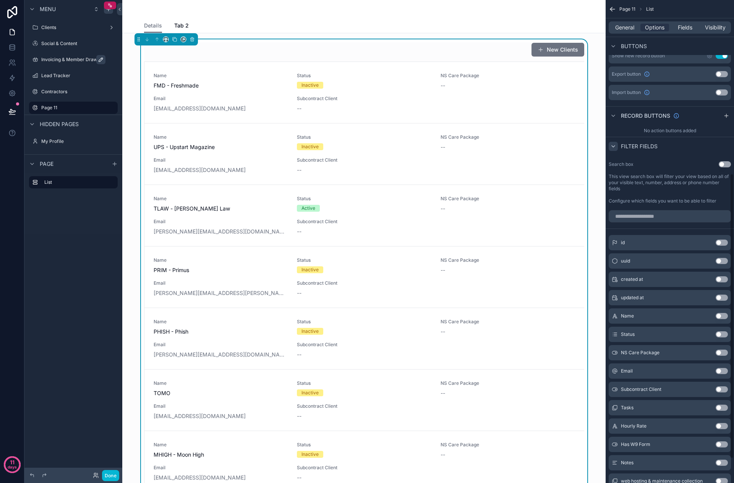
scroll to position [322, 0]
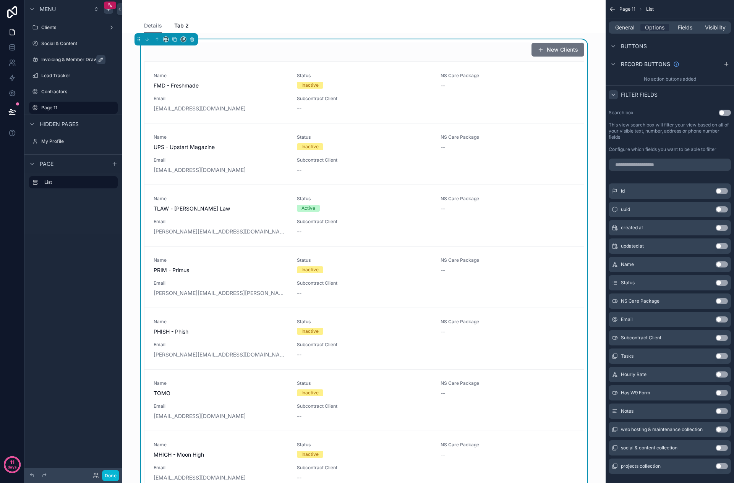
click at [611, 96] on icon "scrollable content" at bounding box center [613, 95] width 6 height 6
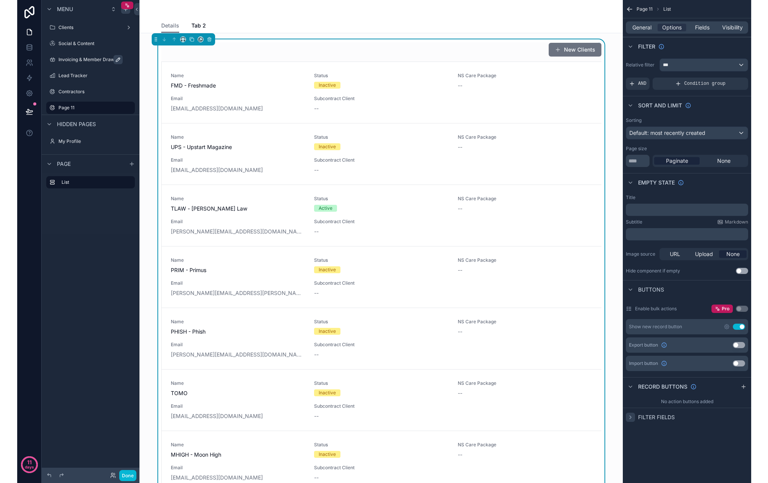
scroll to position [0, 0]
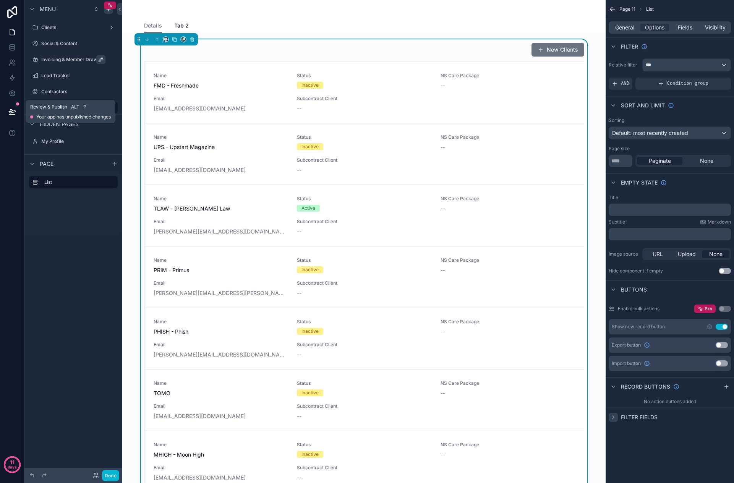
click at [10, 112] on icon at bounding box center [12, 111] width 6 height 4
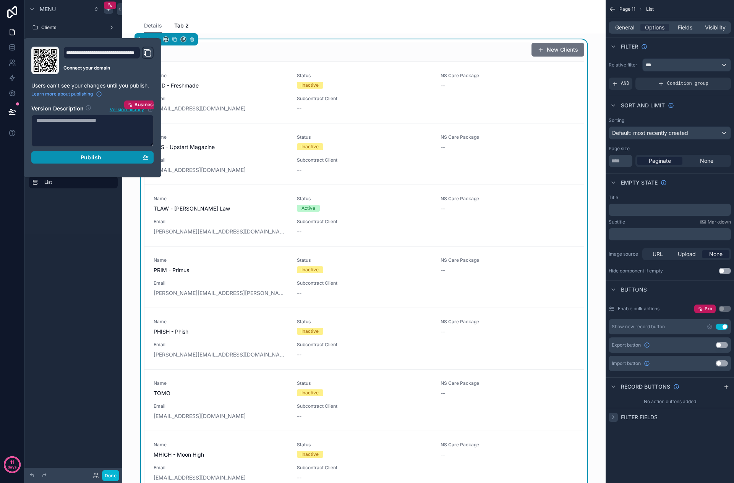
click at [60, 159] on div "Publish" at bounding box center [92, 157] width 112 height 7
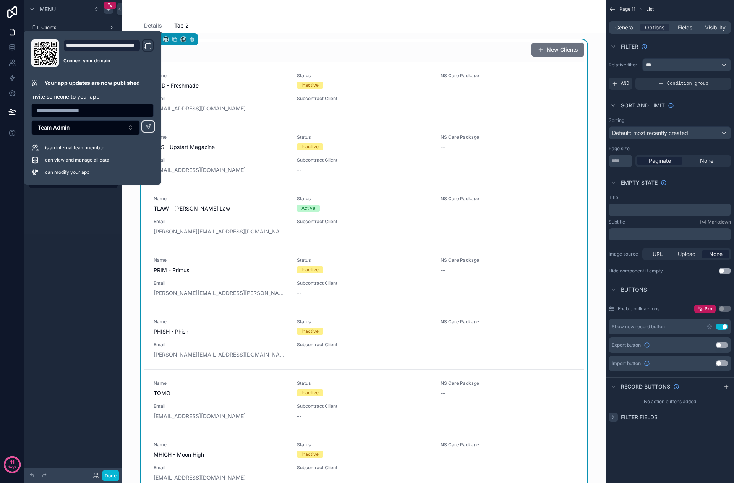
click at [80, 278] on div "Menu Clients Social & Content Invoicing & Member Draw Lead Tracker Contractors …" at bounding box center [73, 237] width 98 height 474
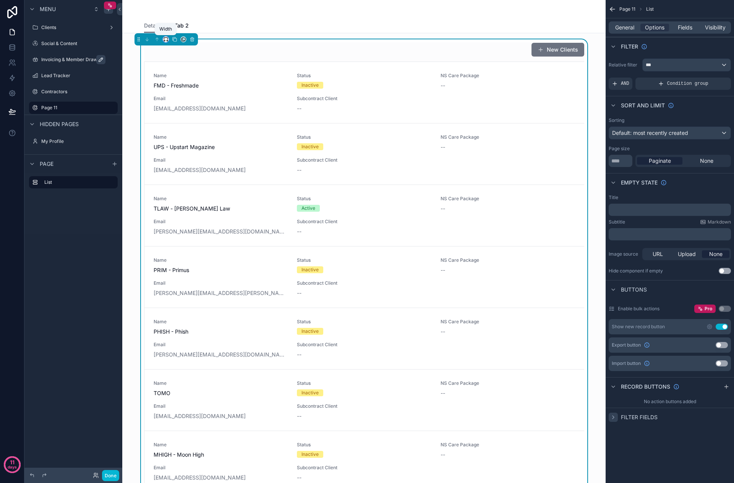
click at [165, 39] on icon "scrollable content" at bounding box center [165, 39] width 5 height 5
click at [181, 69] on span "25%" at bounding box center [175, 67] width 12 height 9
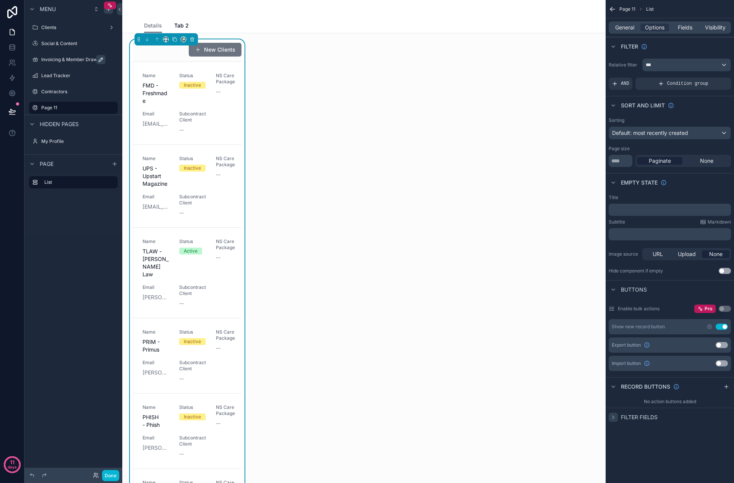
click at [162, 37] on div "scrollable content" at bounding box center [165, 39] width 63 height 12
click at [165, 41] on icon "scrollable content" at bounding box center [165, 41] width 2 height 0
click at [172, 137] on span "Full width" at bounding box center [181, 140] width 24 height 9
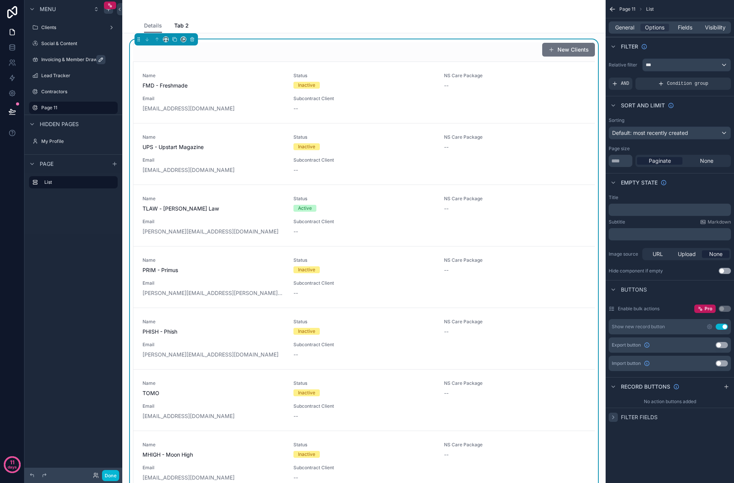
click at [60, 335] on div "Menu Clients Social & Content Invoicing & Member Draw Lead Tracker Contractors …" at bounding box center [73, 237] width 98 height 474
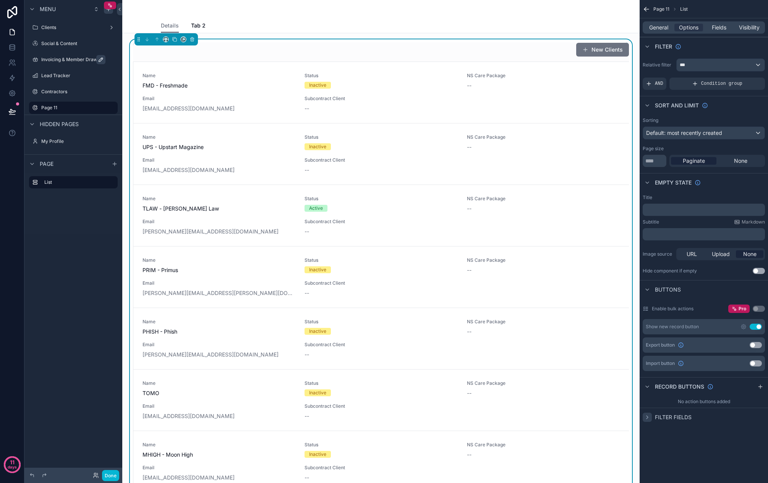
click at [249, 23] on div "Details Tab 2" at bounding box center [381, 25] width 440 height 15
click at [171, 23] on span "Details" at bounding box center [170, 26] width 18 height 8
click at [196, 24] on span "Tab 2" at bounding box center [198, 26] width 15 height 8
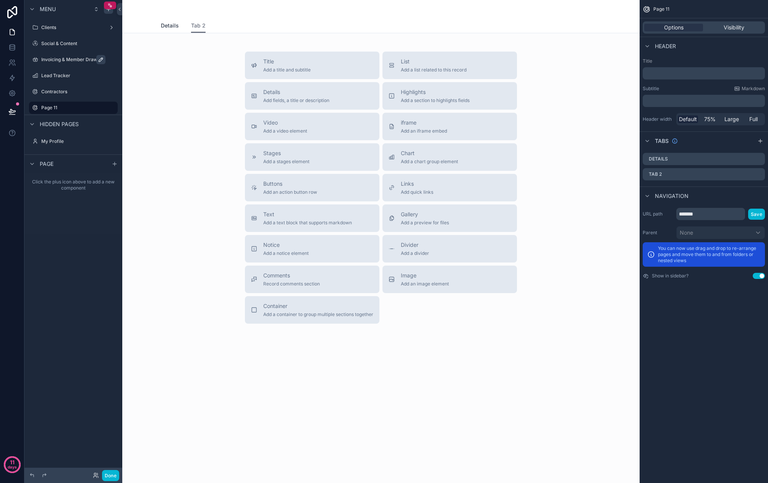
click at [171, 26] on span "Details" at bounding box center [170, 26] width 18 height 8
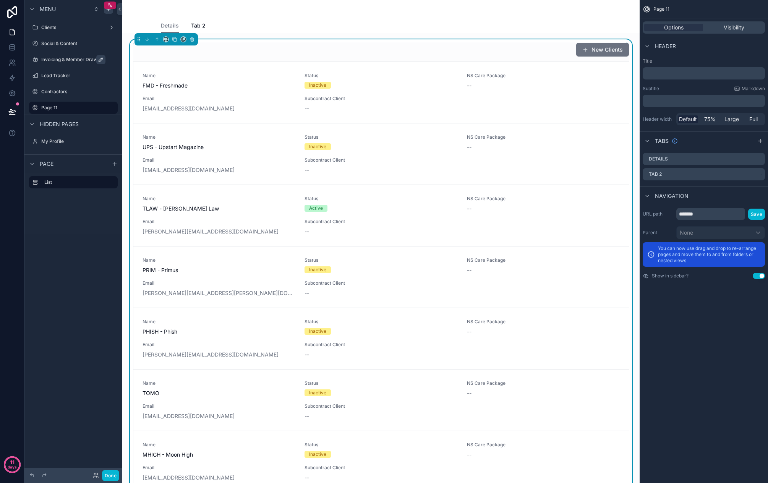
click at [47, 338] on div "Menu Clients Social & Content Invoicing & Member Draw Lead Tracker Contractors …" at bounding box center [73, 237] width 98 height 474
click at [57, 108] on label "Page 11" at bounding box center [71, 108] width 61 height 6
click at [206, 23] on div "Details Tab 2" at bounding box center [381, 25] width 440 height 15
click at [201, 25] on span "Tab 2" at bounding box center [198, 26] width 15 height 8
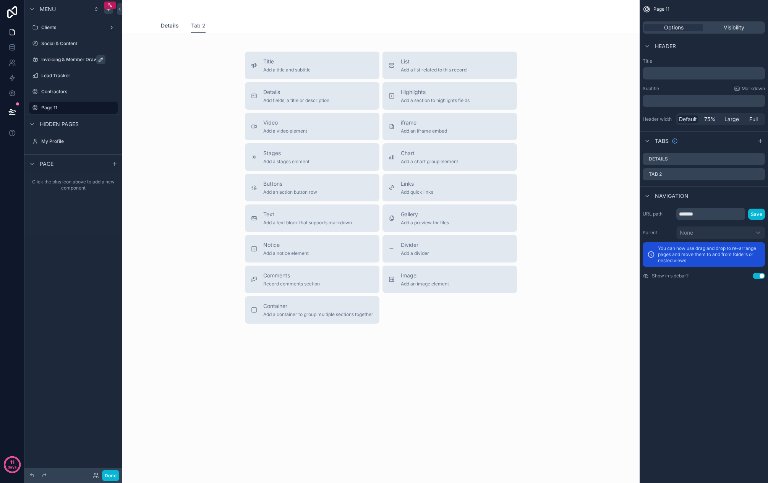
click at [166, 26] on span "Details" at bounding box center [170, 26] width 18 height 8
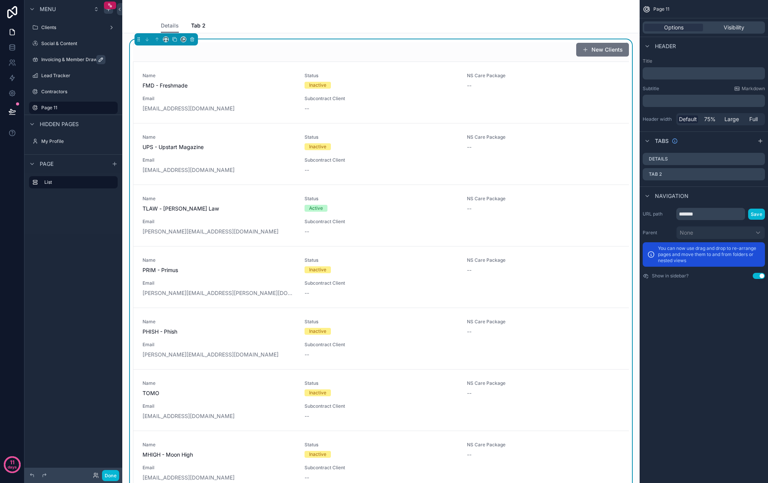
click at [257, 52] on div "New Clients" at bounding box center [381, 49] width 496 height 15
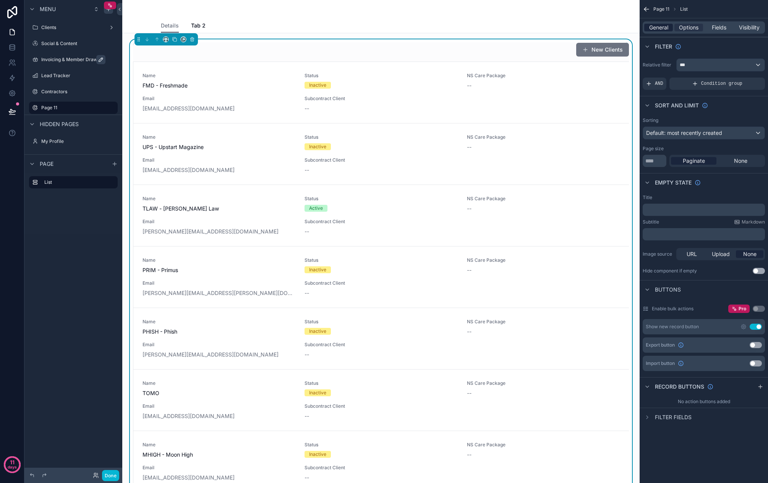
click at [657, 27] on span "General" at bounding box center [658, 28] width 19 height 8
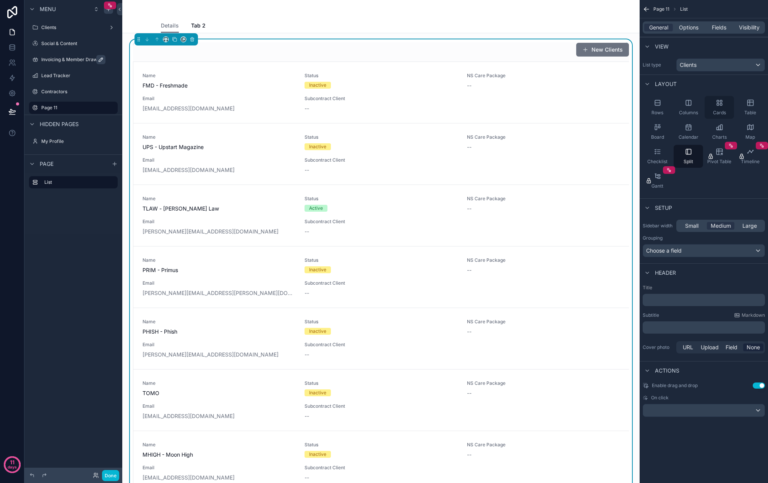
click at [695, 105] on icon "scrollable content" at bounding box center [719, 103] width 8 height 8
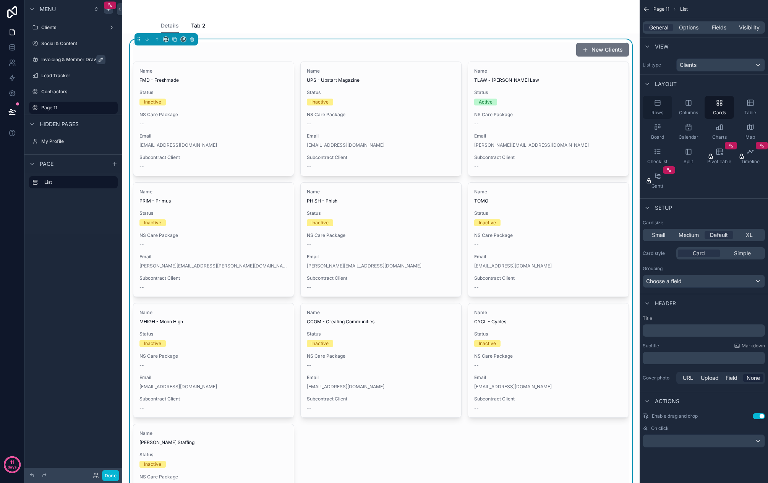
click at [663, 105] on div "Rows" at bounding box center [657, 107] width 29 height 23
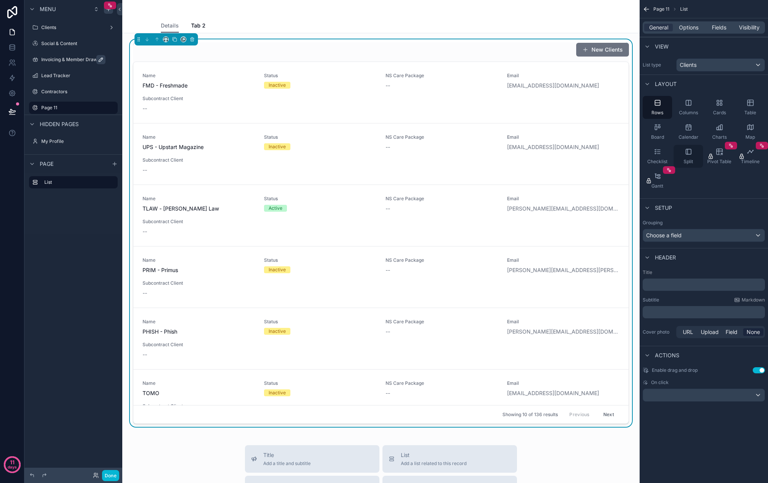
click at [688, 155] on div "Split" at bounding box center [687, 156] width 29 height 23
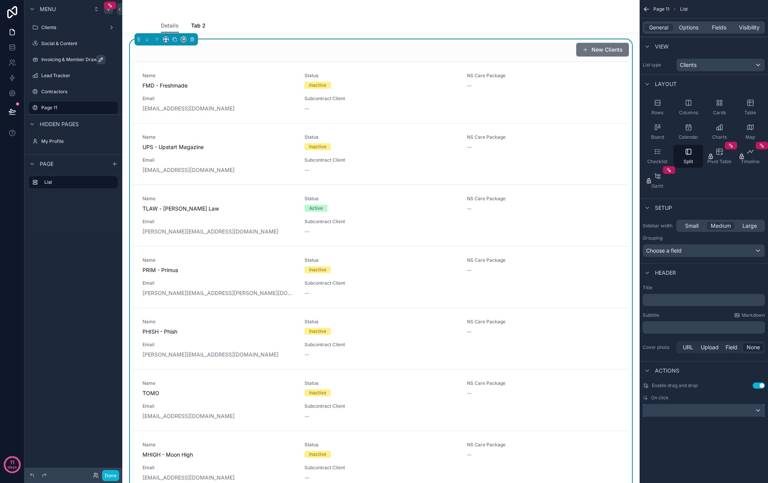
click at [695, 410] on div "scrollable content" at bounding box center [703, 410] width 121 height 12
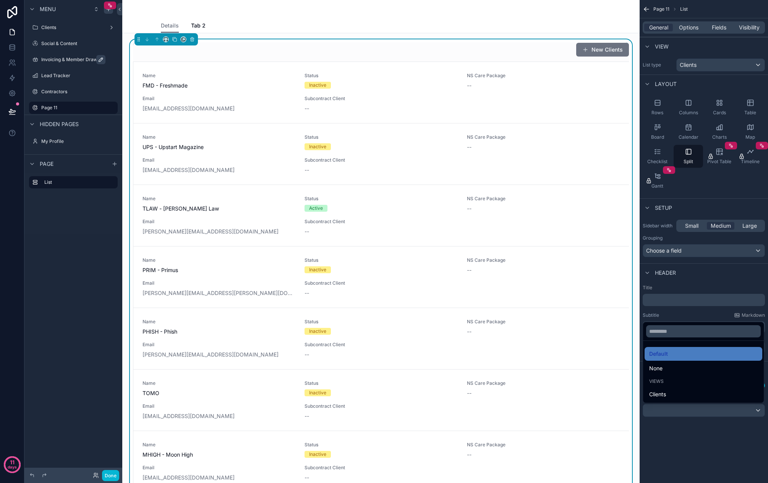
click at [695, 416] on div "scrollable content" at bounding box center [384, 241] width 768 height 483
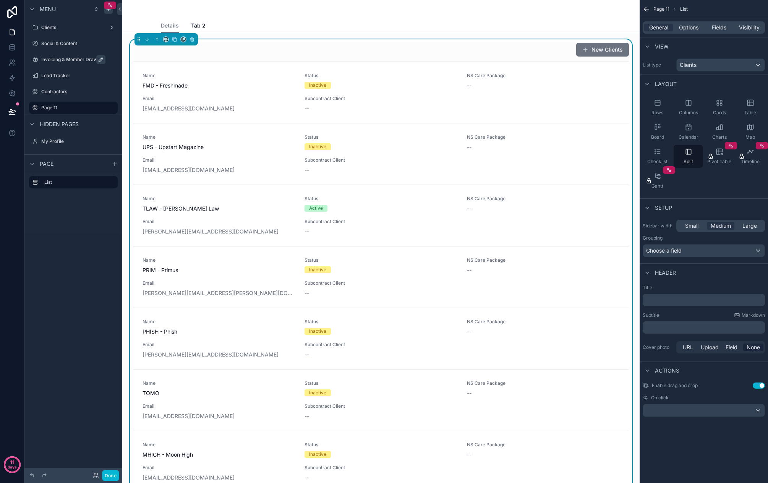
click at [664, 396] on span "On click" at bounding box center [660, 398] width 18 height 6
click at [685, 412] on div "scrollable content" at bounding box center [703, 410] width 121 height 12
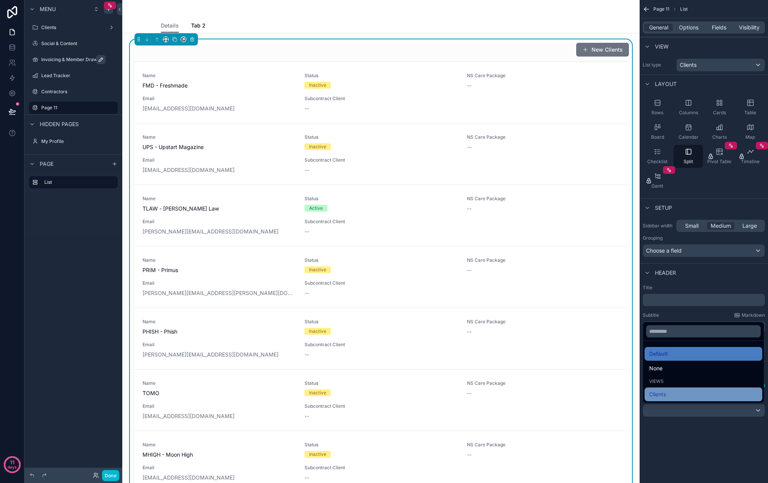
click at [668, 395] on div "Clients" at bounding box center [703, 394] width 108 height 9
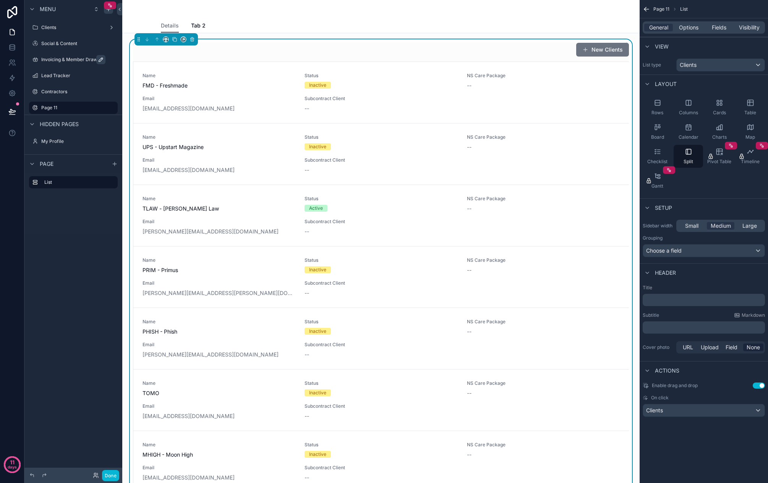
click at [688, 437] on div "Page 11 List General Options Fields Visibility View List type Clients Layout Ro…" at bounding box center [703, 241] width 128 height 483
click at [273, 88] on span "FMD - Freshmade" at bounding box center [218, 86] width 153 height 8
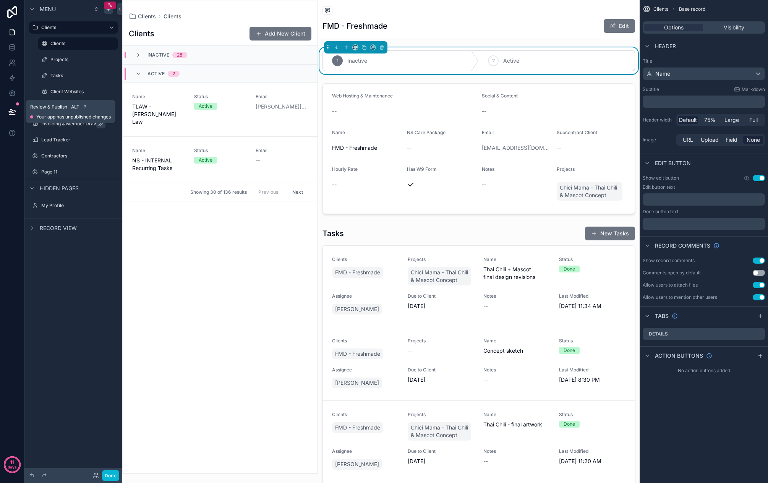
click at [16, 111] on icon at bounding box center [12, 112] width 8 height 8
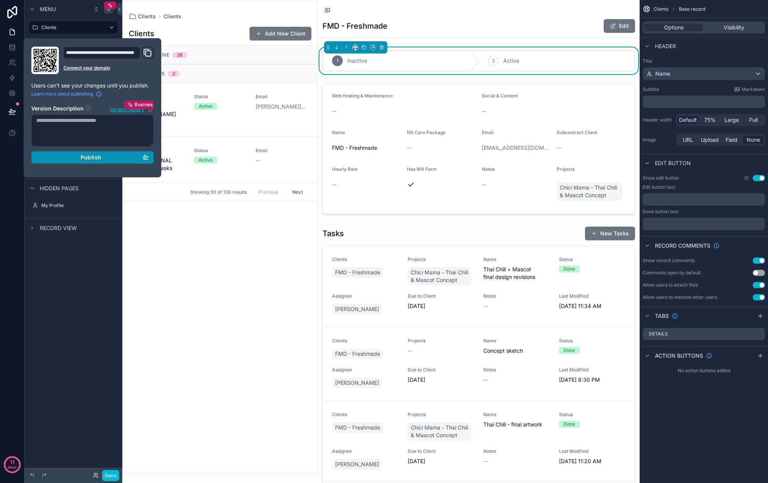
click at [84, 159] on span "Publish" at bounding box center [91, 157] width 21 height 7
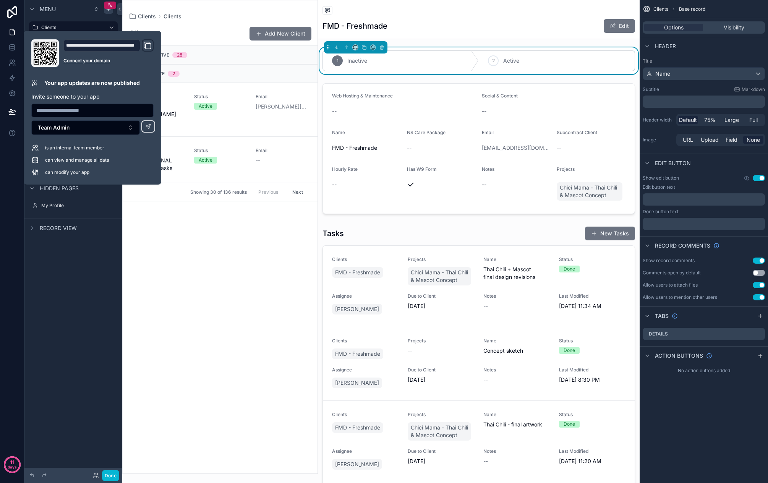
drag, startPoint x: 81, startPoint y: 272, endPoint x: 79, endPoint y: 266, distance: 5.7
click at [81, 272] on div "Menu Clients Clients Projects Tasks Client Websites Social & Content Invoicing …" at bounding box center [73, 237] width 98 height 474
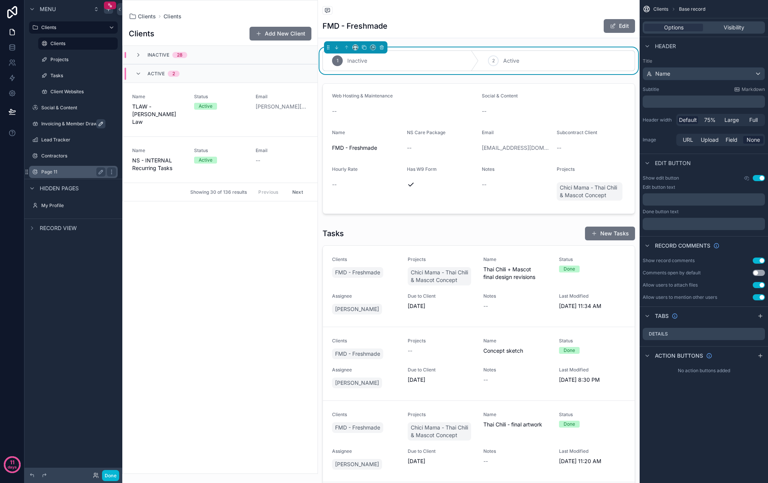
click at [68, 174] on label "Page 11" at bounding box center [71, 172] width 61 height 6
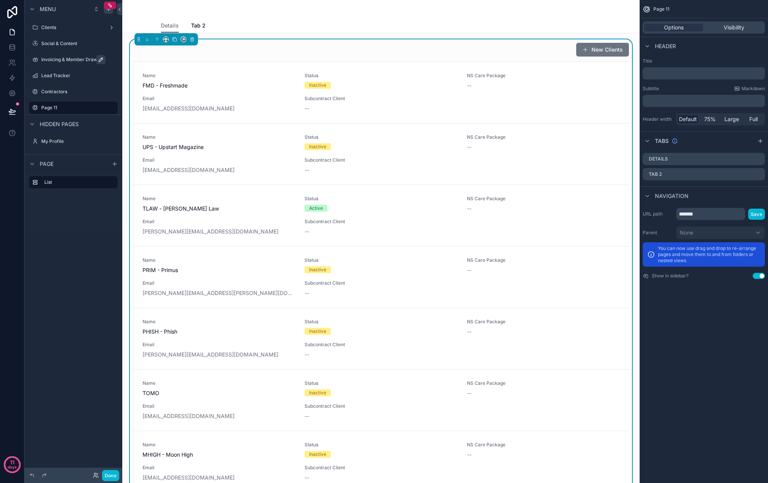
click at [238, 15] on div "scrollable content" at bounding box center [381, 9] width 440 height 18
click at [247, 55] on div "New Clients" at bounding box center [381, 49] width 496 height 15
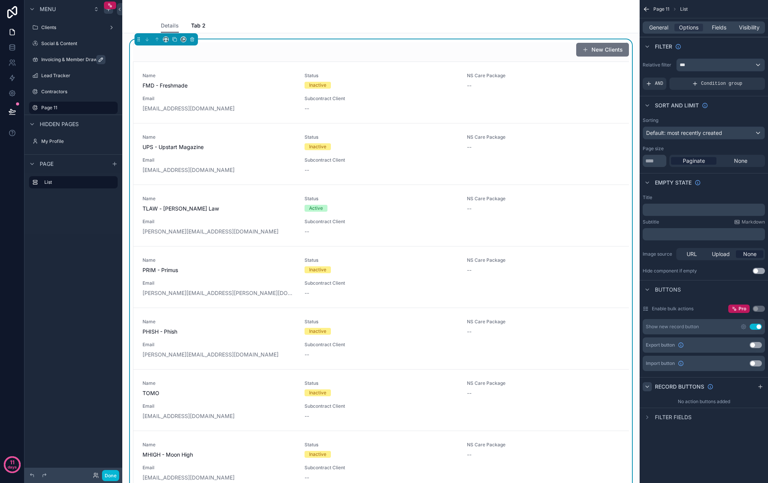
click at [649, 389] on icon "scrollable content" at bounding box center [647, 387] width 6 height 6
click at [58, 111] on div "Page 11" at bounding box center [73, 107] width 64 height 9
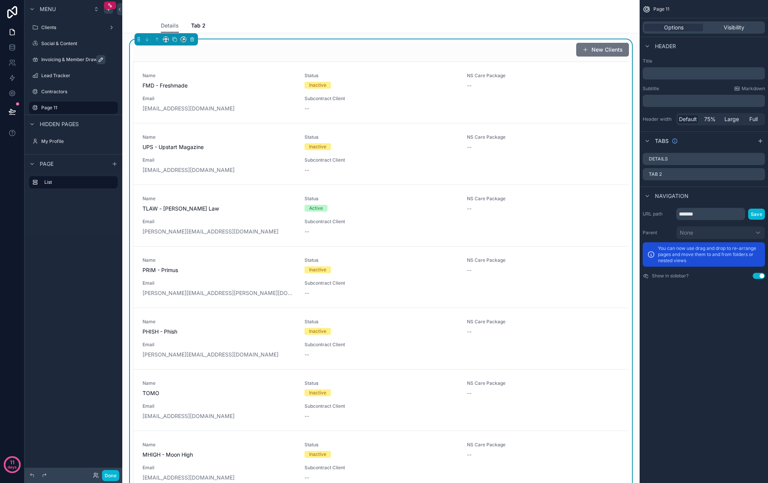
click at [660, 14] on div "Page 11" at bounding box center [703, 9] width 128 height 18
click at [170, 29] on link "Details" at bounding box center [170, 26] width 18 height 15
click at [189, 57] on div "New Clients Name FMD - Freshmade Status Inactive NS Care Package -- Email kara@…" at bounding box center [381, 368] width 496 height 653
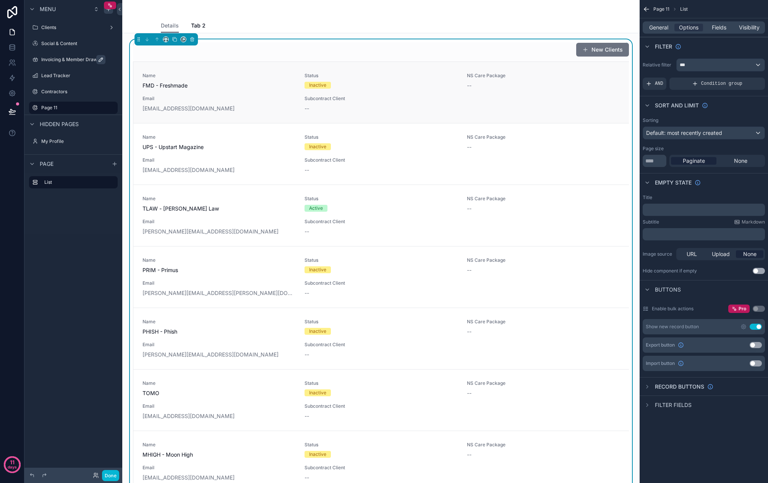
click at [199, 79] on div "Name FMD - Freshmade" at bounding box center [218, 81] width 153 height 17
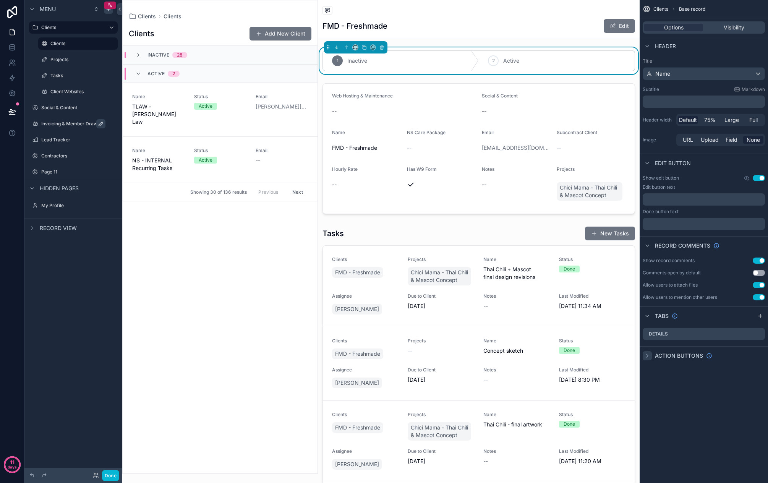
click at [647, 358] on icon "scrollable content" at bounding box center [647, 356] width 6 height 6
click at [56, 179] on div "Hidden pages" at bounding box center [73, 188] width 98 height 18
click at [53, 176] on div "Page 11" at bounding box center [74, 172] width 86 height 12
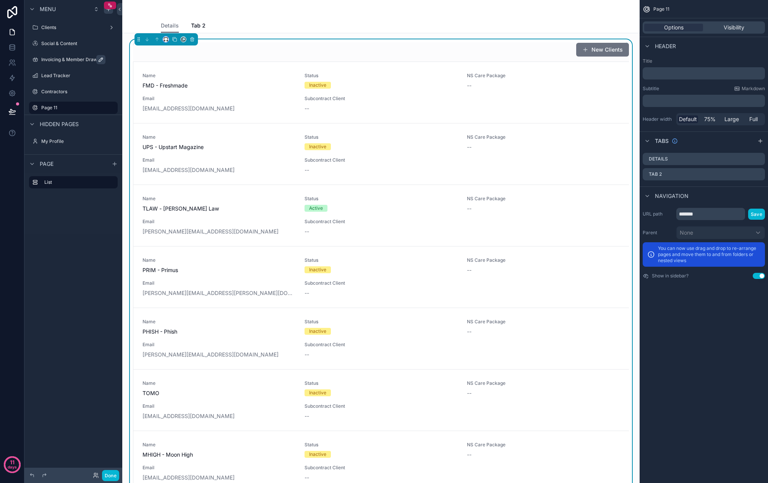
click at [164, 42] on button "scrollable content" at bounding box center [166, 39] width 6 height 6
click at [164, 42] on div "scrollable content" at bounding box center [384, 241] width 768 height 483
click at [382, 52] on div "New Clients" at bounding box center [381, 49] width 496 height 15
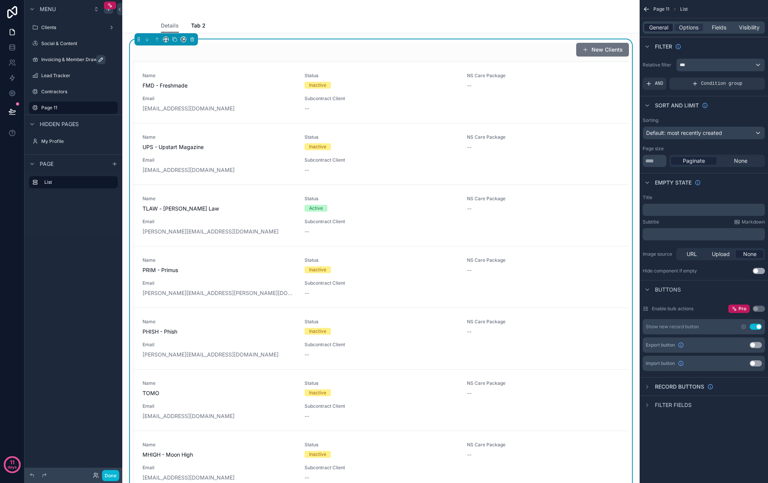
click at [655, 28] on span "General" at bounding box center [658, 28] width 19 height 8
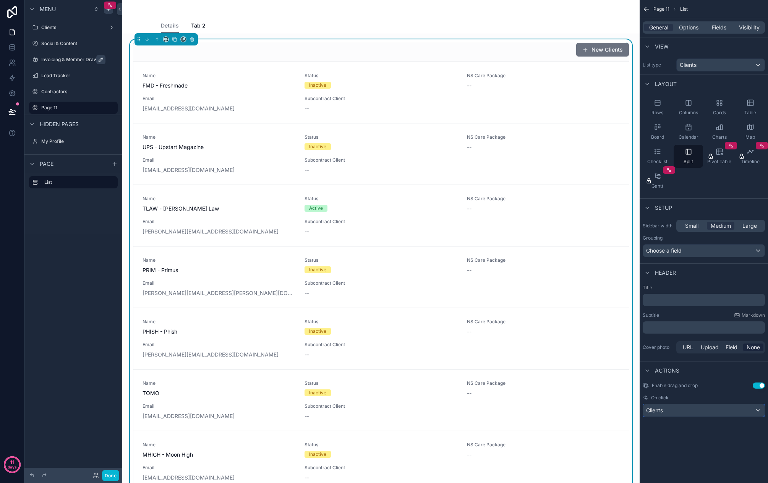
click at [695, 410] on div "Clients" at bounding box center [703, 410] width 121 height 12
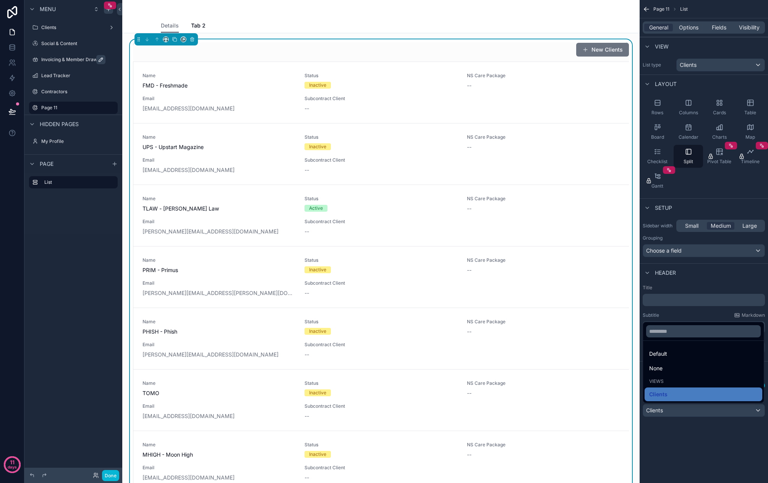
click at [695, 410] on div "scrollable content" at bounding box center [384, 241] width 768 height 483
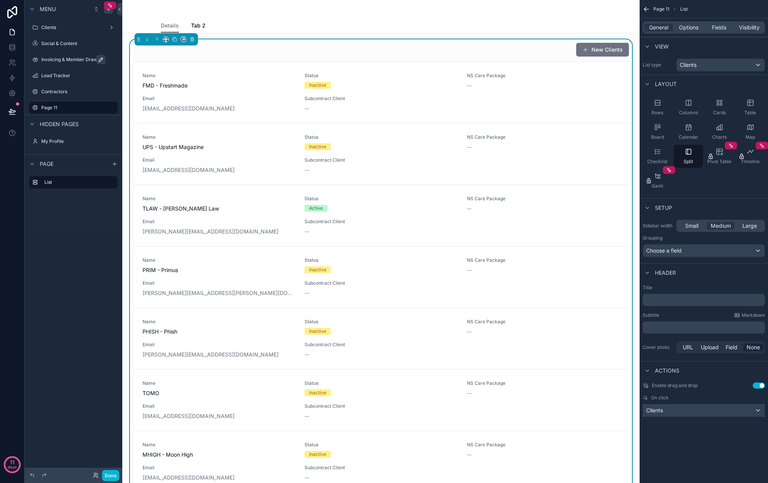
click at [695, 413] on div "Clients" at bounding box center [703, 410] width 121 height 12
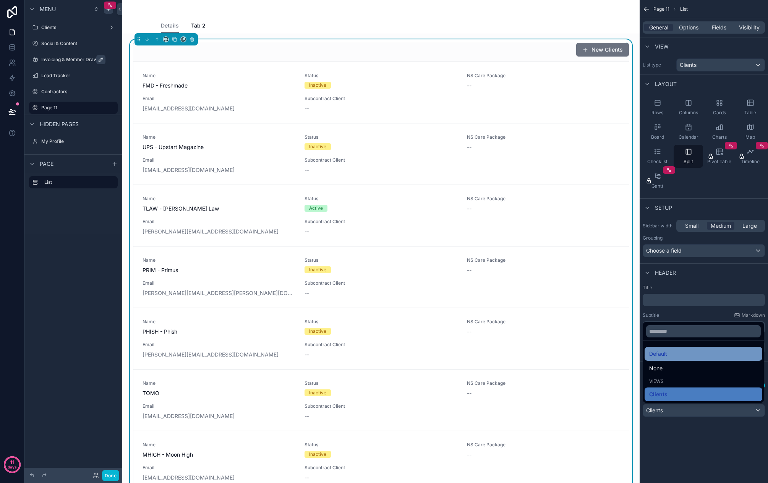
click at [695, 349] on div "Default" at bounding box center [703, 353] width 108 height 9
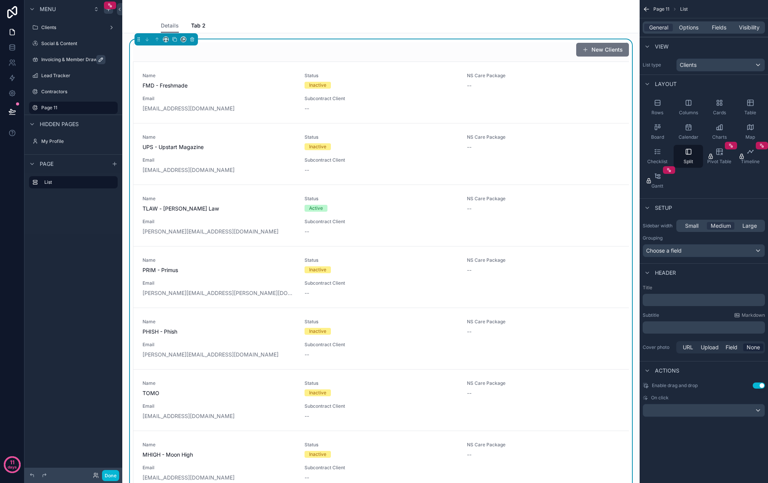
click at [695, 437] on div "Page 11 List General Options Fields Visibility View List type Clients Layout Ro…" at bounding box center [703, 241] width 128 height 483
click at [256, 106] on div "[EMAIL_ADDRESS][DOMAIN_NAME]" at bounding box center [218, 109] width 153 height 8
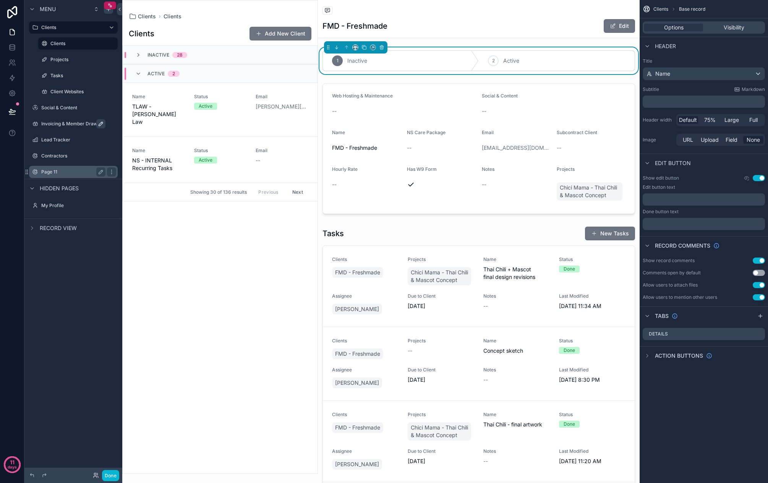
click at [63, 173] on label "Page 11" at bounding box center [71, 172] width 61 height 6
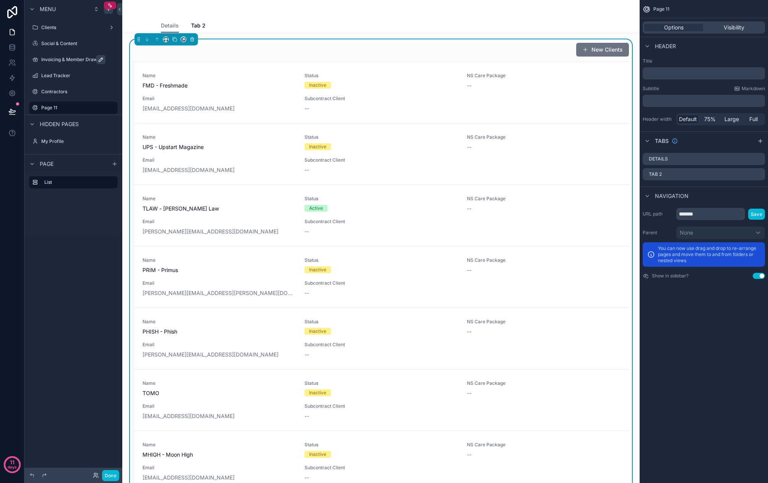
click at [418, 58] on div "New Clients Name FMD - Freshmade Status Inactive NS Care Package -- Email kara@…" at bounding box center [381, 368] width 496 height 653
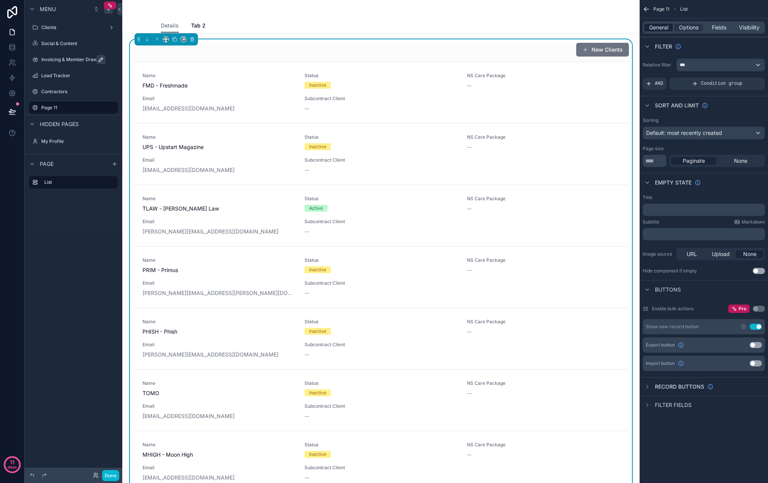
click at [660, 27] on span "General" at bounding box center [658, 28] width 19 height 8
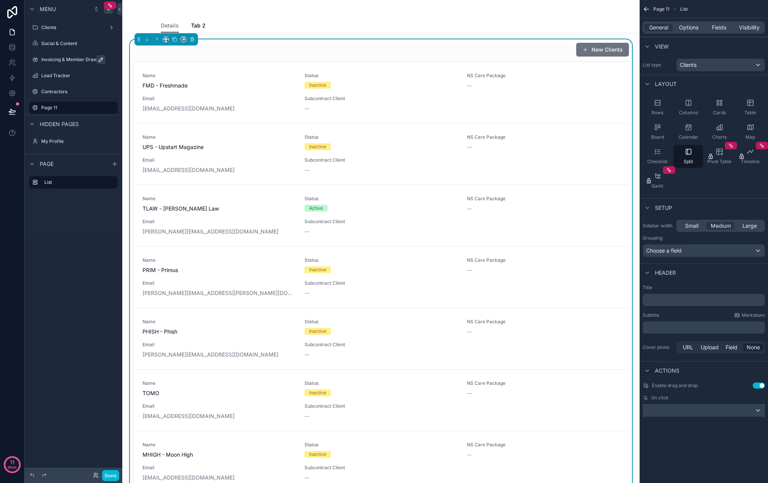
click at [695, 412] on div "scrollable content" at bounding box center [703, 410] width 121 height 12
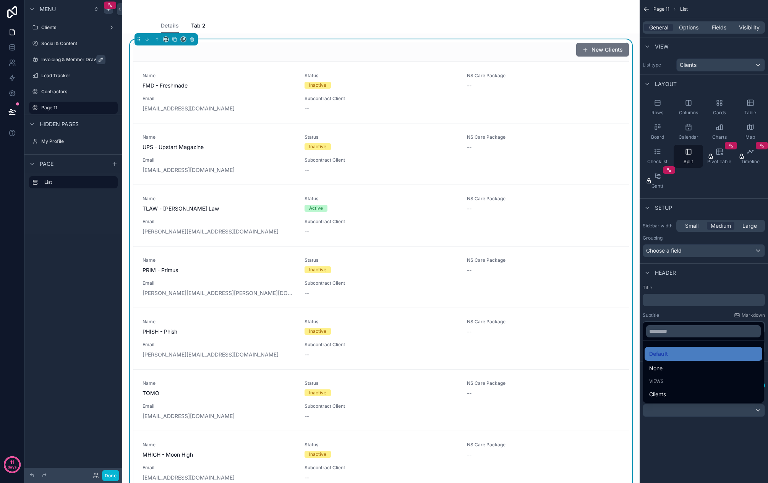
drag, startPoint x: 719, startPoint y: 371, endPoint x: 722, endPoint y: 379, distance: 8.6
click at [695, 371] on div "None" at bounding box center [703, 368] width 108 height 9
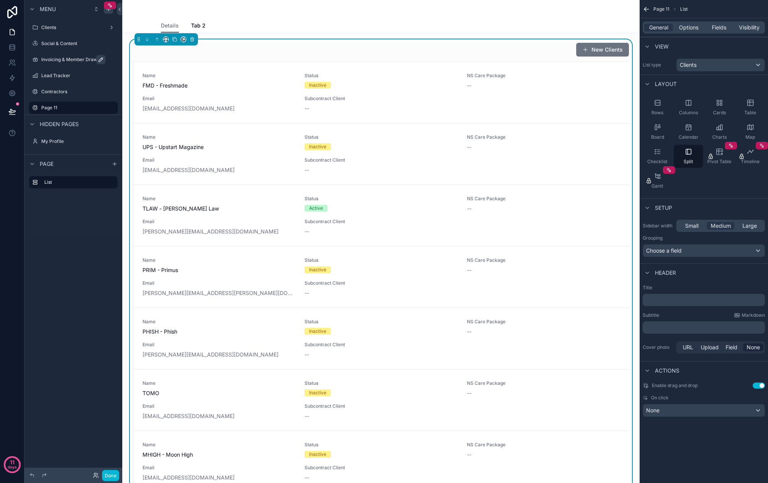
click at [695, 432] on div "Page 11 List General Options Fields Visibility View List type Clients Layout Ro…" at bounding box center [703, 217] width 128 height 435
click at [681, 252] on span "Choose a field" at bounding box center [664, 250] width 36 height 6
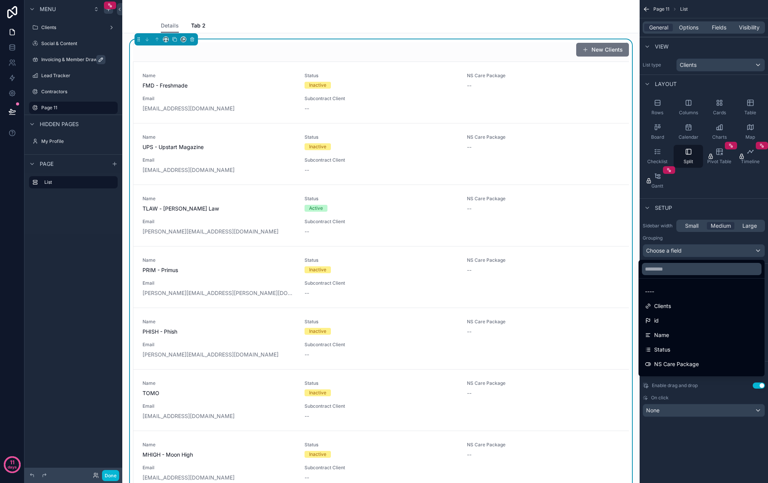
click at [682, 252] on div "scrollable content" at bounding box center [384, 241] width 768 height 483
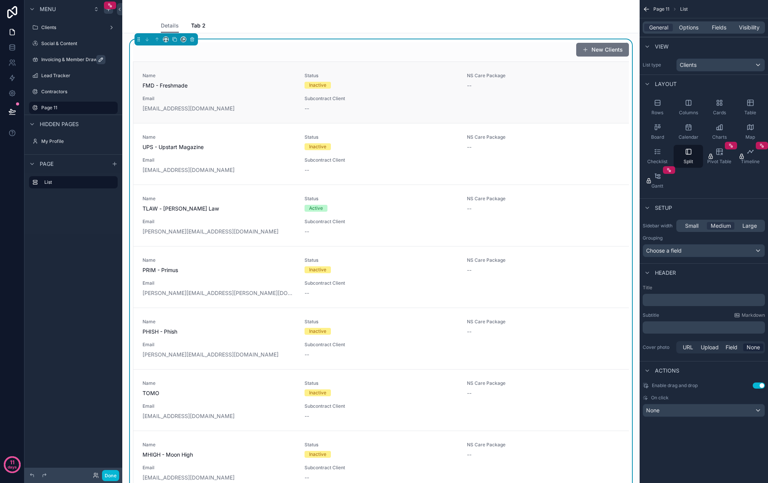
click at [275, 97] on span "Email" at bounding box center [218, 99] width 153 height 6
click at [689, 28] on span "Options" at bounding box center [688, 28] width 19 height 8
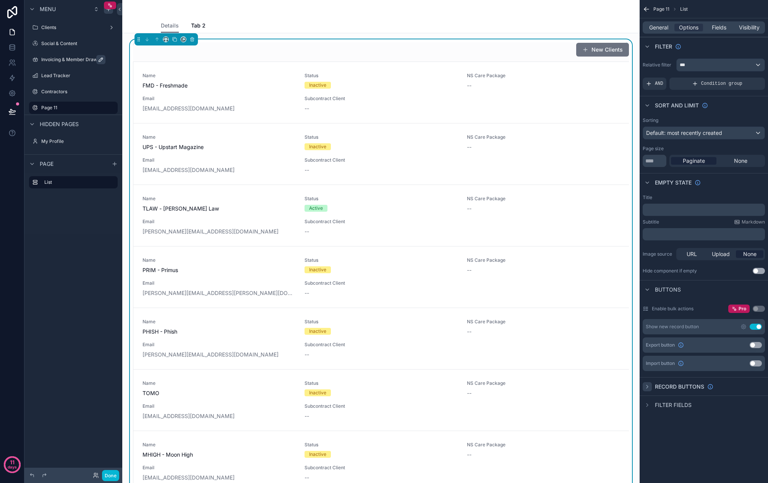
click at [649, 387] on icon "scrollable content" at bounding box center [647, 387] width 6 height 6
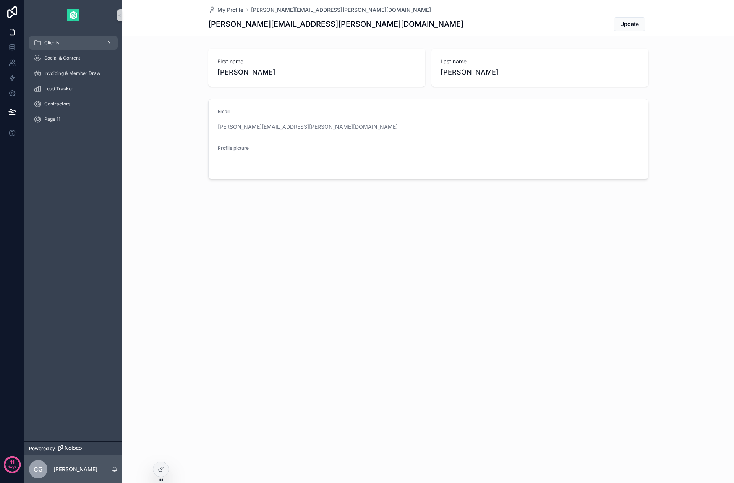
click at [94, 44] on div "Clients" at bounding box center [73, 43] width 79 height 12
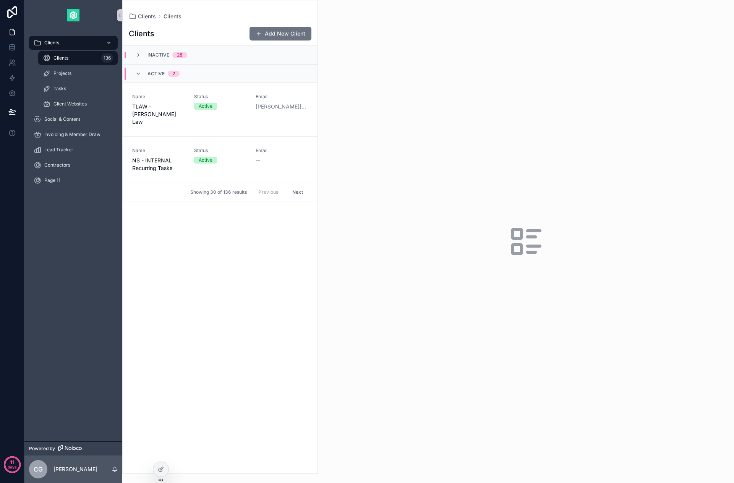
click at [111, 44] on icon "scrollable content" at bounding box center [108, 42] width 5 height 5
click at [46, 178] on span "Page 11" at bounding box center [52, 180] width 16 height 6
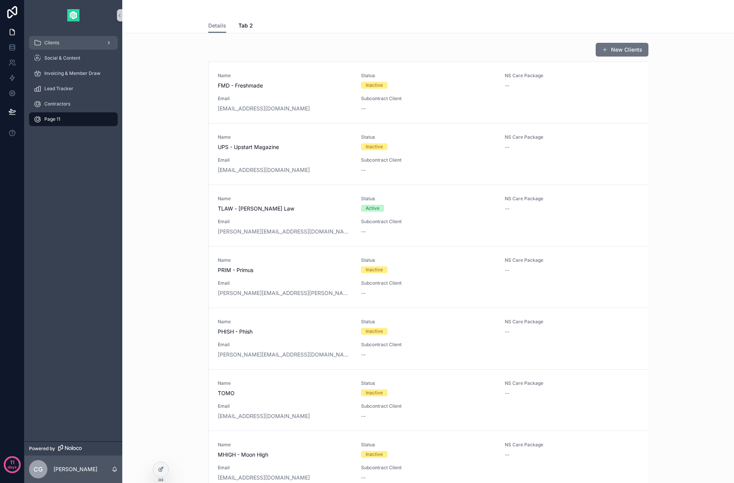
click at [77, 42] on div "Clients" at bounding box center [73, 43] width 79 height 12
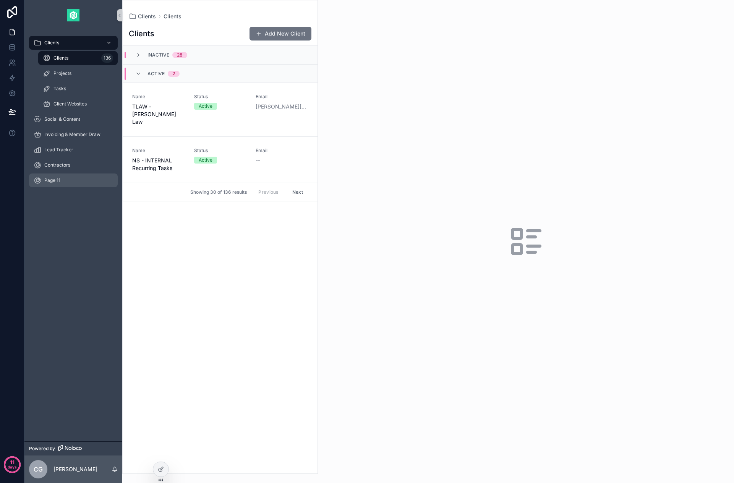
click at [48, 181] on span "Page 11" at bounding box center [52, 180] width 16 height 6
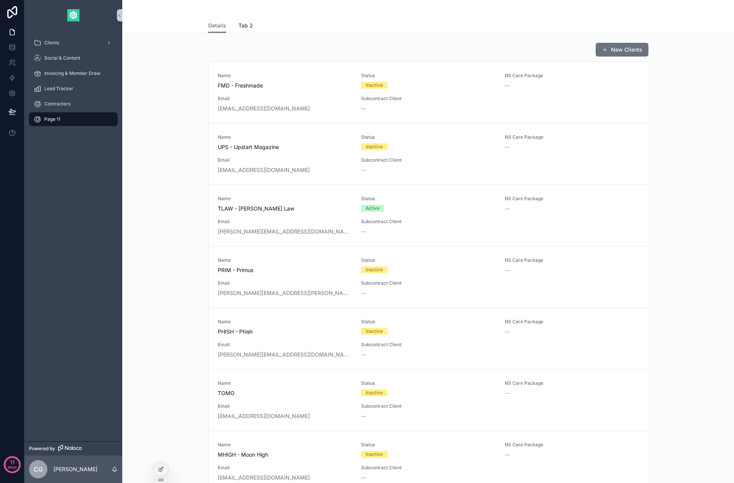
click at [242, 28] on span "Tab 2" at bounding box center [245, 26] width 15 height 8
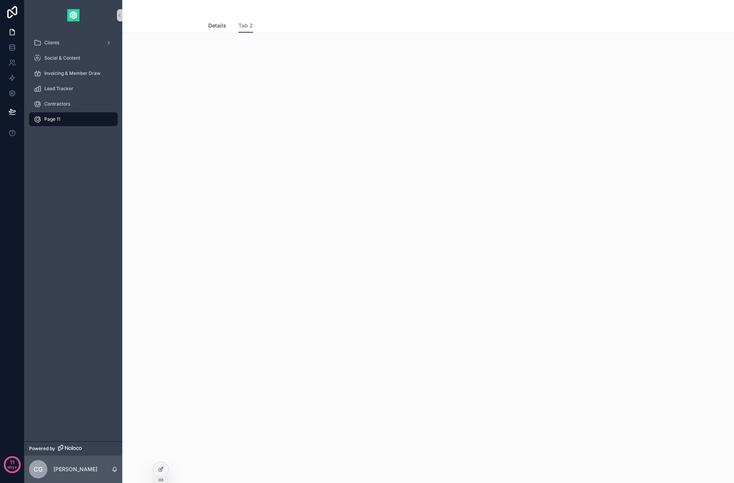
click at [220, 27] on span "Details" at bounding box center [217, 26] width 18 height 8
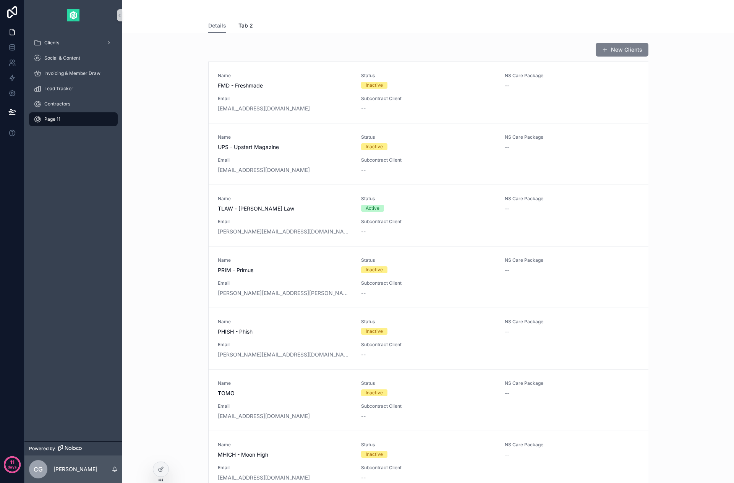
click at [619, 52] on button "New Clients" at bounding box center [622, 50] width 53 height 14
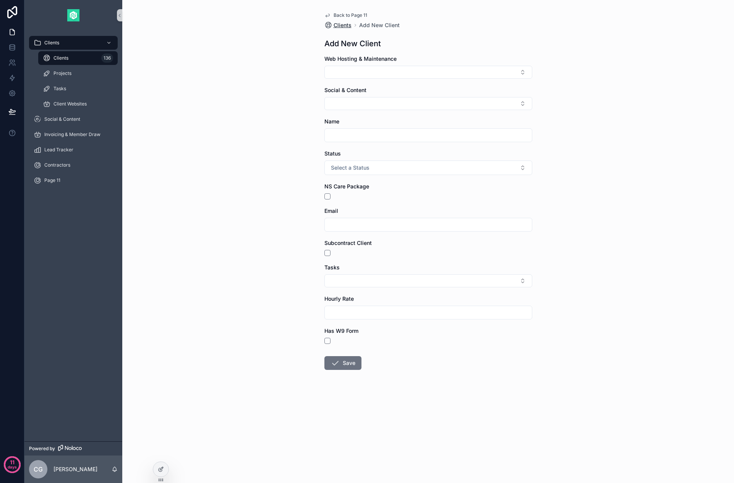
click at [343, 27] on span "Clients" at bounding box center [342, 25] width 18 height 8
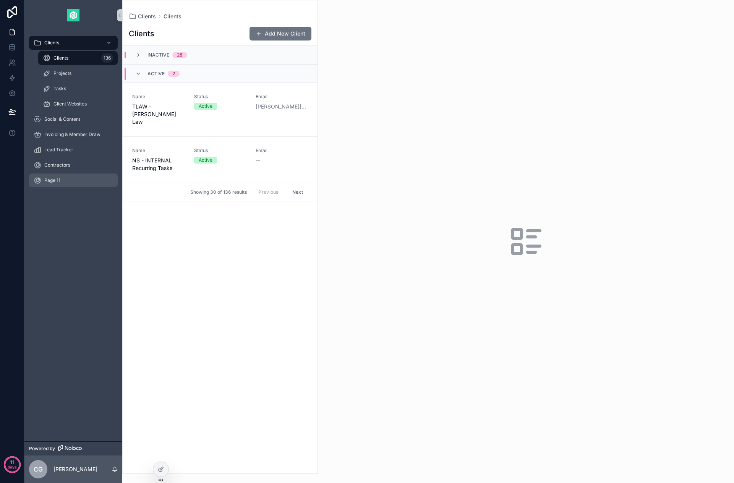
click at [67, 178] on div "Page 11" at bounding box center [73, 180] width 79 height 12
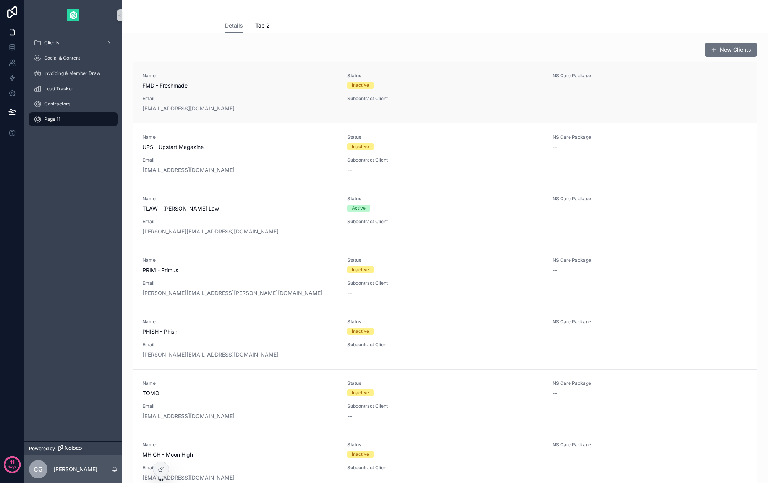
click at [194, 86] on span "FMD - Freshmade" at bounding box center [240, 86] width 196 height 8
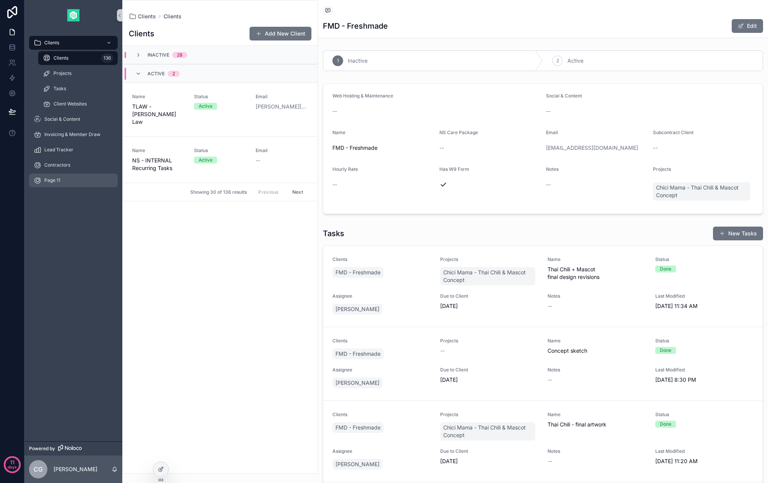
click at [80, 180] on div "Page 11" at bounding box center [73, 180] width 79 height 12
